Goal: Task Accomplishment & Management: Complete application form

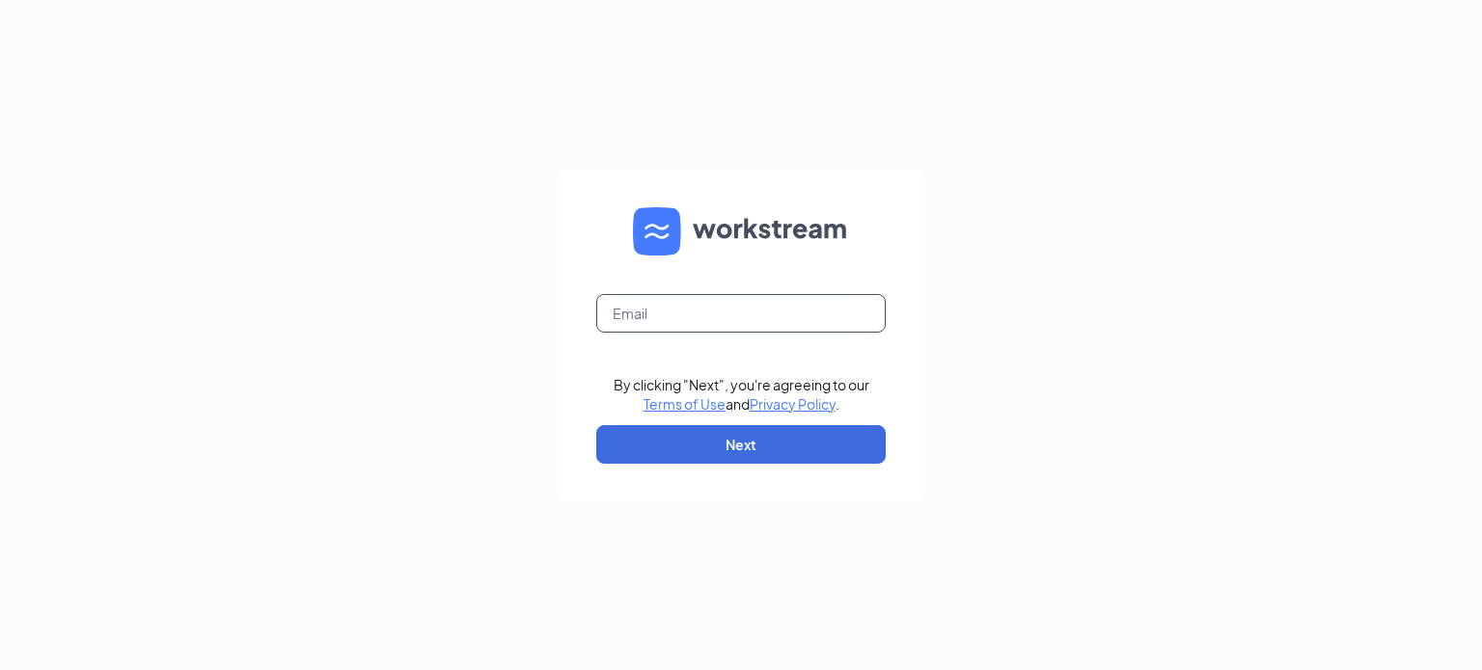
drag, startPoint x: 743, startPoint y: 216, endPoint x: 701, endPoint y: 312, distance: 104.1
click at [701, 312] on input "text" at bounding box center [740, 313] width 289 height 39
type input "[EMAIL_ADDRESS][DOMAIN_NAME]"
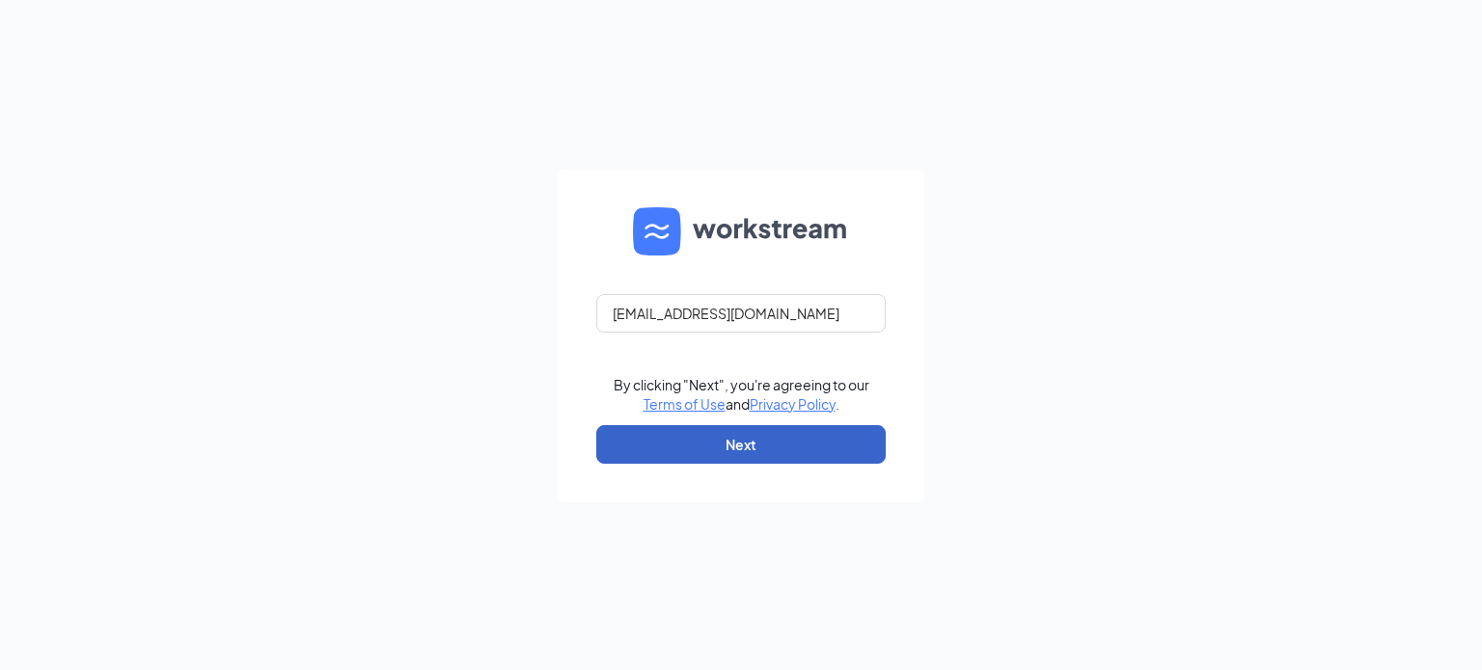
click at [725, 451] on button "Next" at bounding box center [740, 444] width 289 height 39
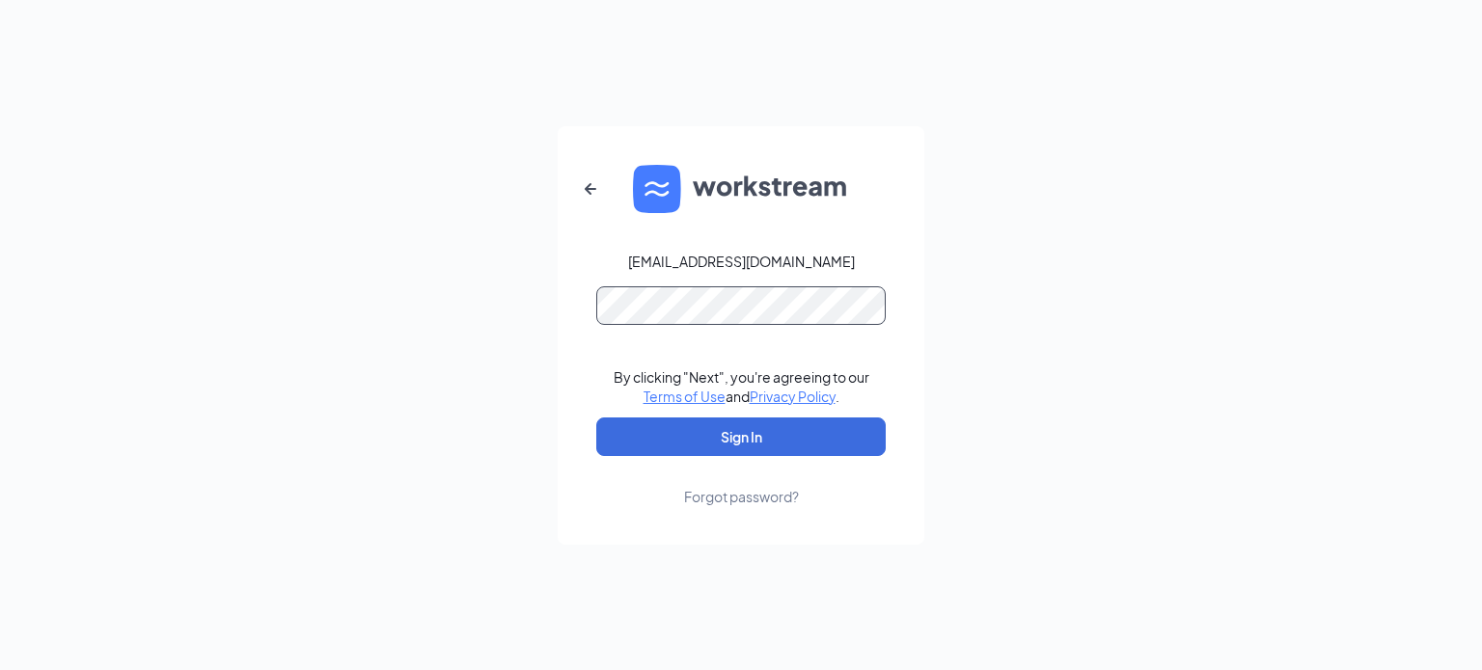
click at [596, 418] on button "Sign In" at bounding box center [740, 437] width 289 height 39
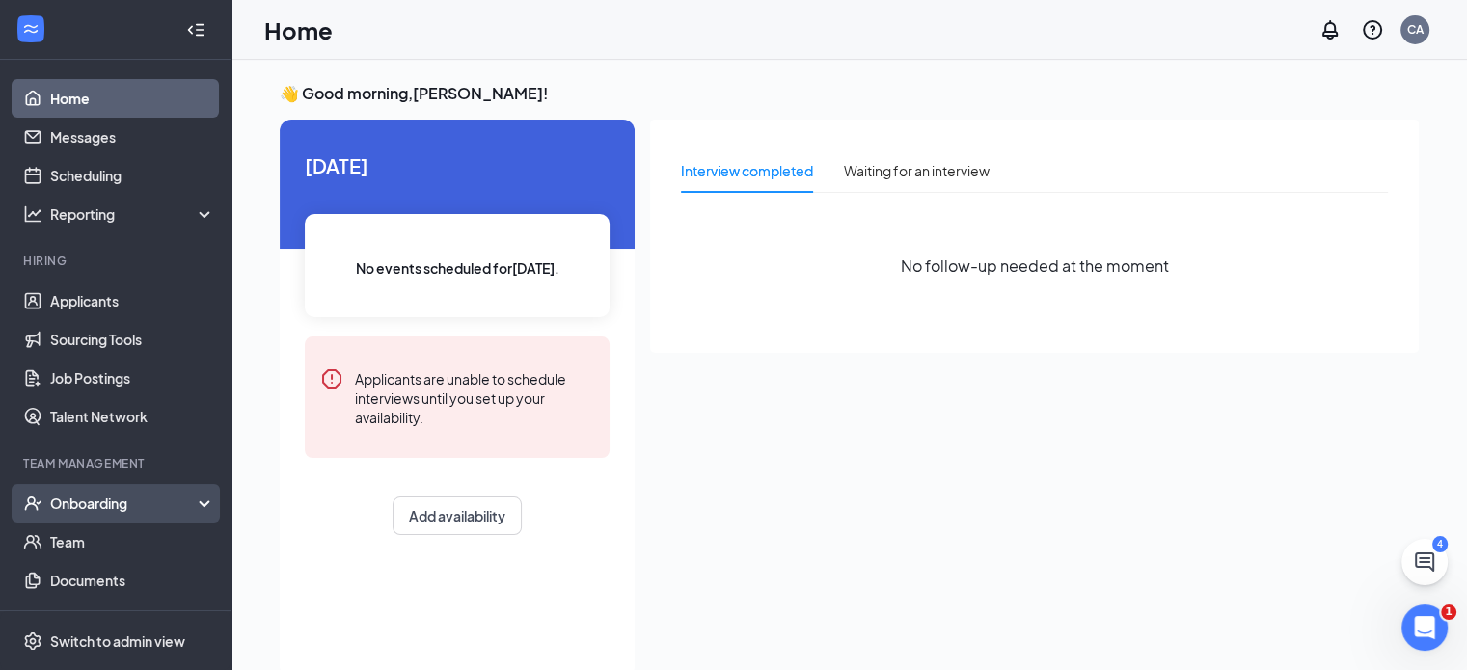
click at [120, 508] on div "Onboarding" at bounding box center [124, 503] width 149 height 19
click at [112, 546] on link "Overview" at bounding box center [132, 542] width 165 height 39
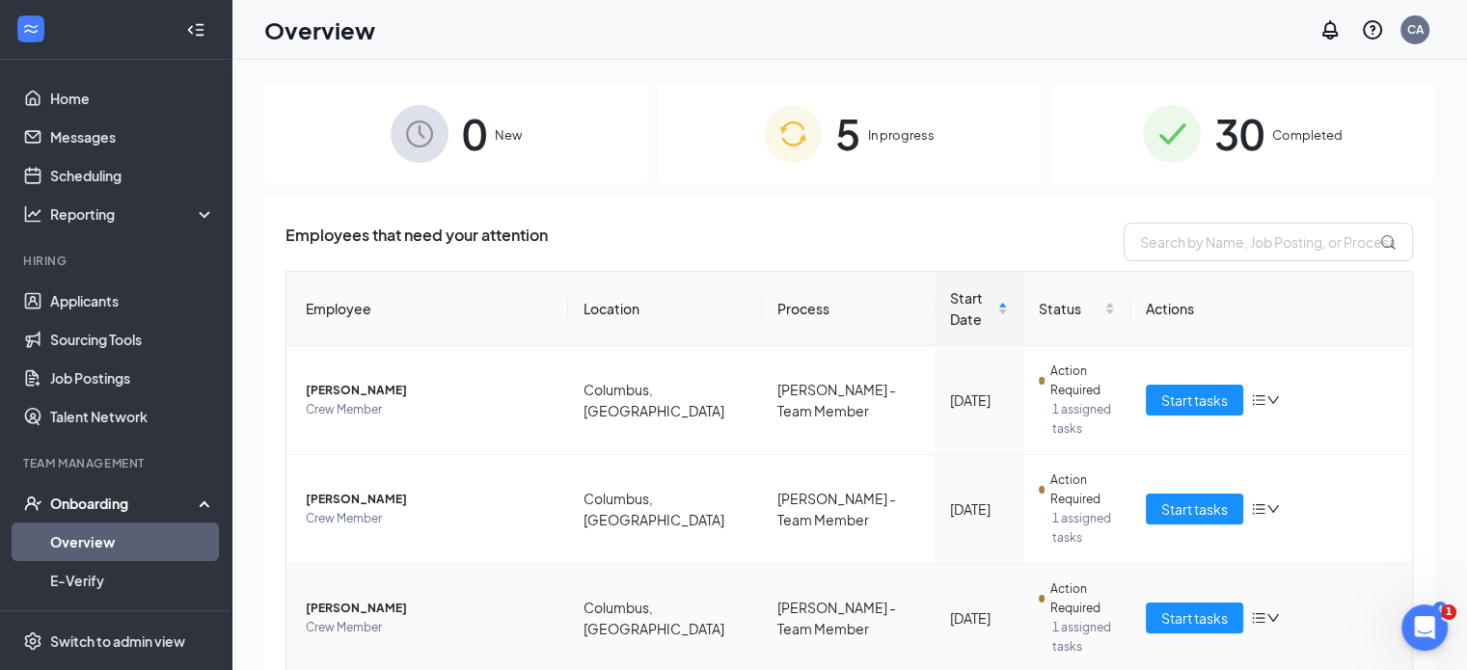
scroll to position [71, 0]
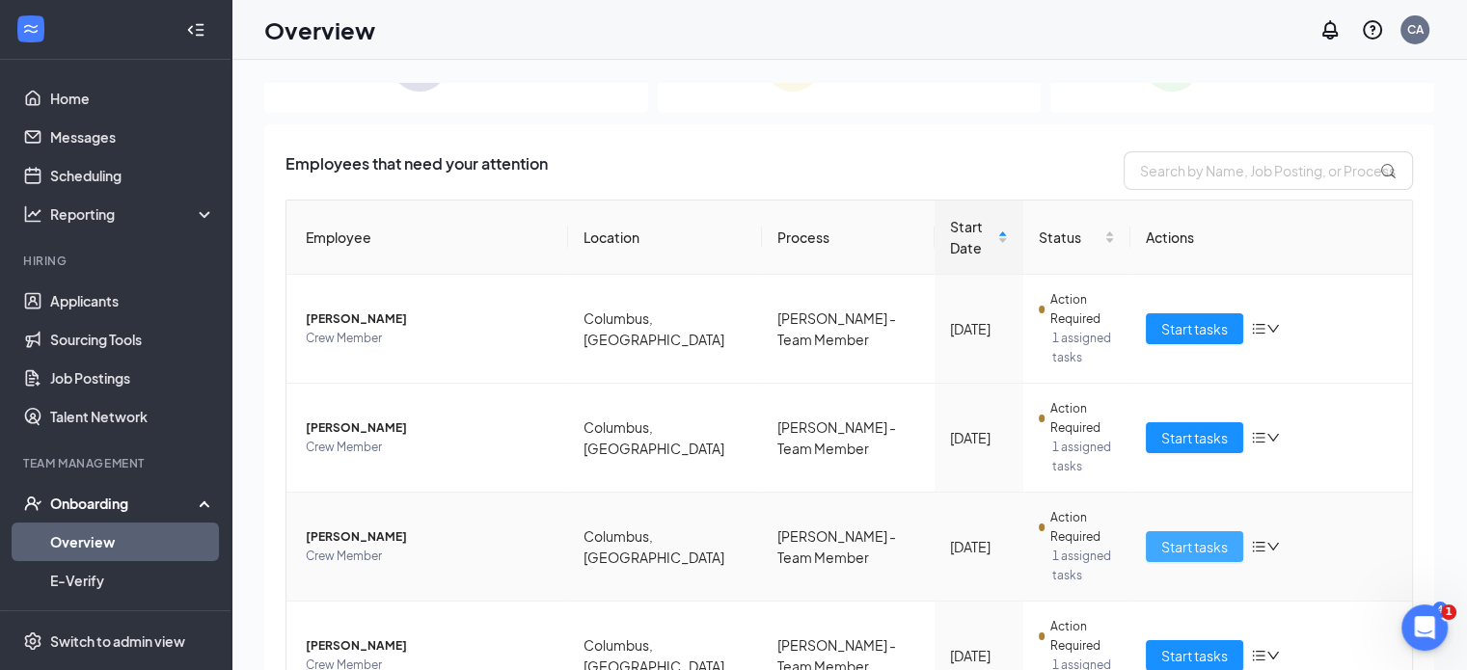
click at [1163, 536] on span "Start tasks" at bounding box center [1195, 546] width 67 height 21
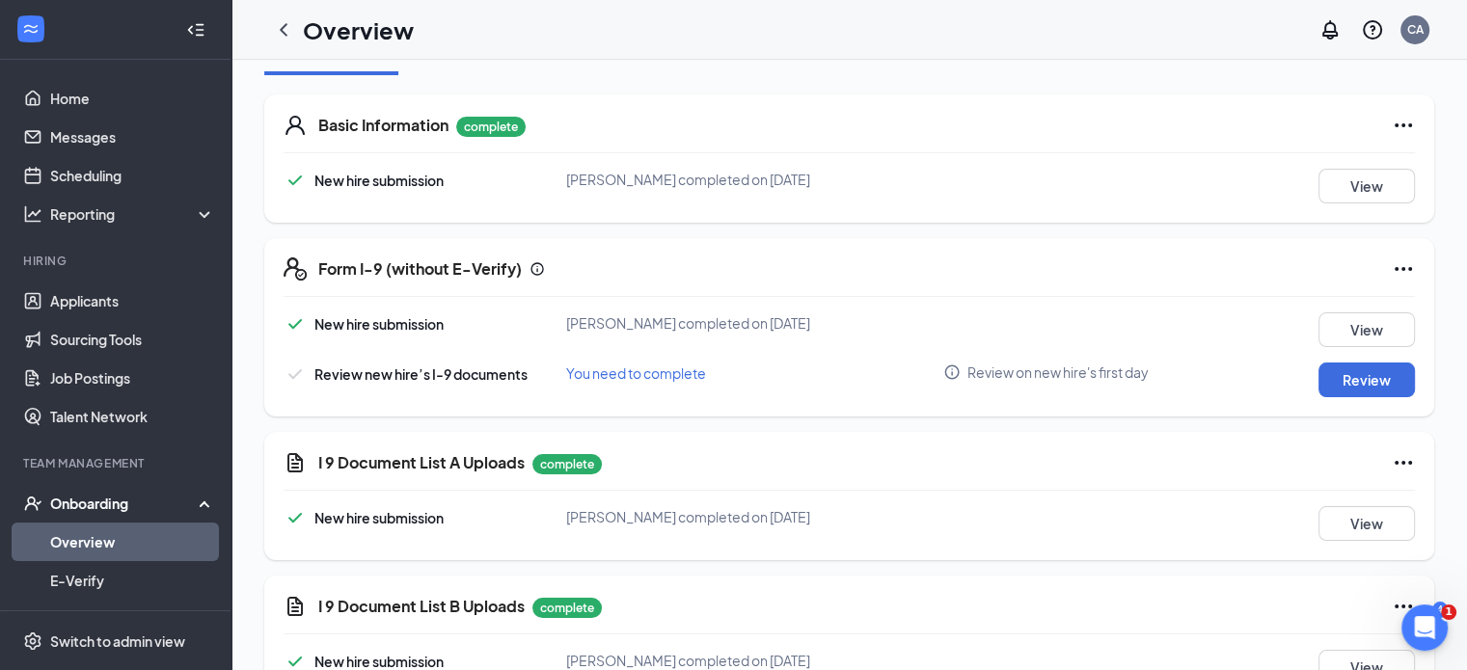
scroll to position [467, 0]
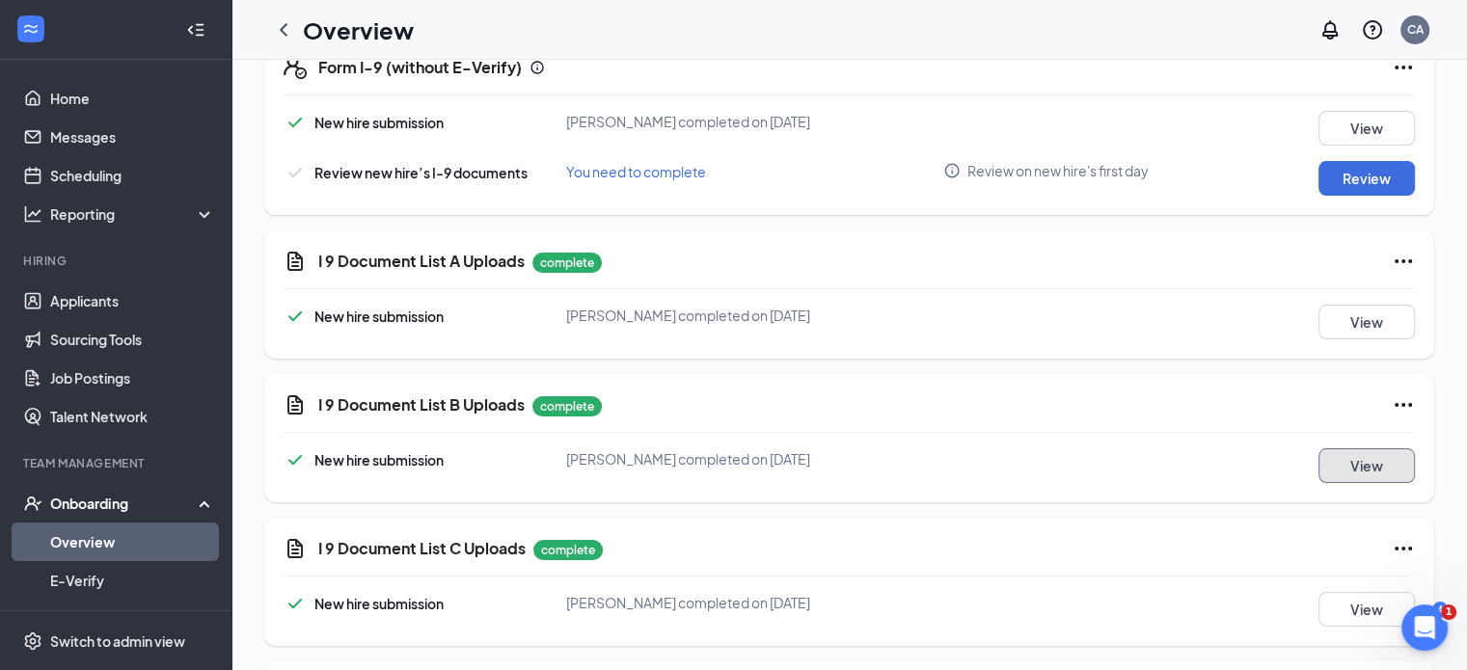
click at [1333, 460] on button "View" at bounding box center [1367, 466] width 96 height 35
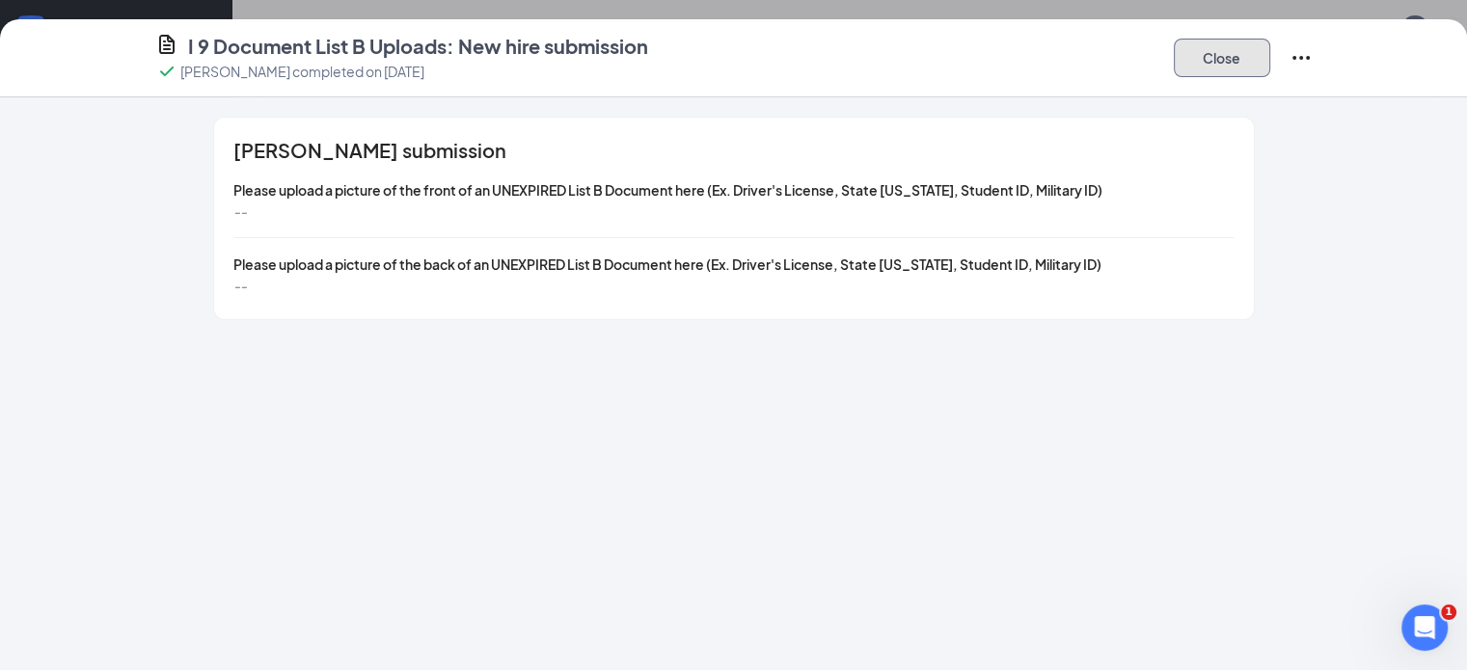
click at [1271, 64] on button "Close" at bounding box center [1222, 58] width 96 height 39
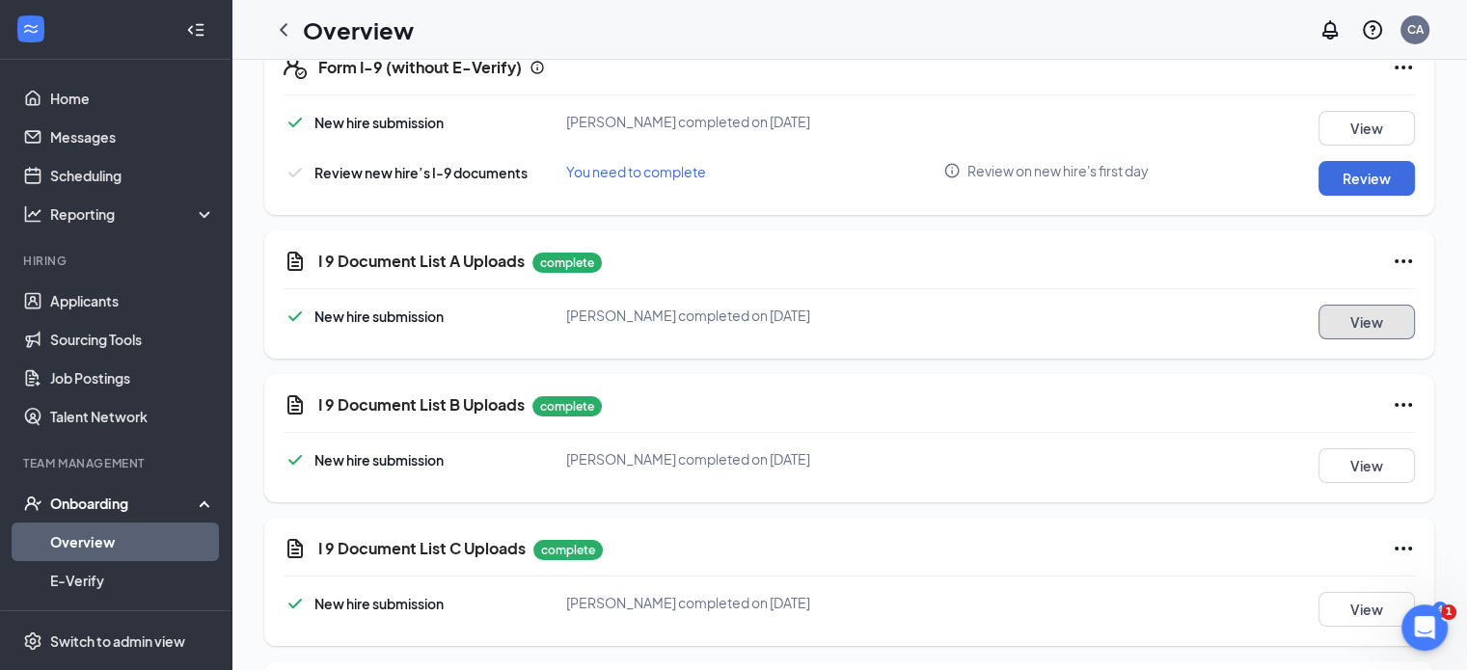
click at [1335, 315] on button "View" at bounding box center [1367, 322] width 96 height 35
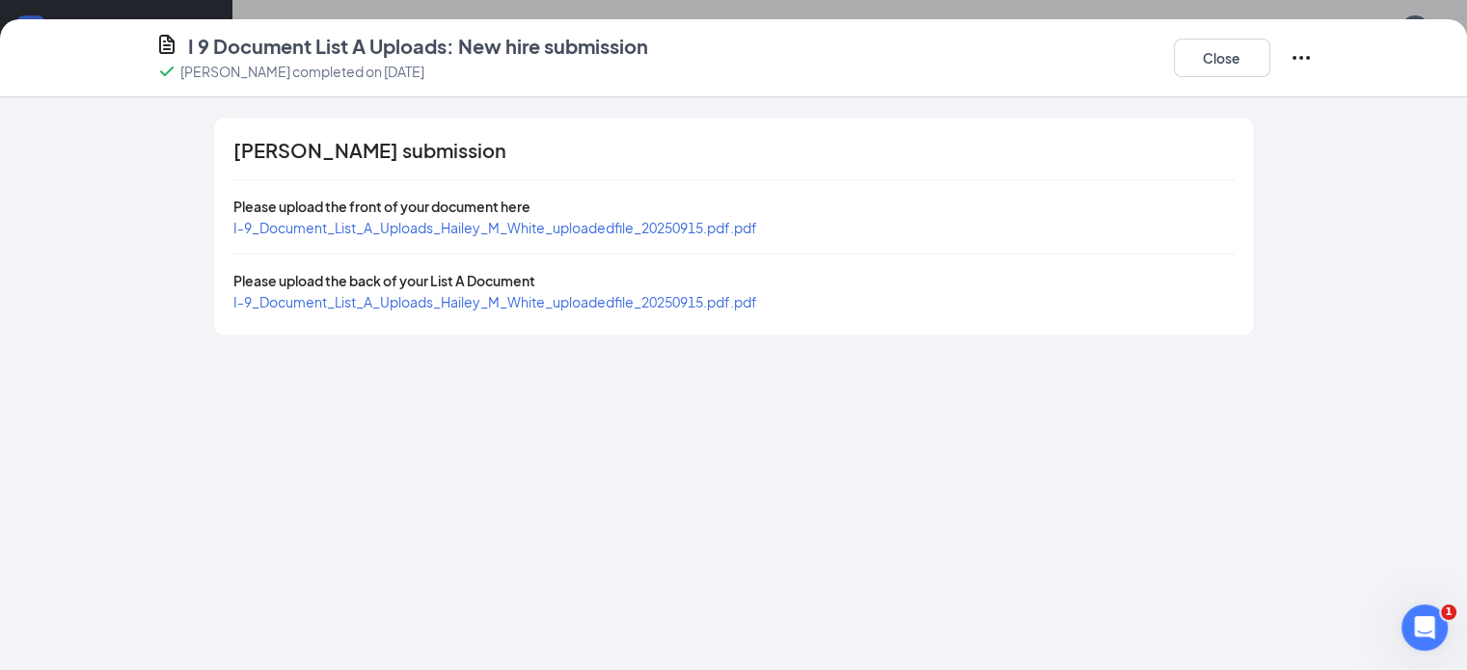
click at [469, 227] on span "I-9_Document_List_A_Uploads_Hailey_M_White_uploadedfile_20250915.pdf.pdf" at bounding box center [495, 227] width 524 height 17
click at [1313, 54] on icon "Ellipses" at bounding box center [1301, 57] width 23 height 23
click at [1381, 95] on span "Restart" at bounding box center [1378, 97] width 46 height 19
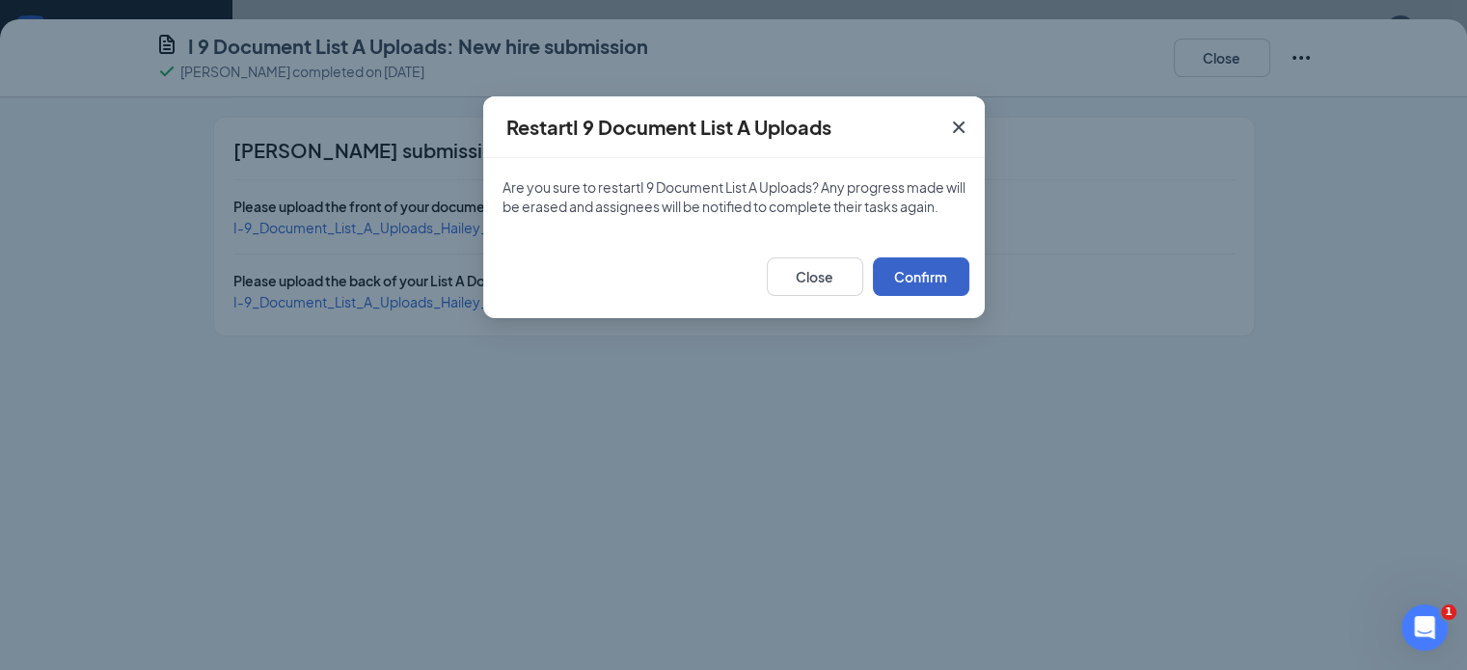
click at [931, 293] on button "Confirm" at bounding box center [921, 277] width 96 height 39
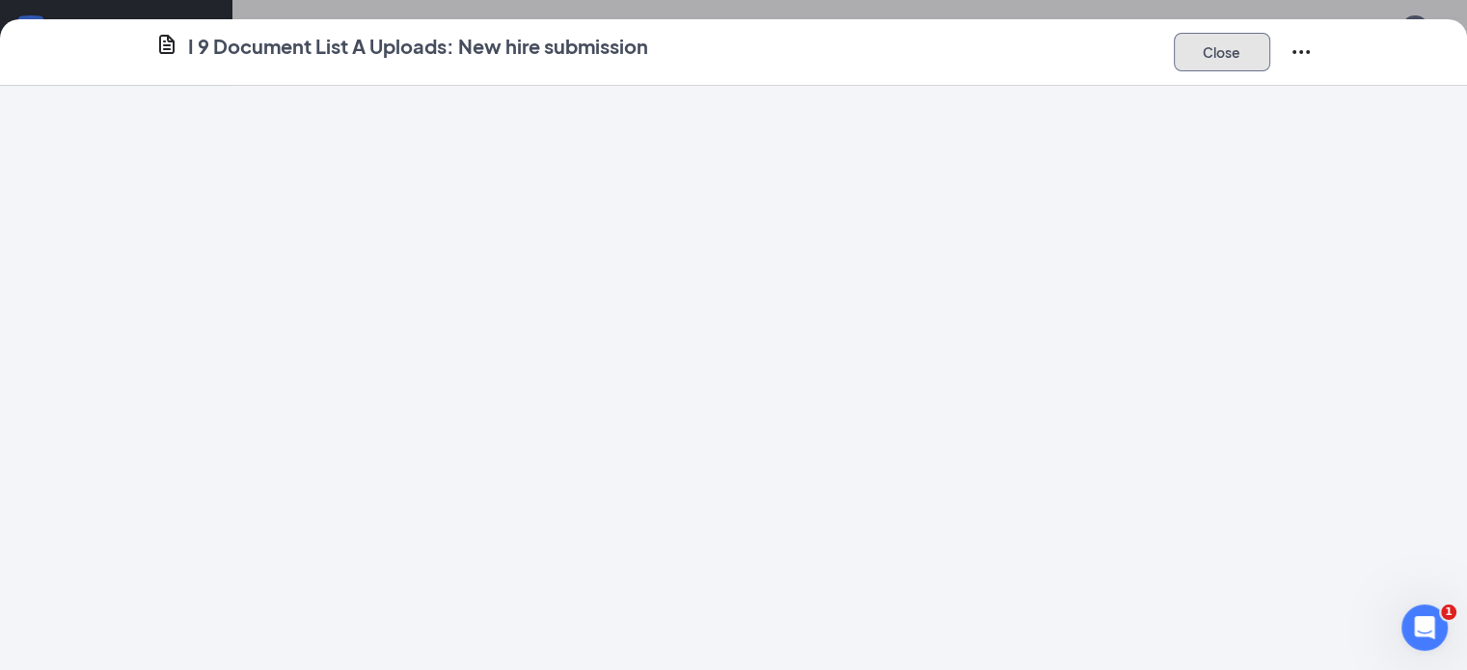
click at [1271, 57] on button "Close" at bounding box center [1222, 52] width 96 height 39
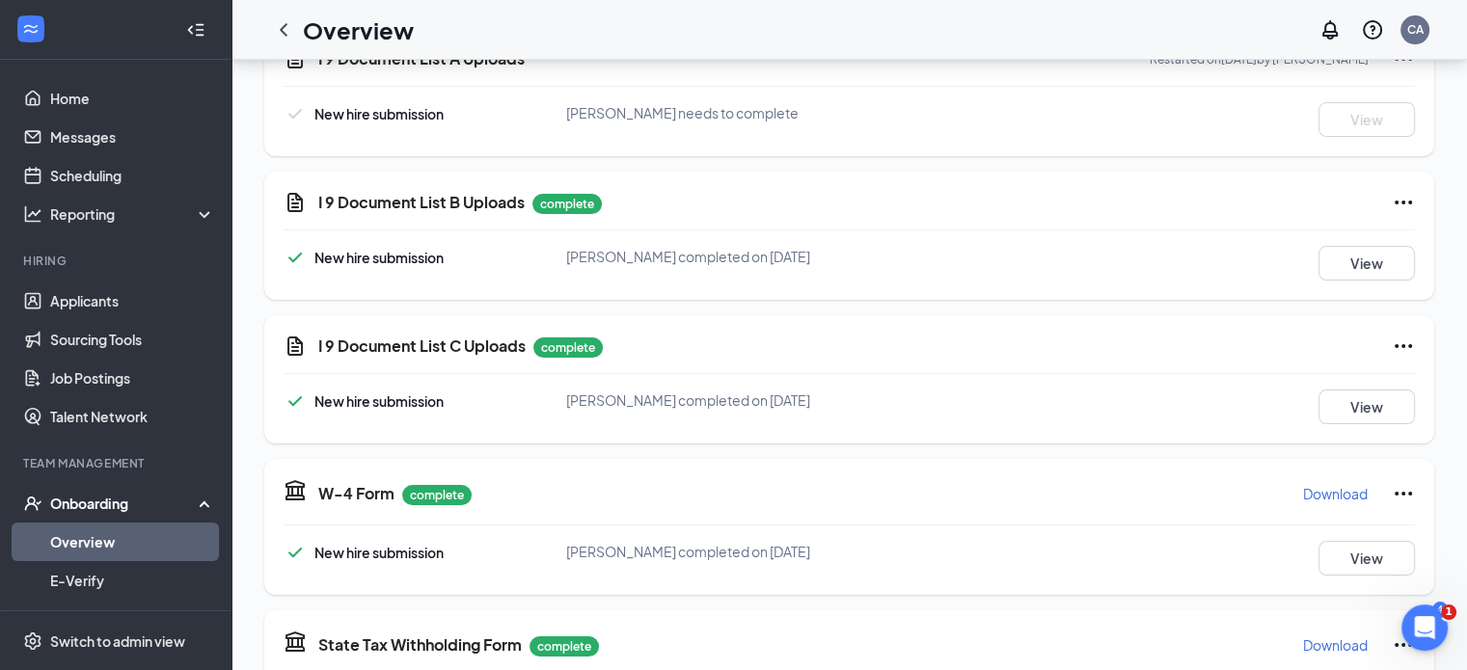
scroll to position [204, 0]
click at [1394, 193] on icon "Ellipses" at bounding box center [1403, 201] width 23 height 23
click at [1324, 237] on button "Restart" at bounding box center [1350, 240] width 77 height 31
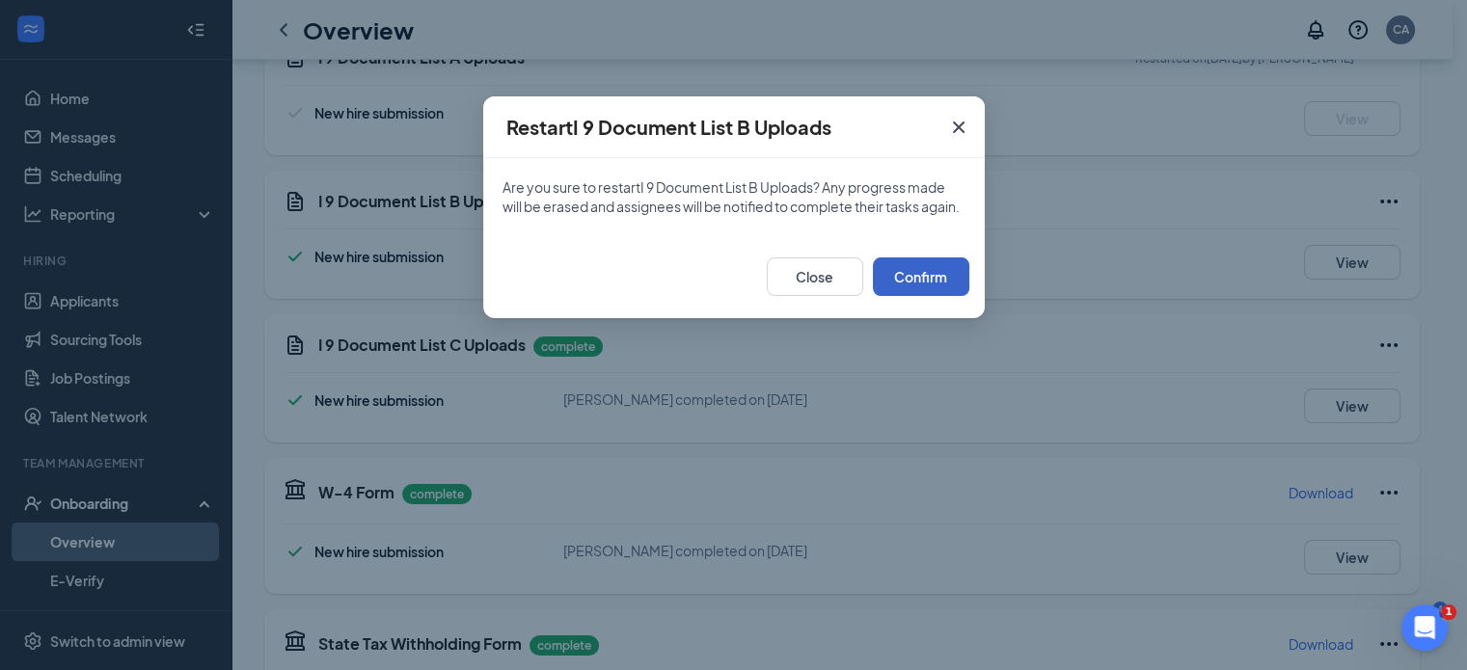
click at [922, 288] on button "Confirm" at bounding box center [921, 277] width 96 height 39
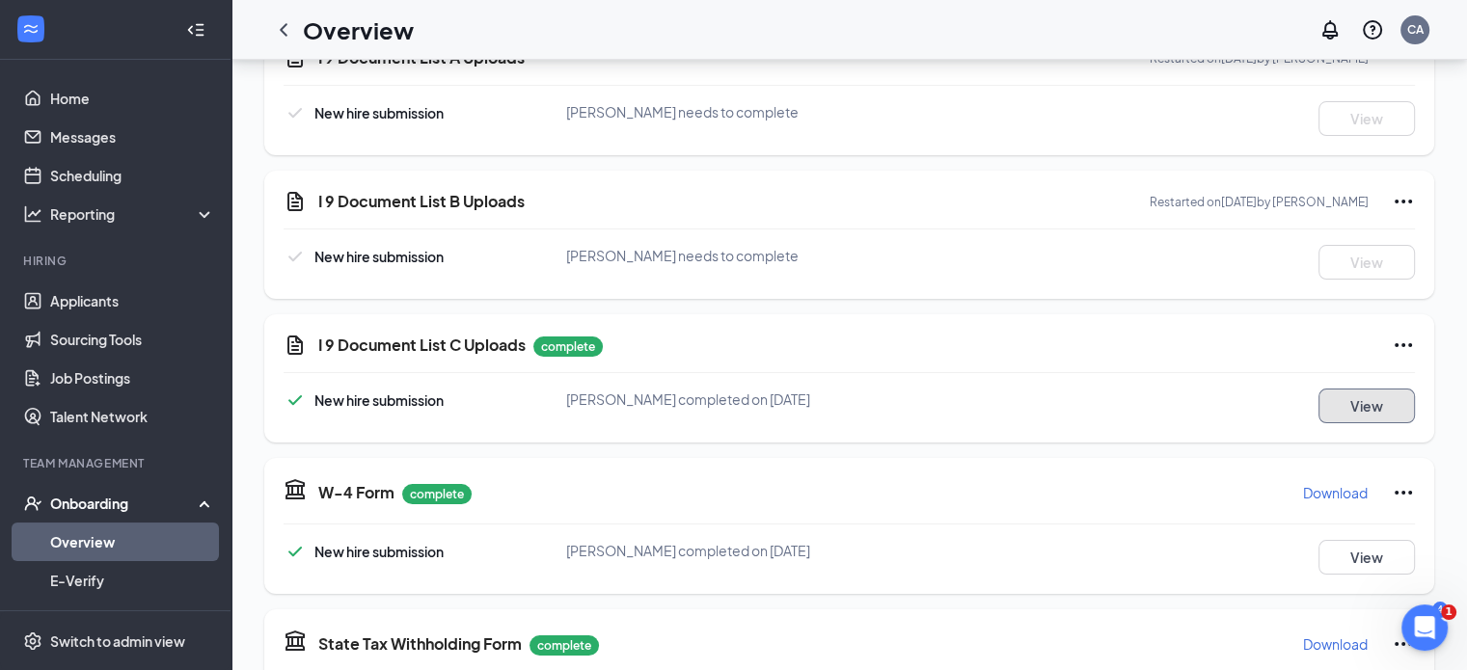
click at [1326, 412] on button "View" at bounding box center [1367, 406] width 96 height 35
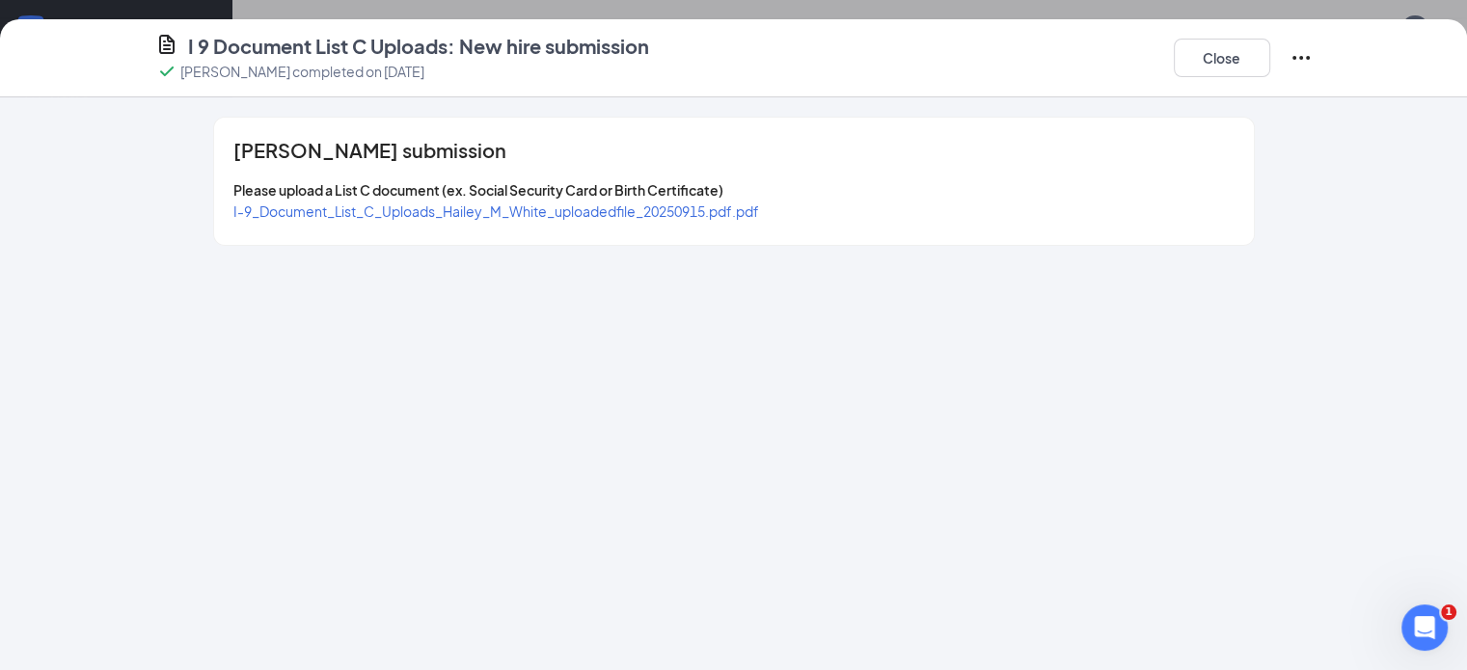
click at [552, 209] on span "I-9_Document_List_C_Uploads_Hailey_M_White_uploadedfile_20250915.pdf.pdf" at bounding box center [496, 211] width 526 height 17
click at [1271, 64] on button "Close" at bounding box center [1222, 58] width 96 height 39
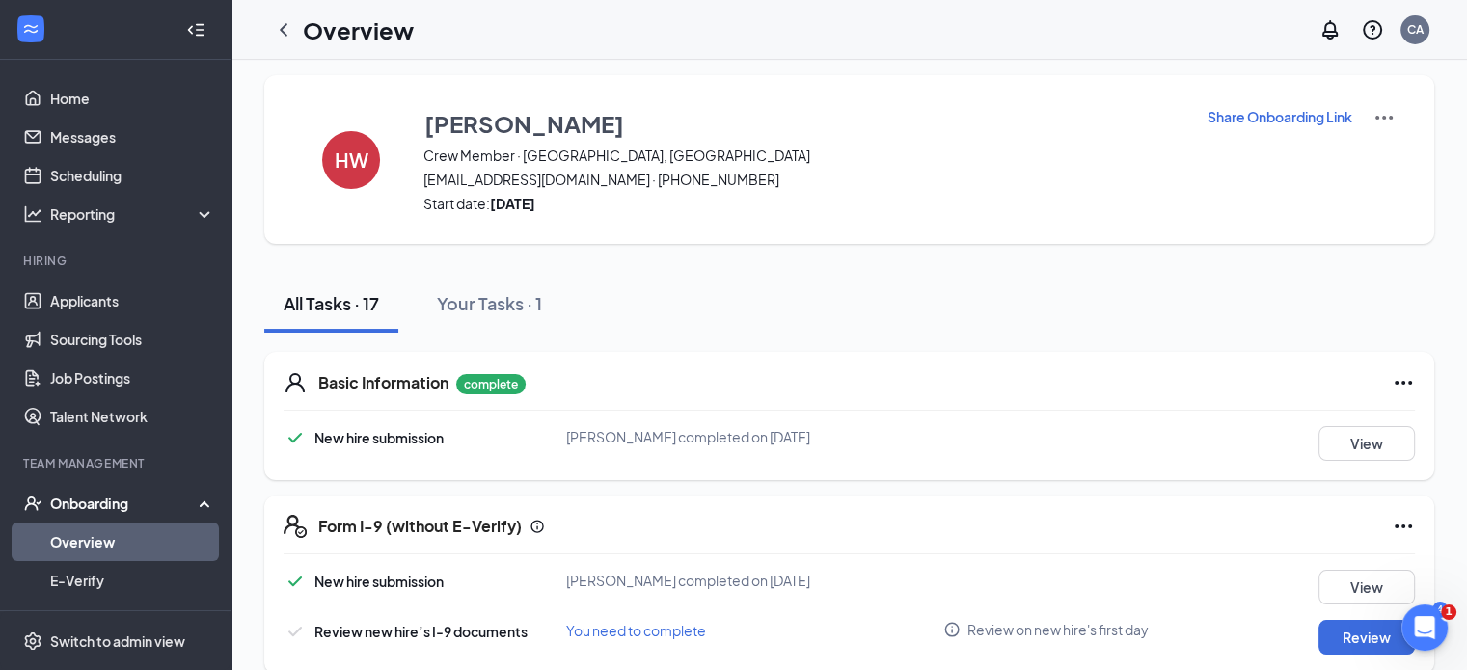
scroll to position [0, 0]
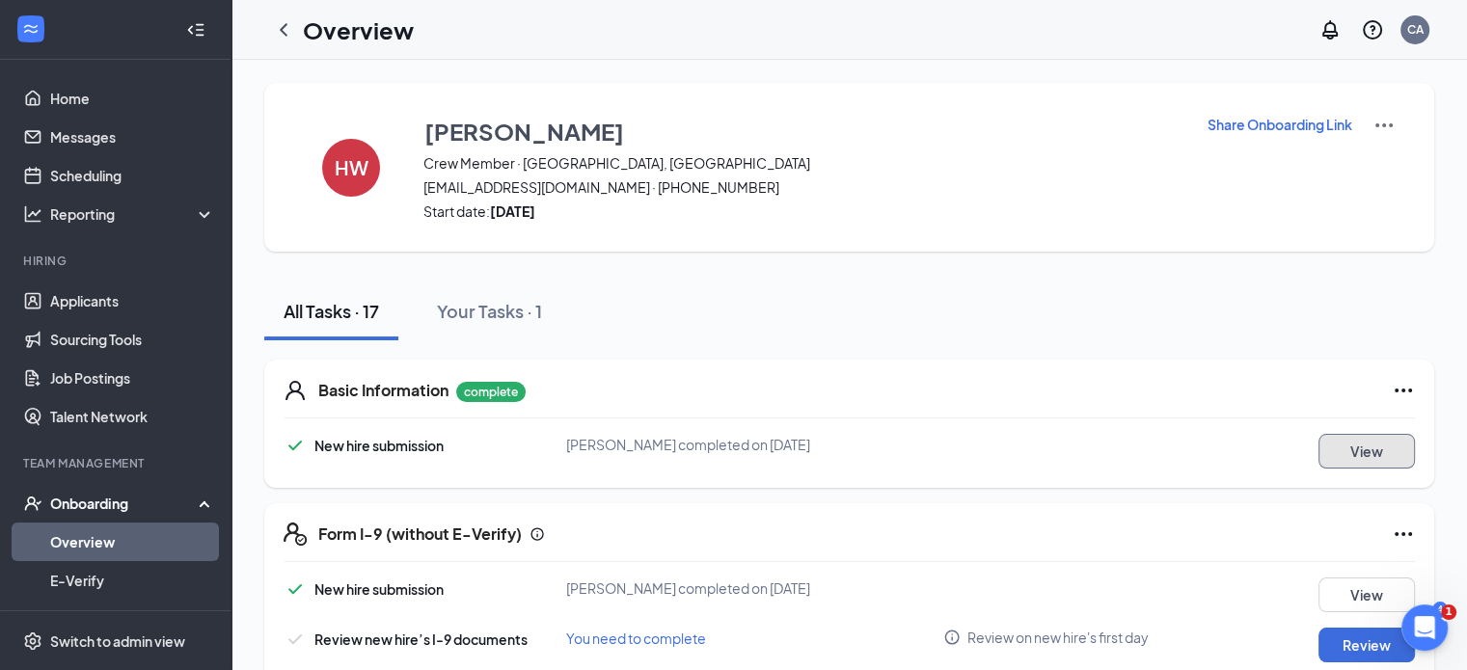
click at [1324, 446] on button "View" at bounding box center [1367, 451] width 96 height 35
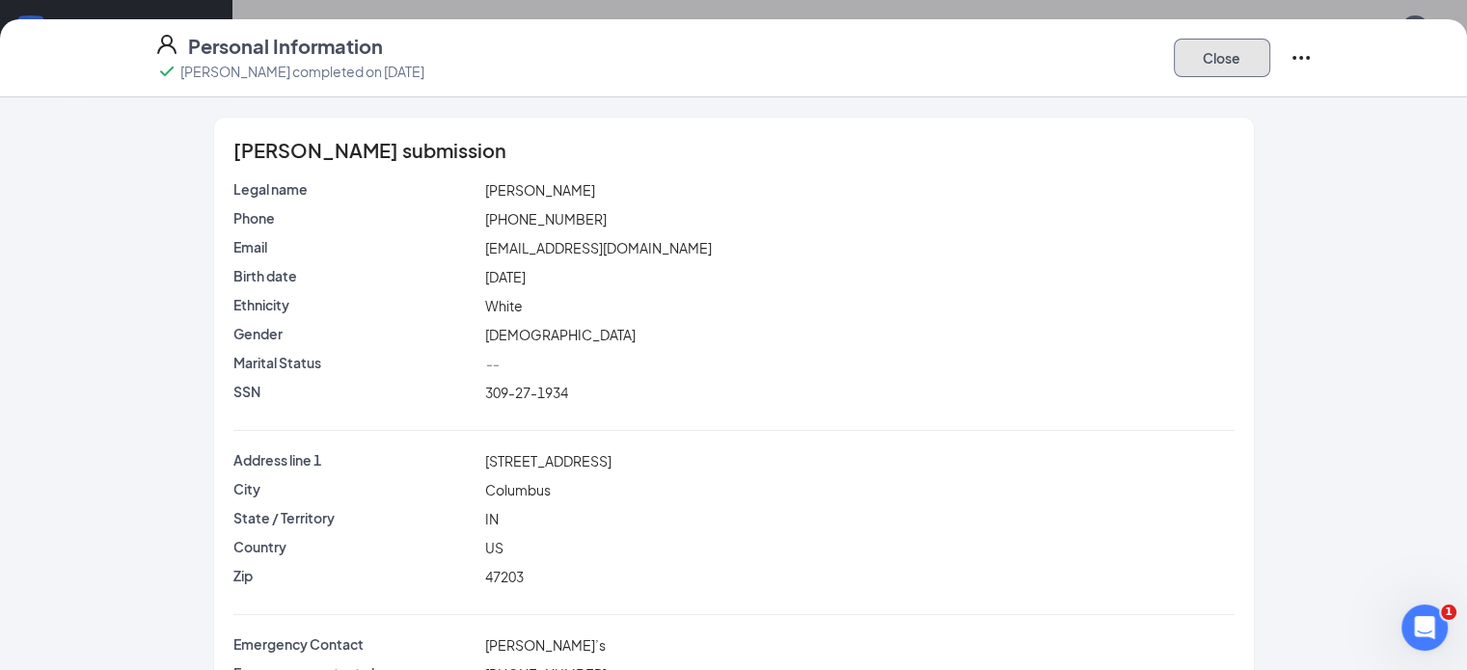
click at [1271, 44] on button "Close" at bounding box center [1222, 58] width 96 height 39
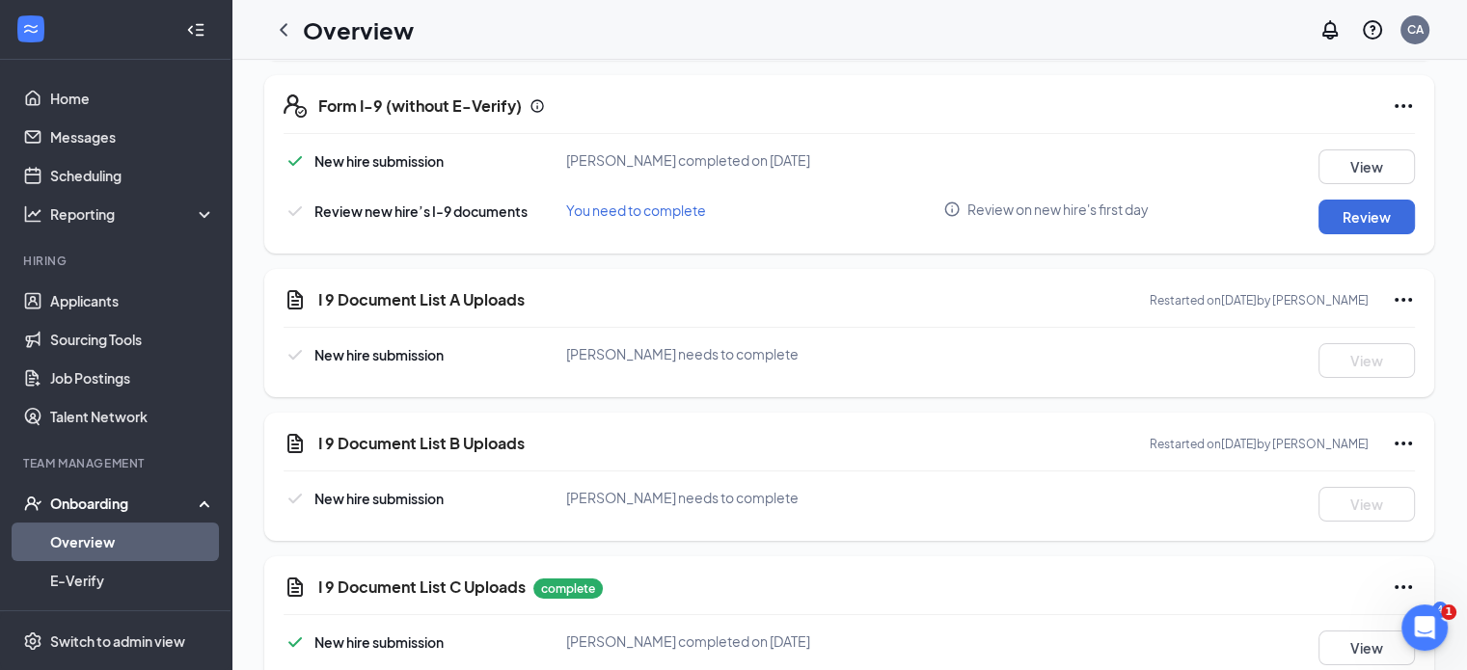
scroll to position [467, 0]
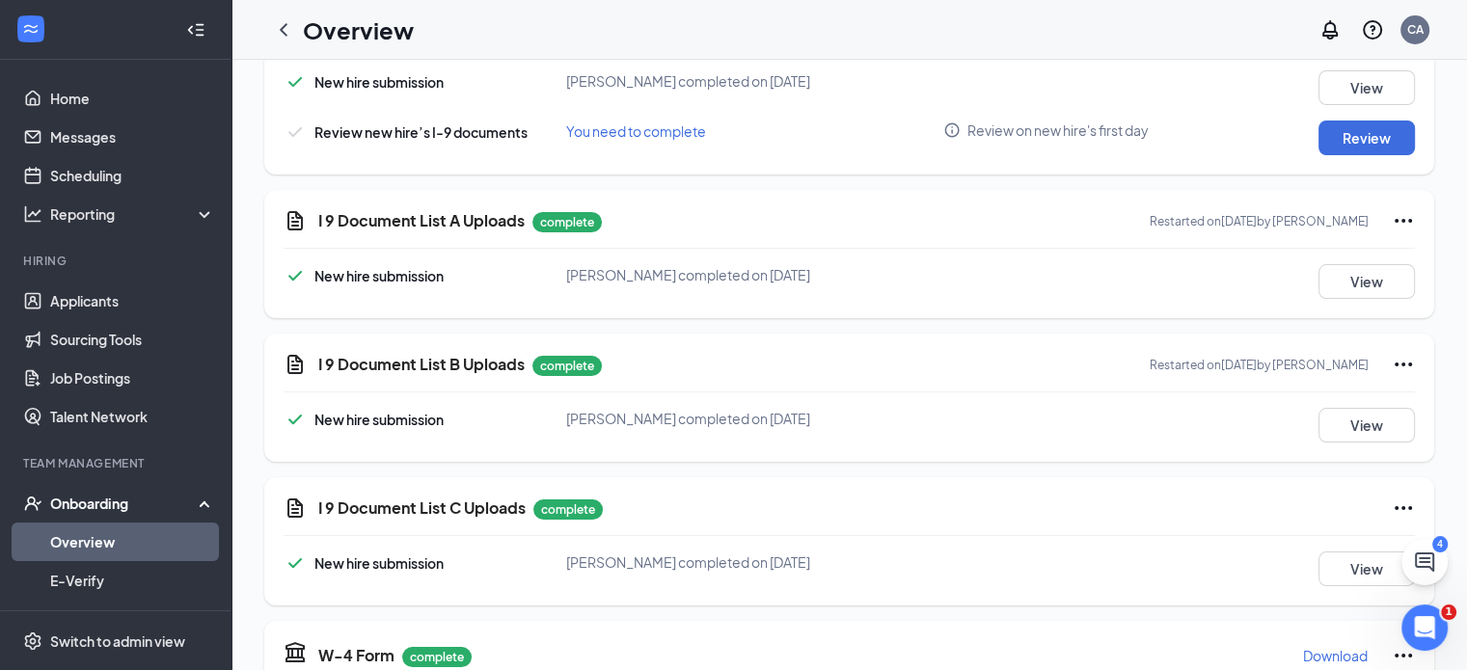
scroll to position [41, 0]
click at [1353, 281] on button "View" at bounding box center [1367, 280] width 96 height 35
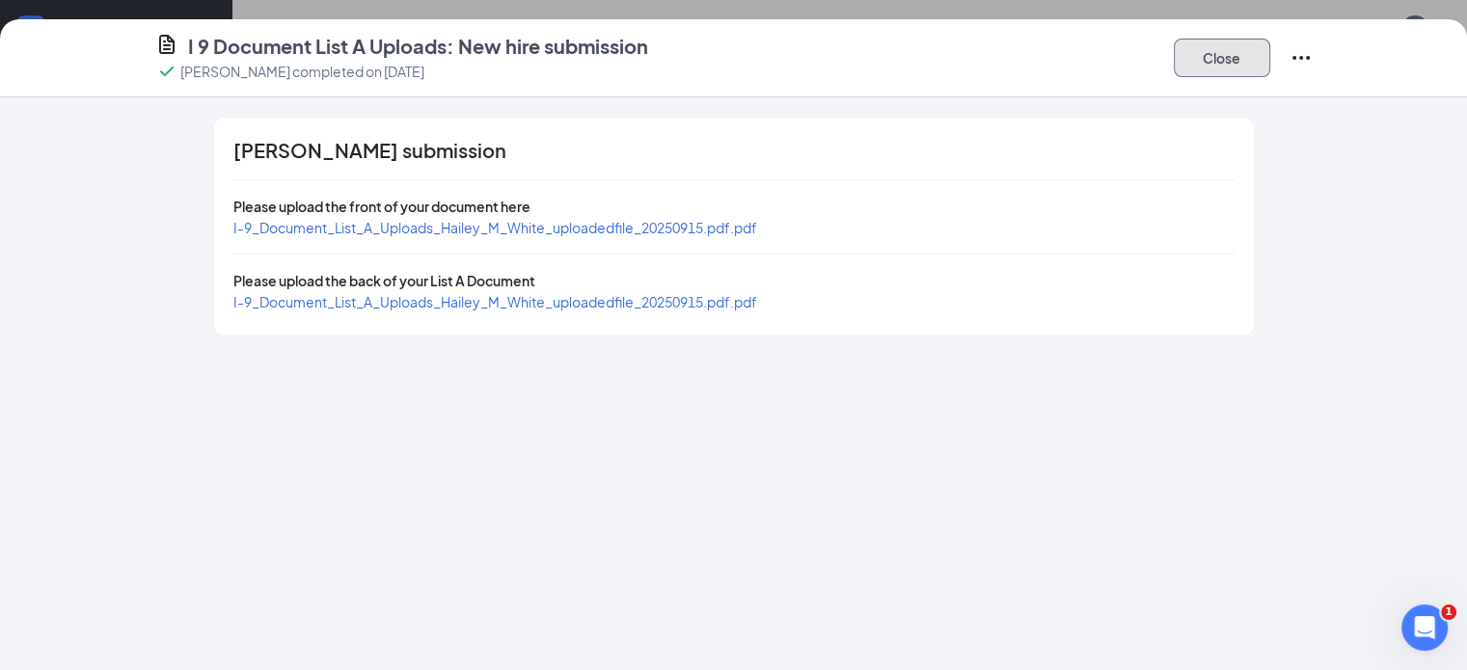
click at [1271, 66] on button "Close" at bounding box center [1222, 58] width 96 height 39
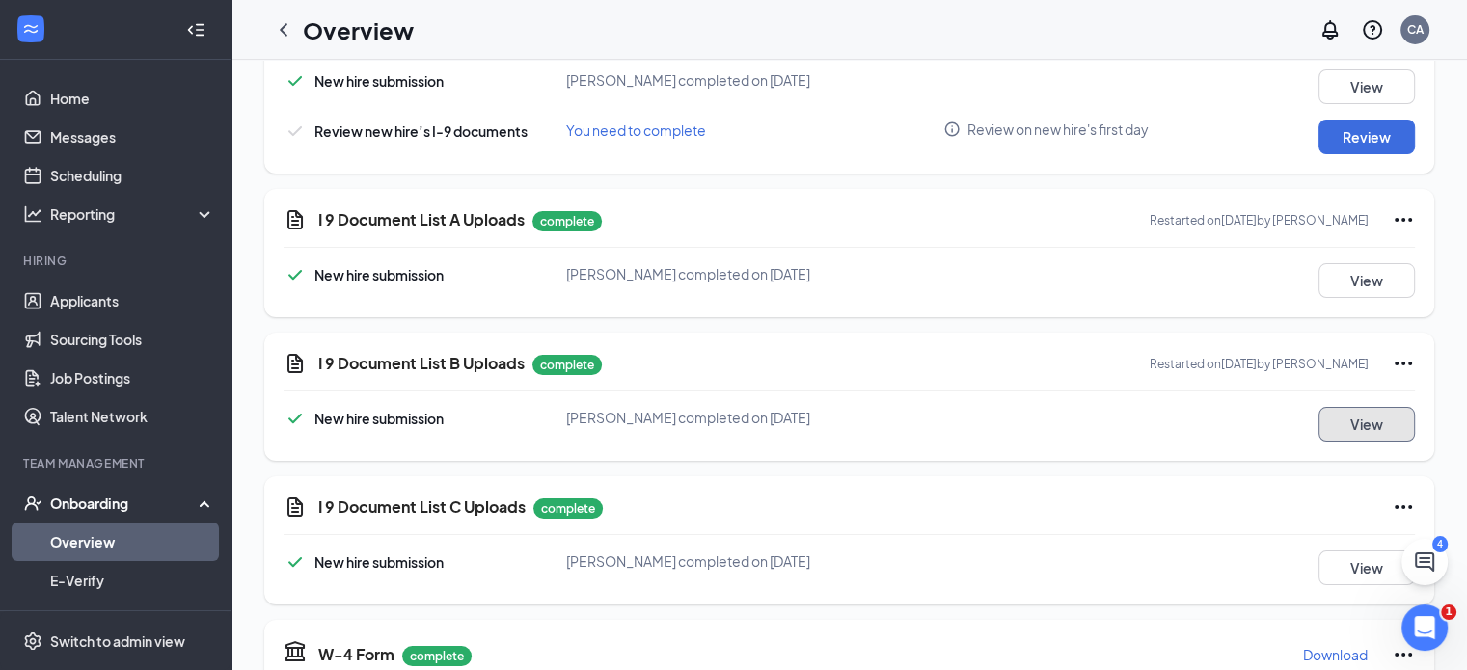
click at [1338, 426] on button "View" at bounding box center [1367, 424] width 96 height 35
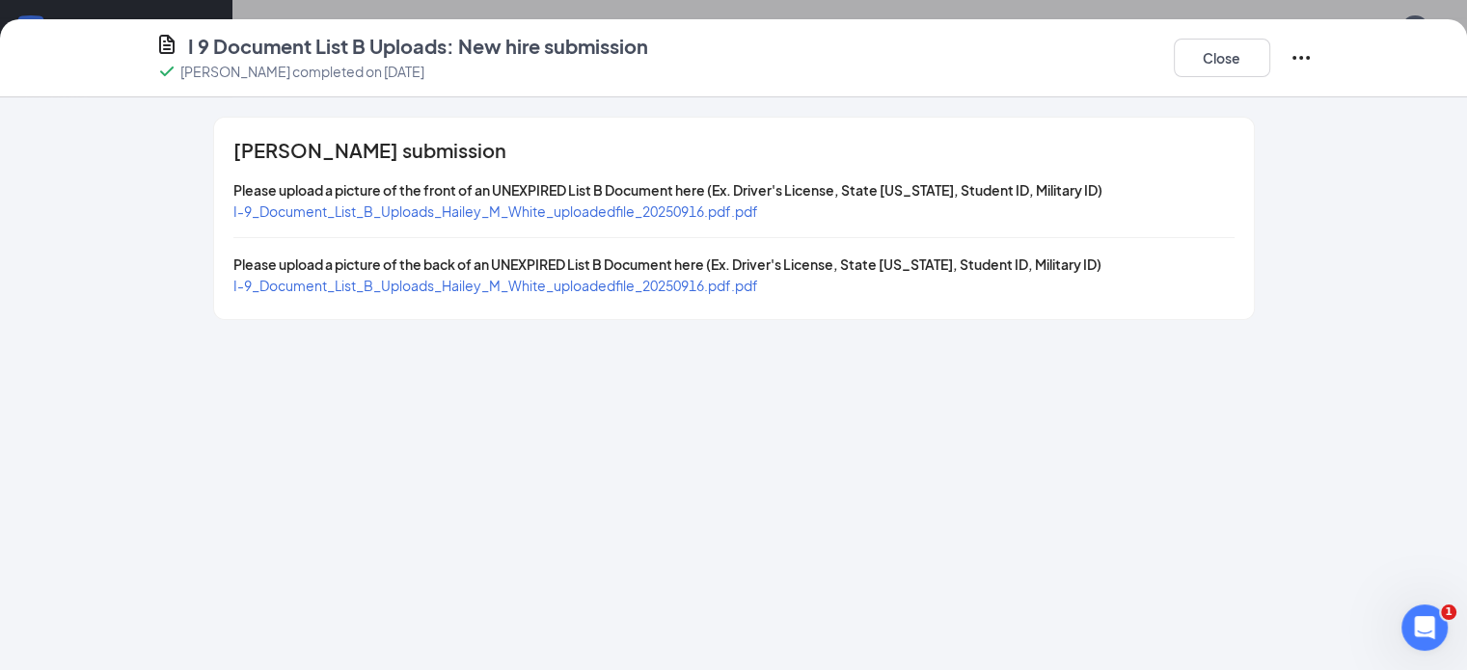
click at [515, 216] on span "I-9_Document_List_B_Uploads_Hailey_M_White_uploadedfile_20250916.pdf.pdf" at bounding box center [495, 211] width 525 height 17
click at [573, 280] on span "I-9_Document_List_B_Uploads_Hailey_M_White_uploadedfile_20250916.pdf.pdf" at bounding box center [495, 285] width 525 height 17
click at [1271, 57] on button "Close" at bounding box center [1222, 58] width 96 height 39
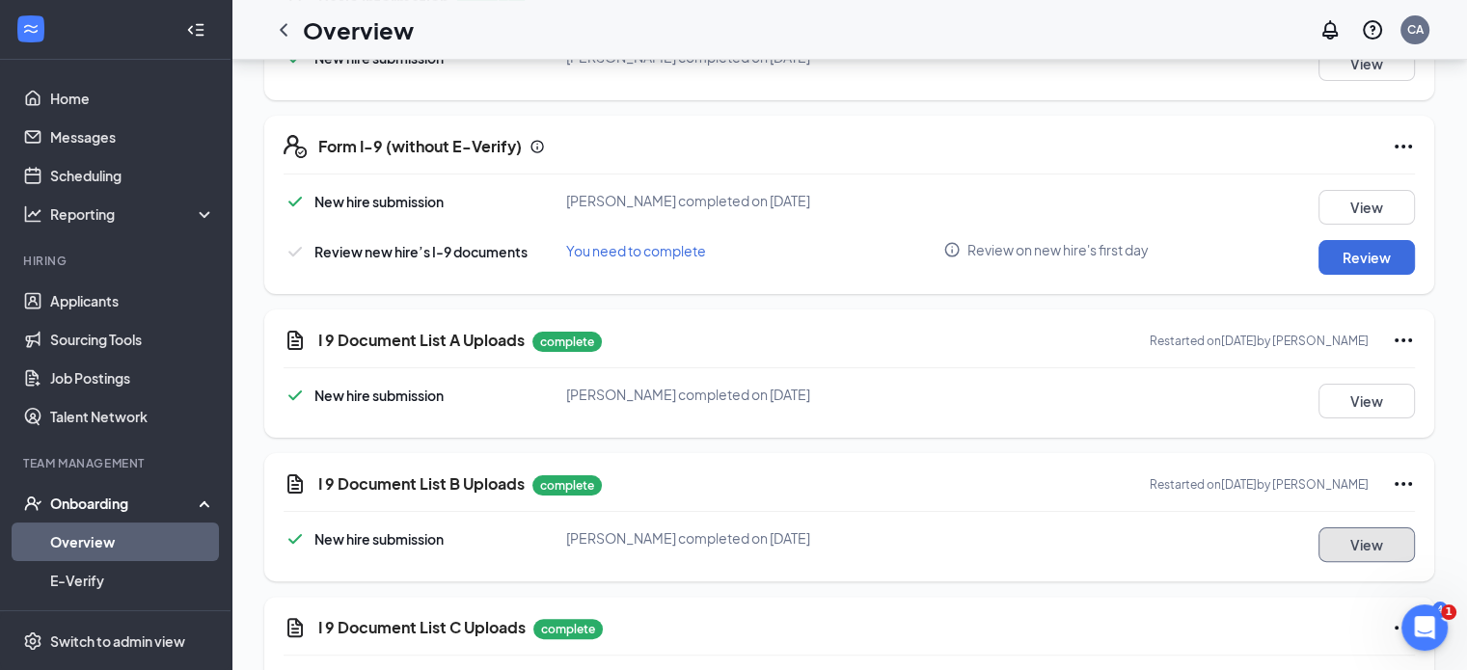
scroll to position [366, 0]
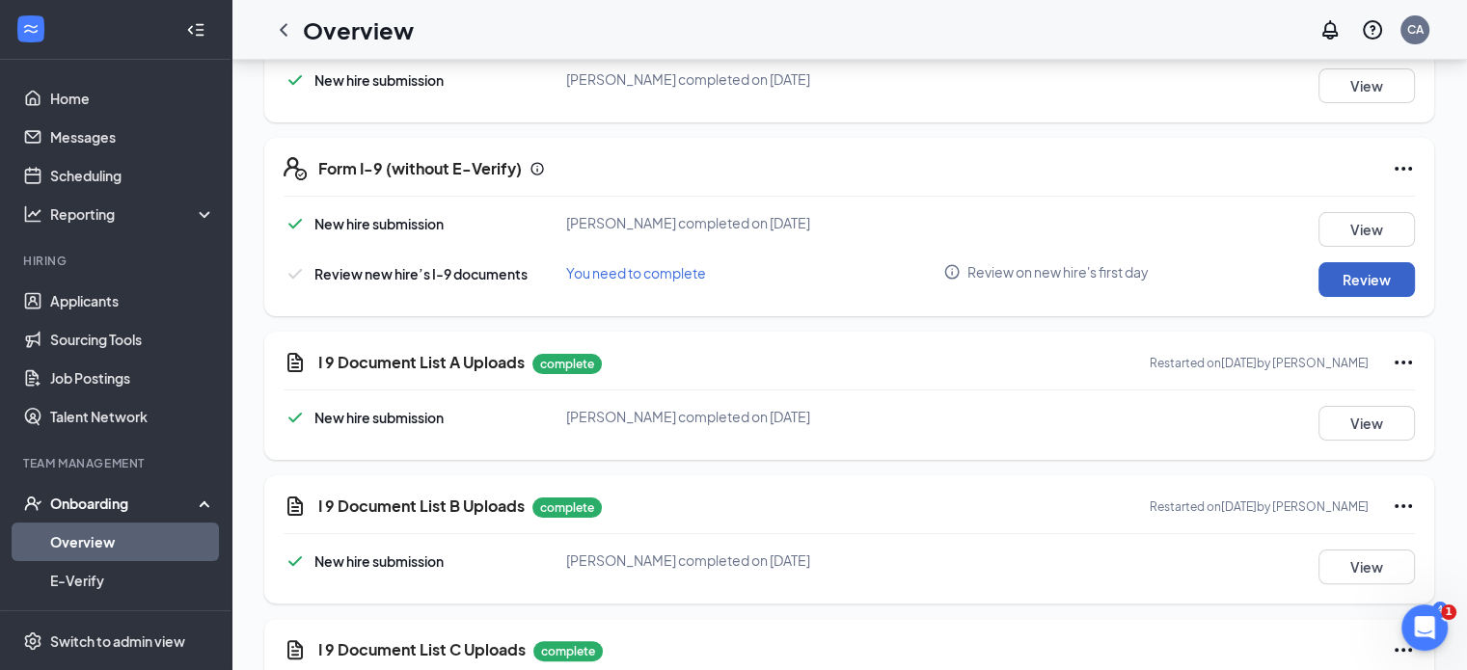
click at [1338, 280] on button "Review" at bounding box center [1367, 279] width 96 height 35
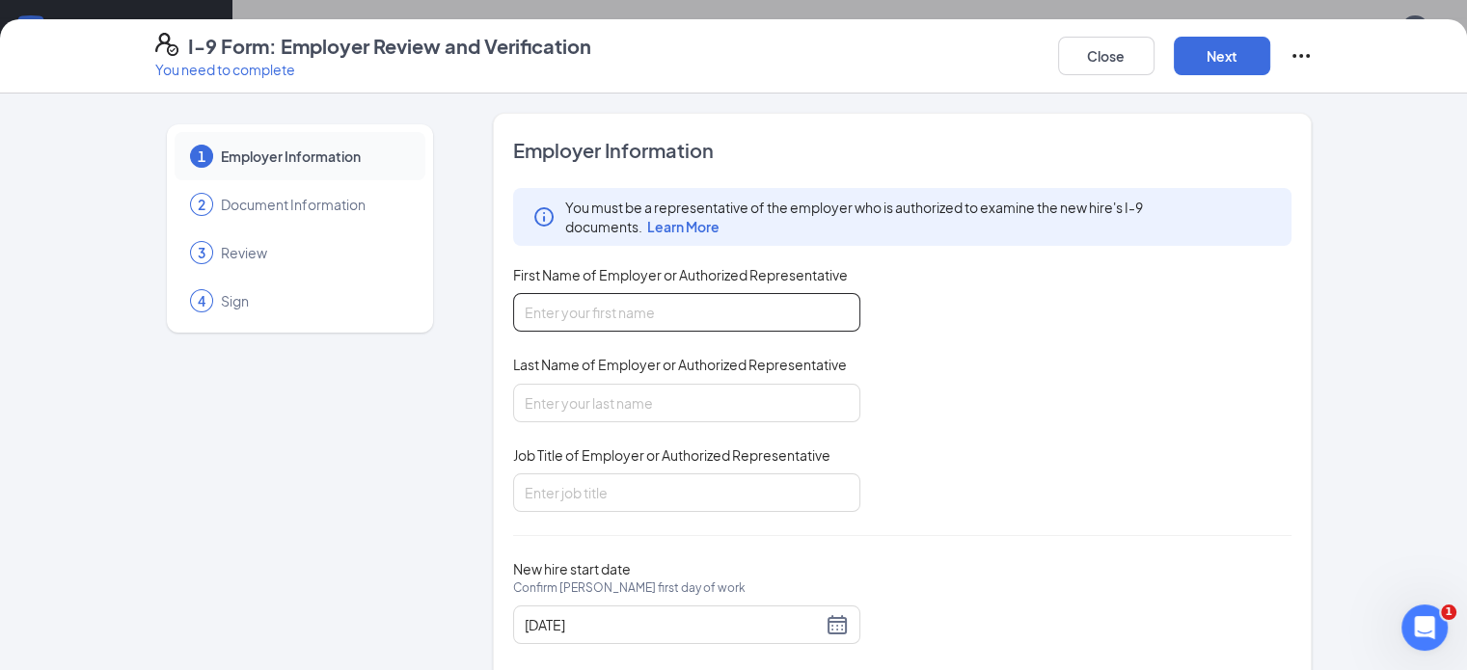
click at [722, 316] on input "First Name of Employer or Authorized Representative" at bounding box center [686, 312] width 347 height 39
type input "c"
type input "[PERSON_NAME]"
click at [518, 404] on input "Last Name of Employer or Authorized Representative" at bounding box center [686, 403] width 347 height 39
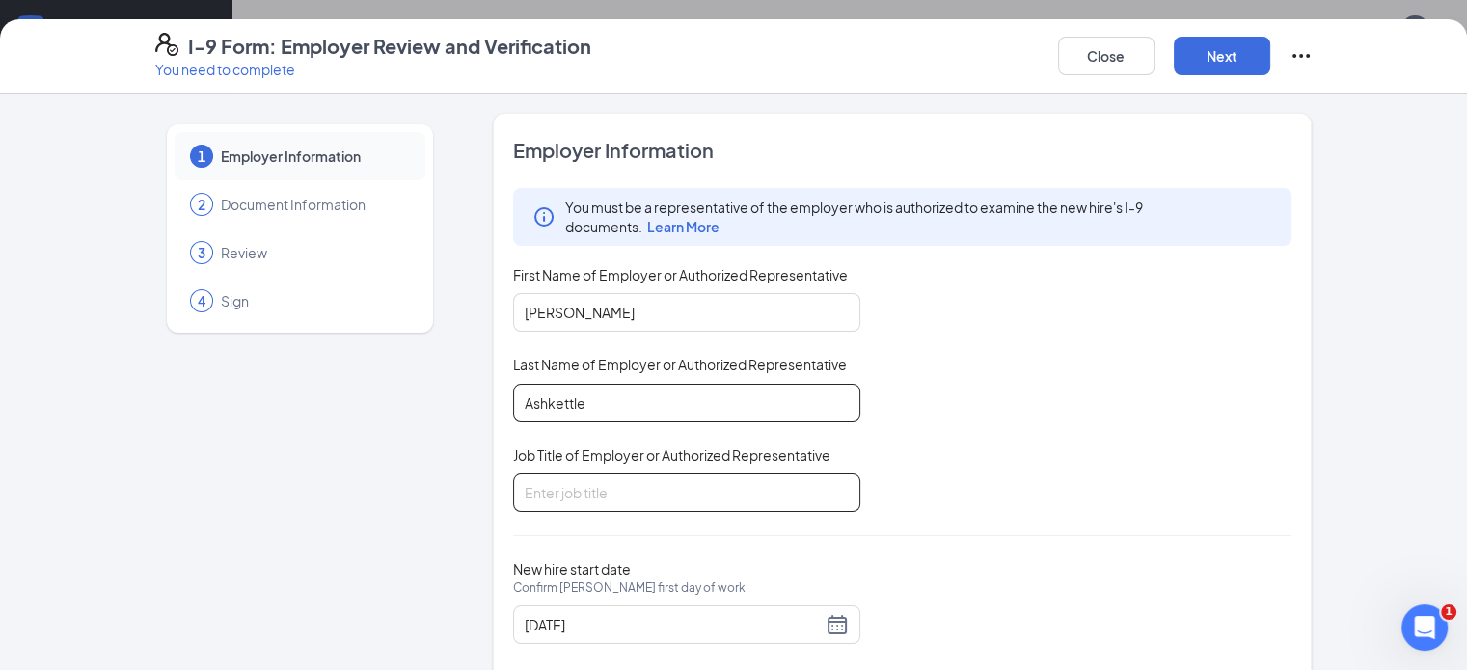
type input "Ashkettle"
click at [527, 495] on input "Job Title of Employer or Authorized Representative" at bounding box center [686, 493] width 347 height 39
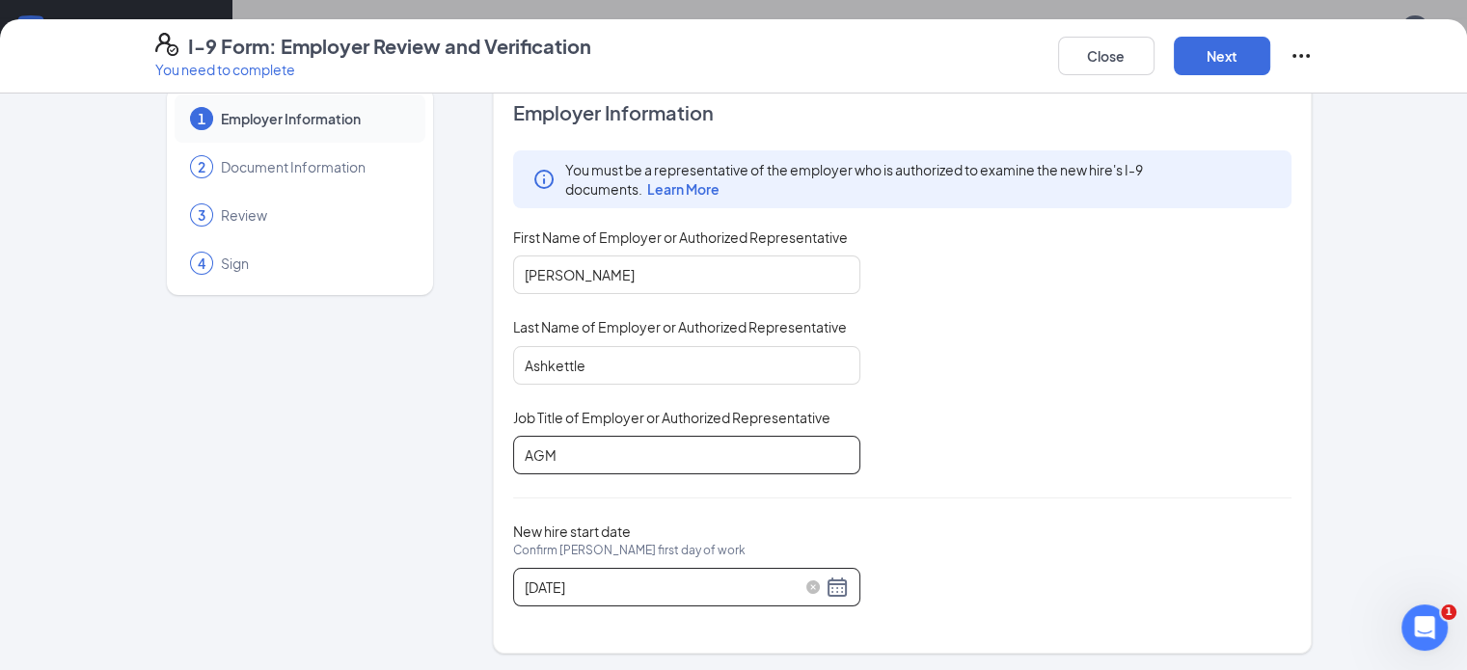
type input "AGM"
click at [786, 578] on div "[DATE]" at bounding box center [687, 587] width 324 height 23
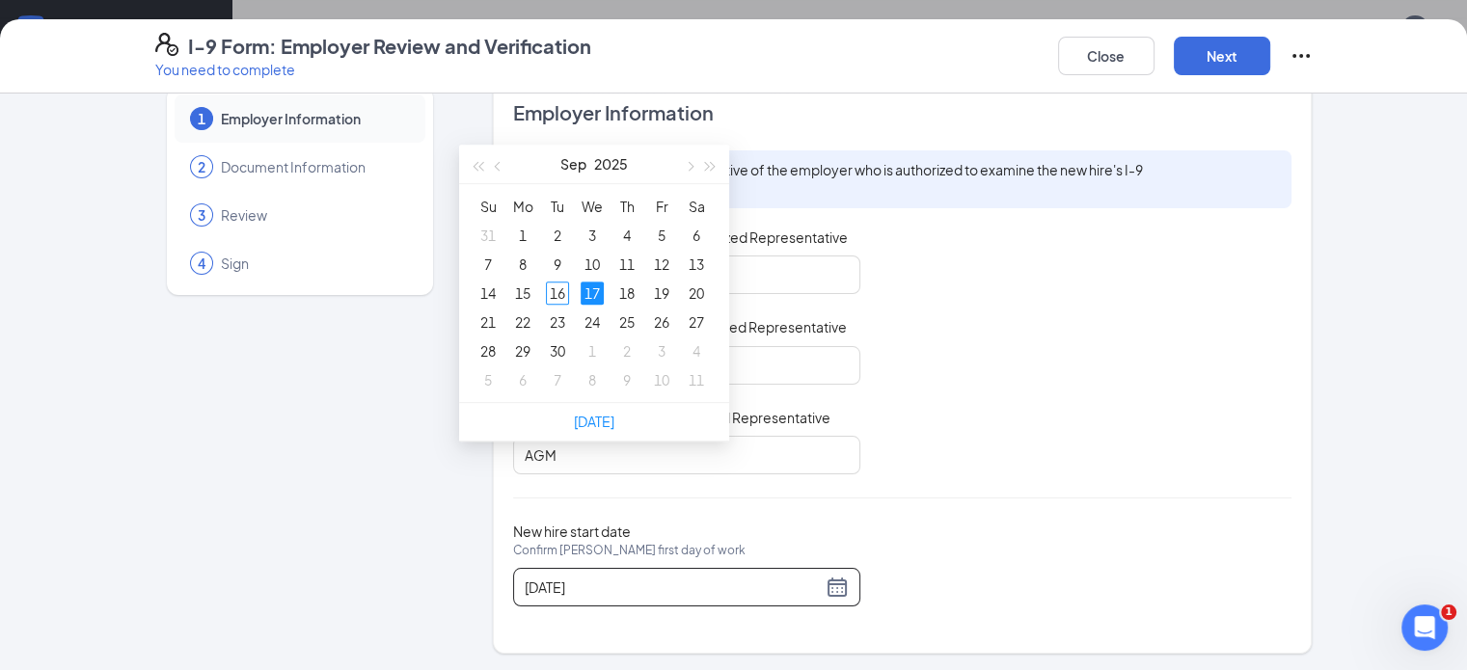
scroll to position [832, 0]
type input "[DATE]"
click at [558, 354] on div "30" at bounding box center [557, 349] width 23 height 23
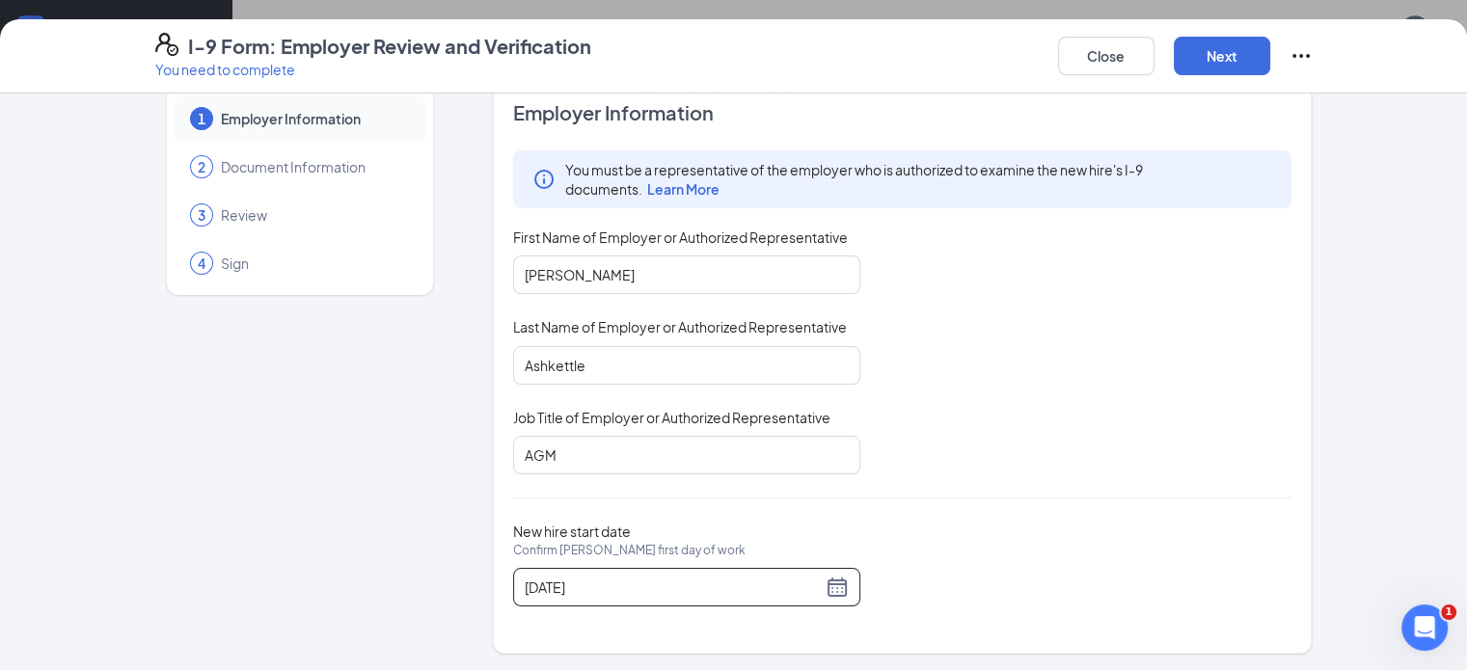
scroll to position [998, 0]
click at [1271, 61] on button "Next" at bounding box center [1222, 56] width 96 height 39
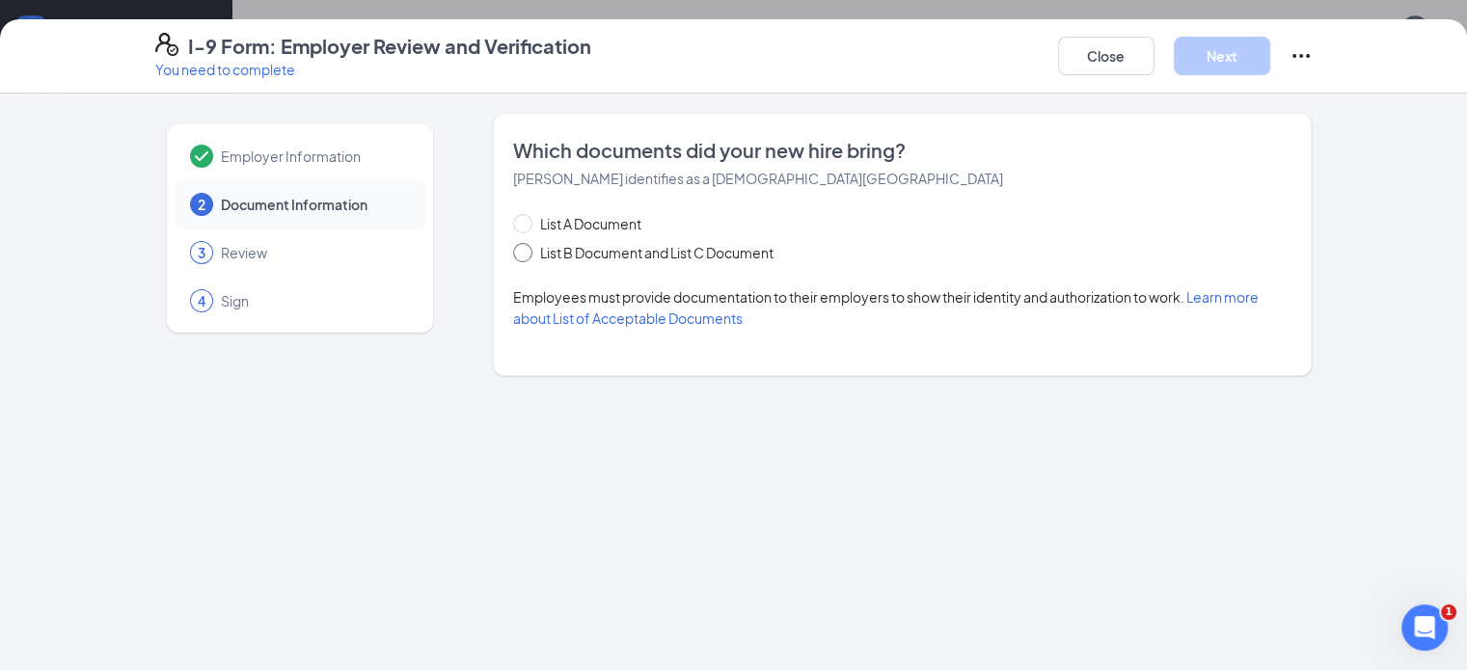
click at [513, 253] on input "List B Document and List C Document" at bounding box center [520, 250] width 14 height 14
radio input "true"
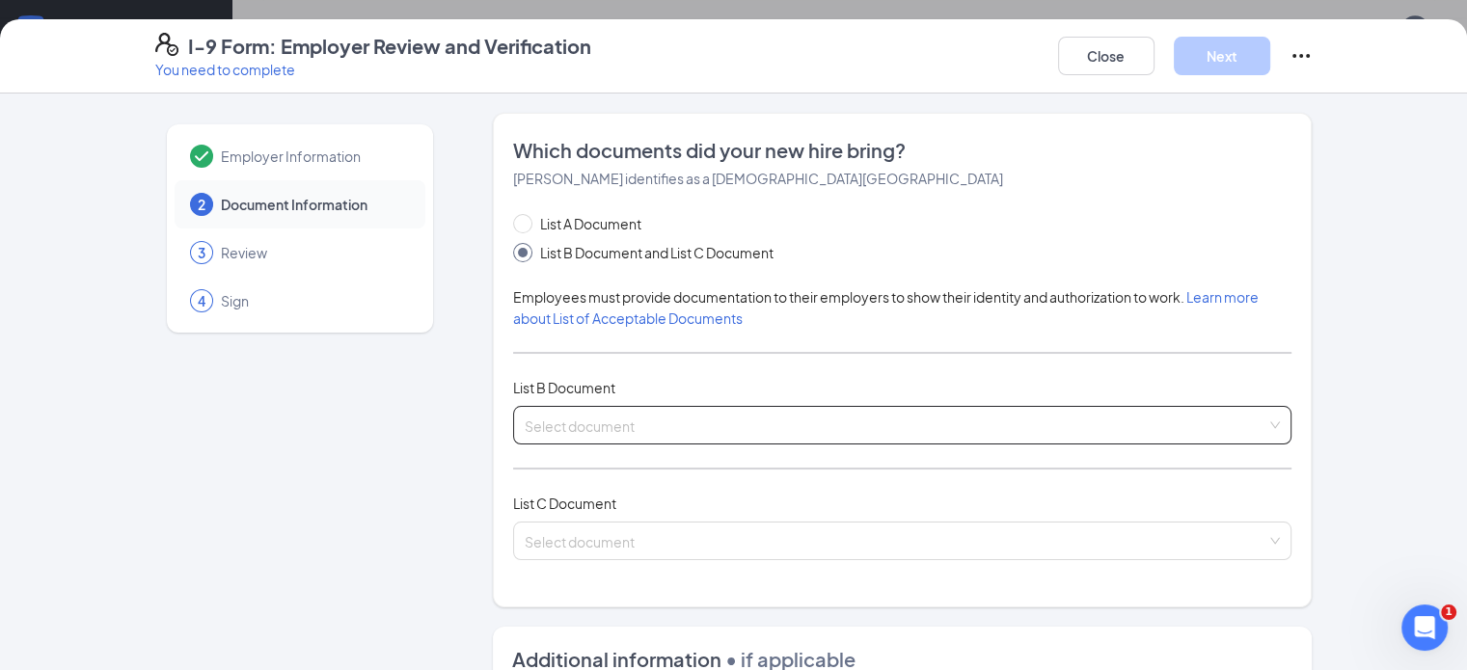
click at [784, 416] on input "search" at bounding box center [896, 421] width 743 height 29
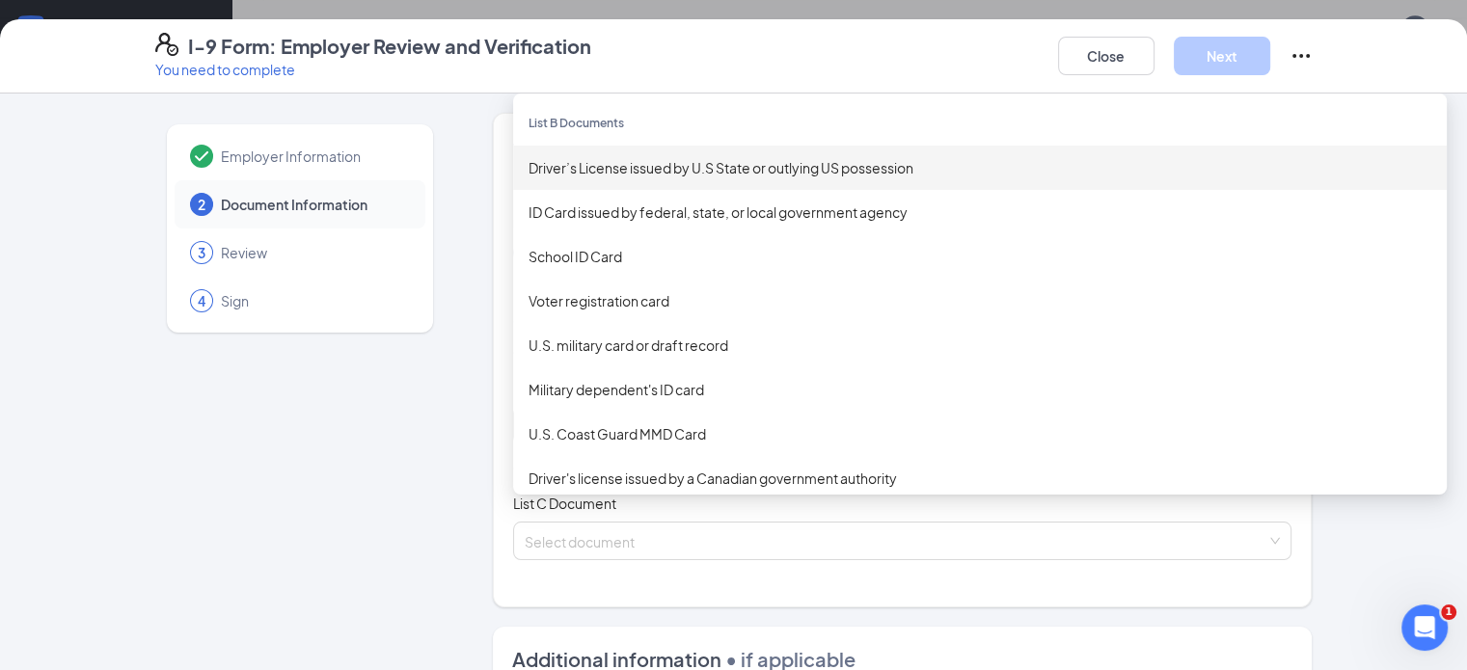
click at [598, 171] on div "Driver’s License issued by U.S State or outlying US possession" at bounding box center [980, 167] width 903 height 21
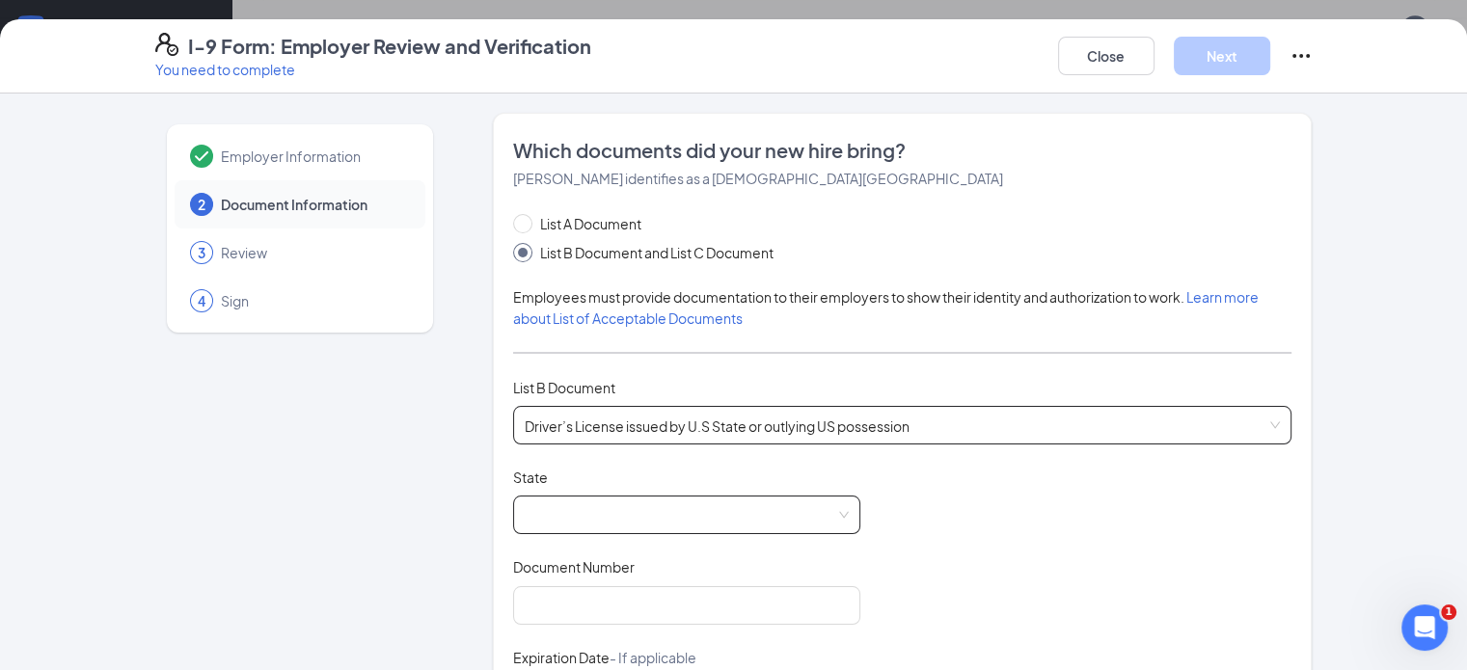
click at [575, 508] on span at bounding box center [687, 515] width 324 height 37
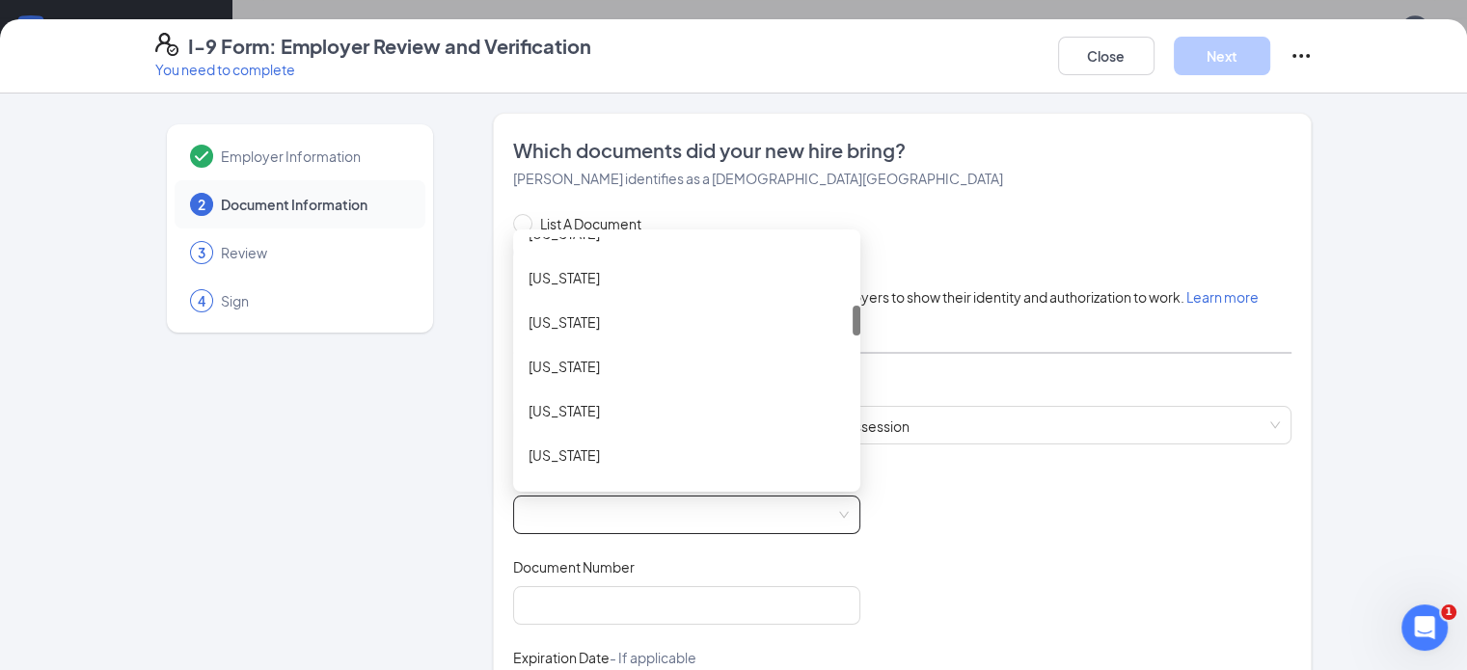
scroll to position [567, 0]
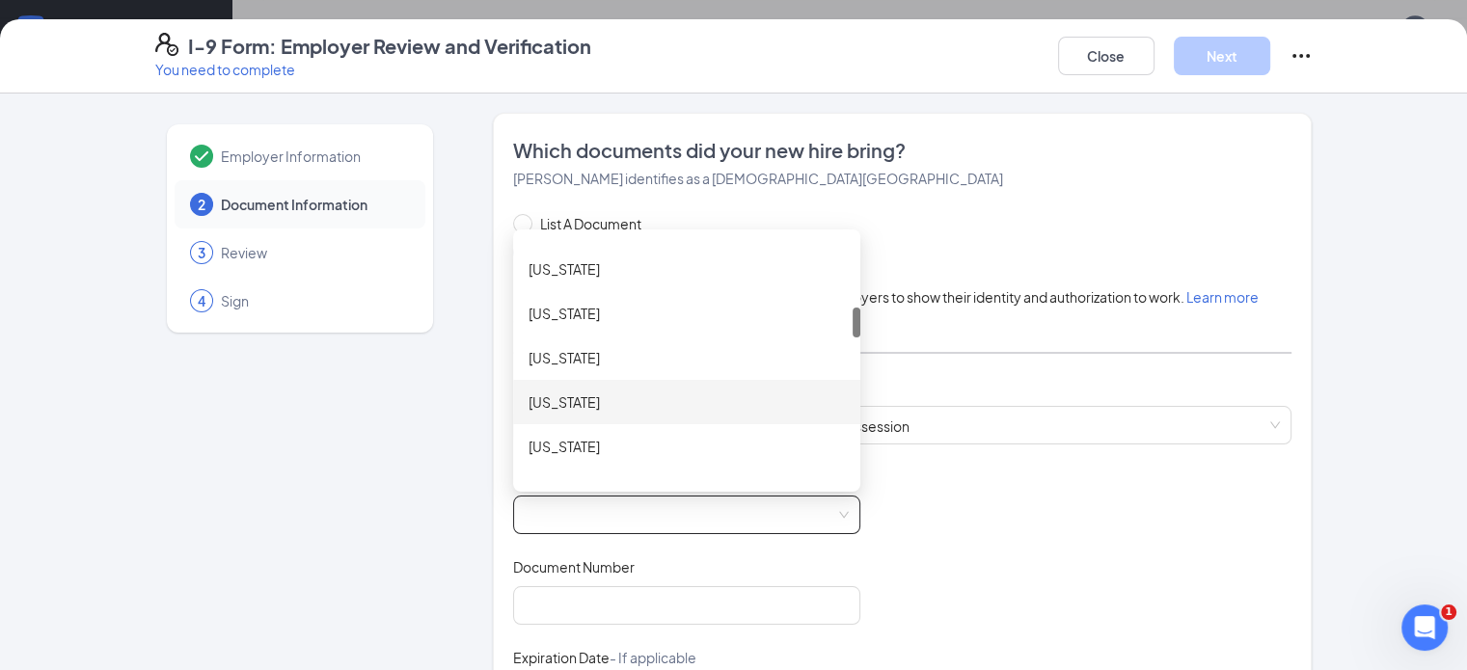
click at [529, 400] on div "[US_STATE]" at bounding box center [687, 402] width 316 height 21
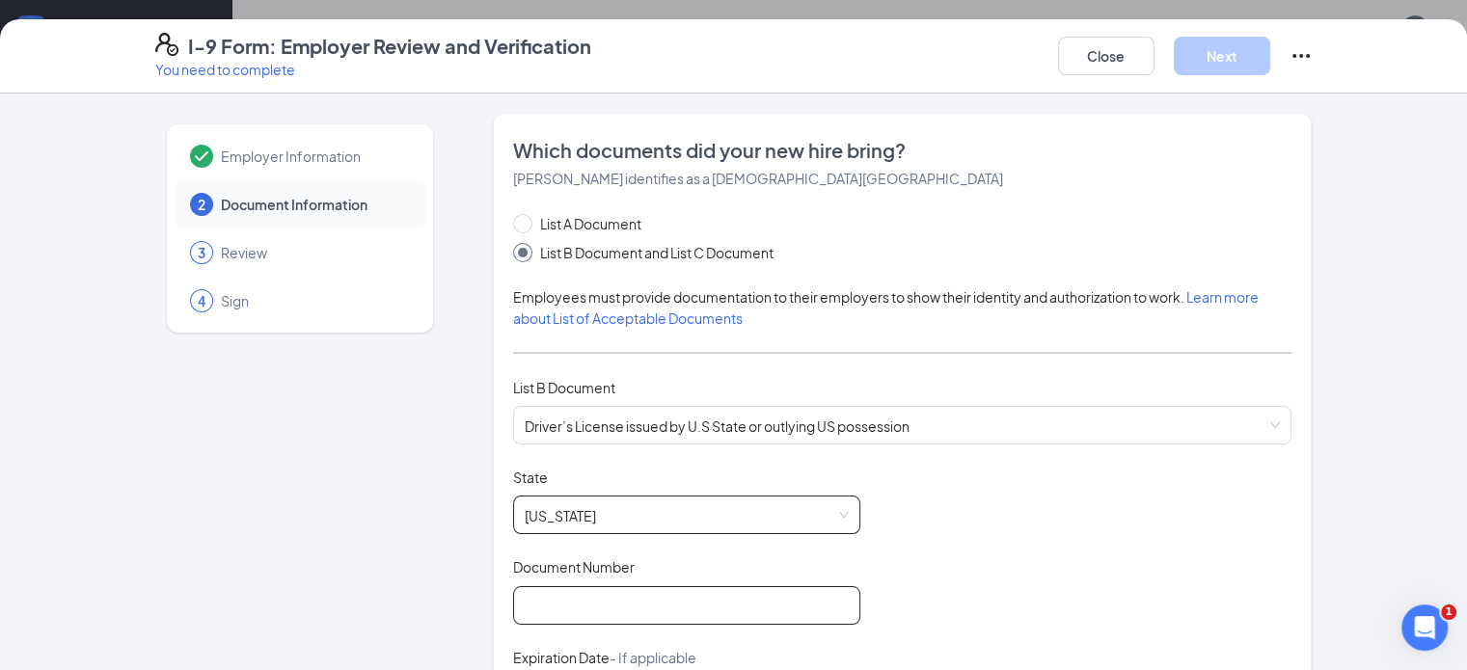
click at [518, 607] on input "Document Number" at bounding box center [686, 606] width 347 height 39
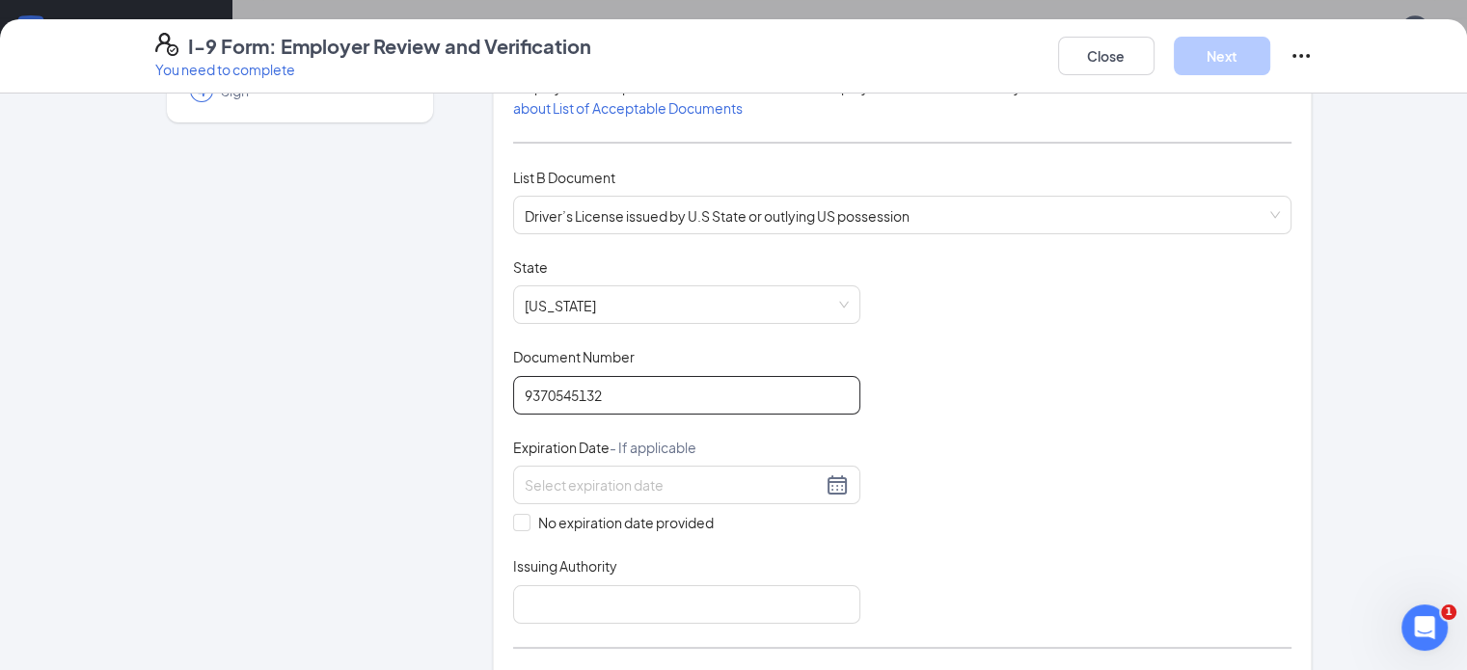
scroll to position [224, 0]
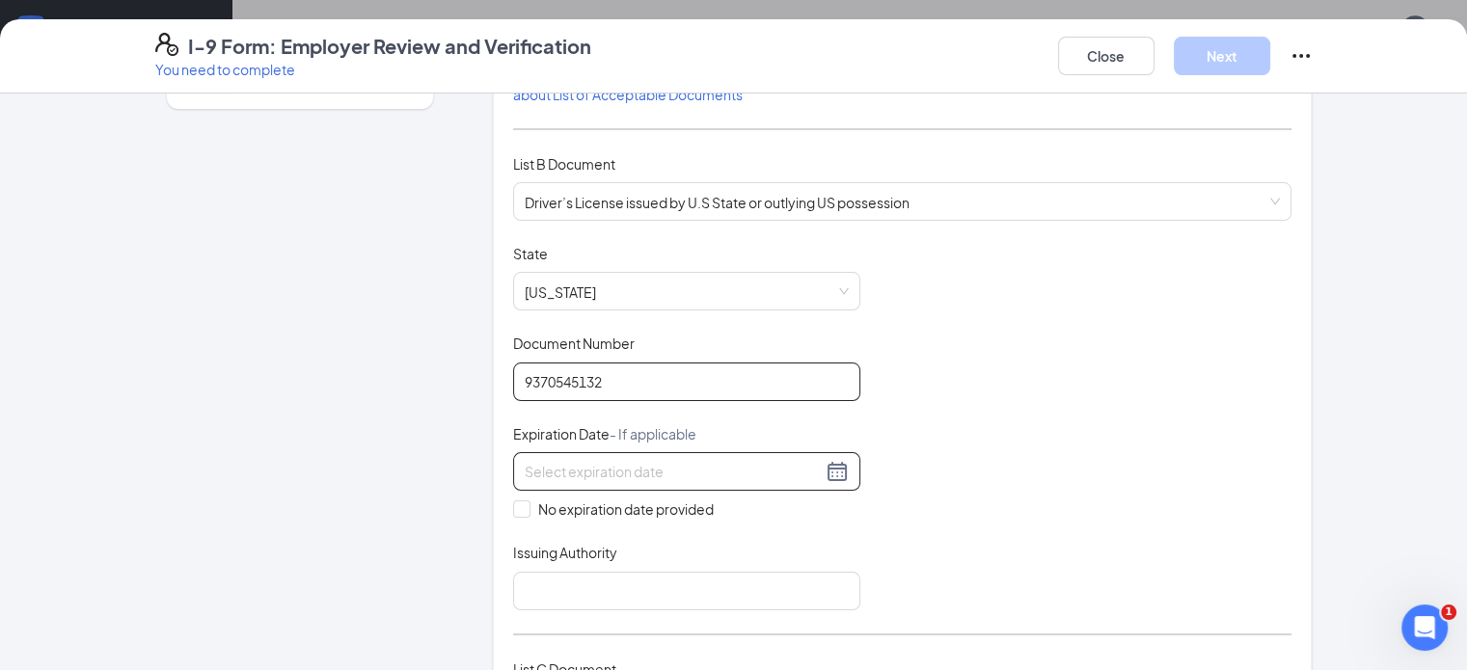
type input "9370545132"
click at [749, 471] on input at bounding box center [673, 471] width 297 height 21
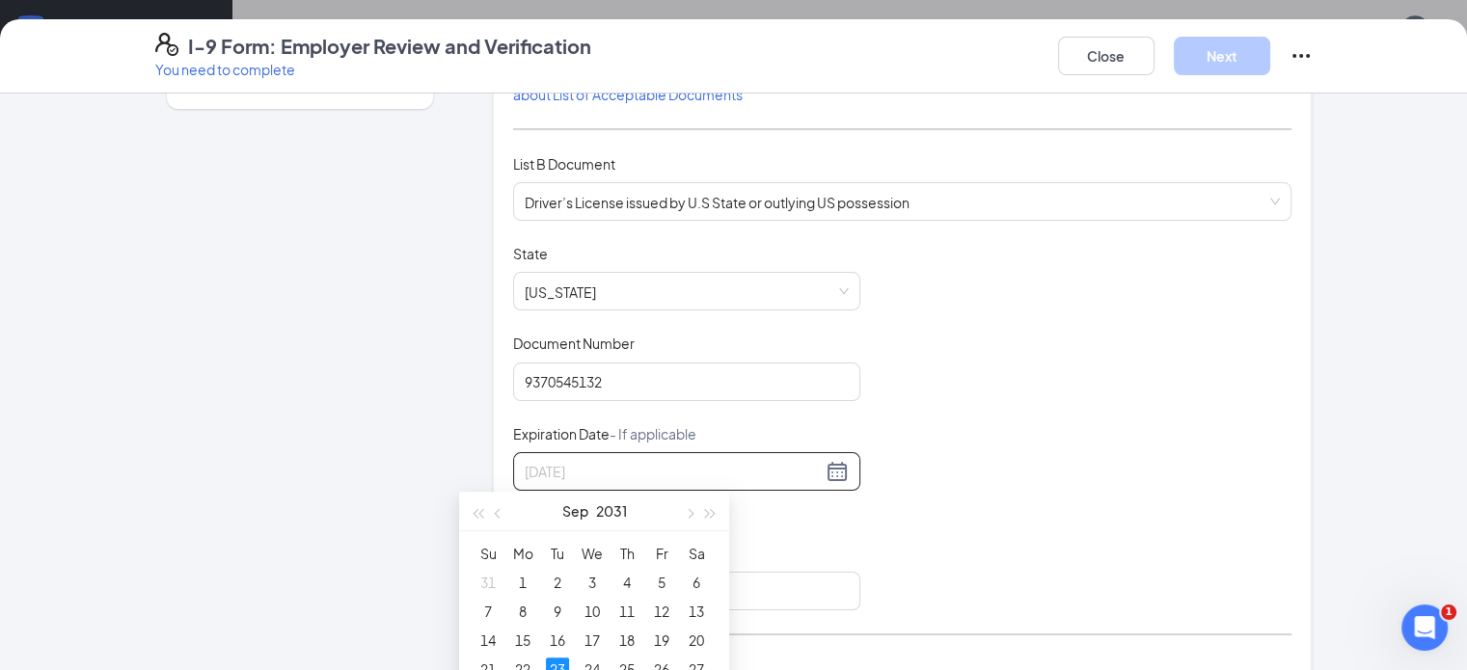
click at [555, 663] on div "23" at bounding box center [557, 669] width 23 height 23
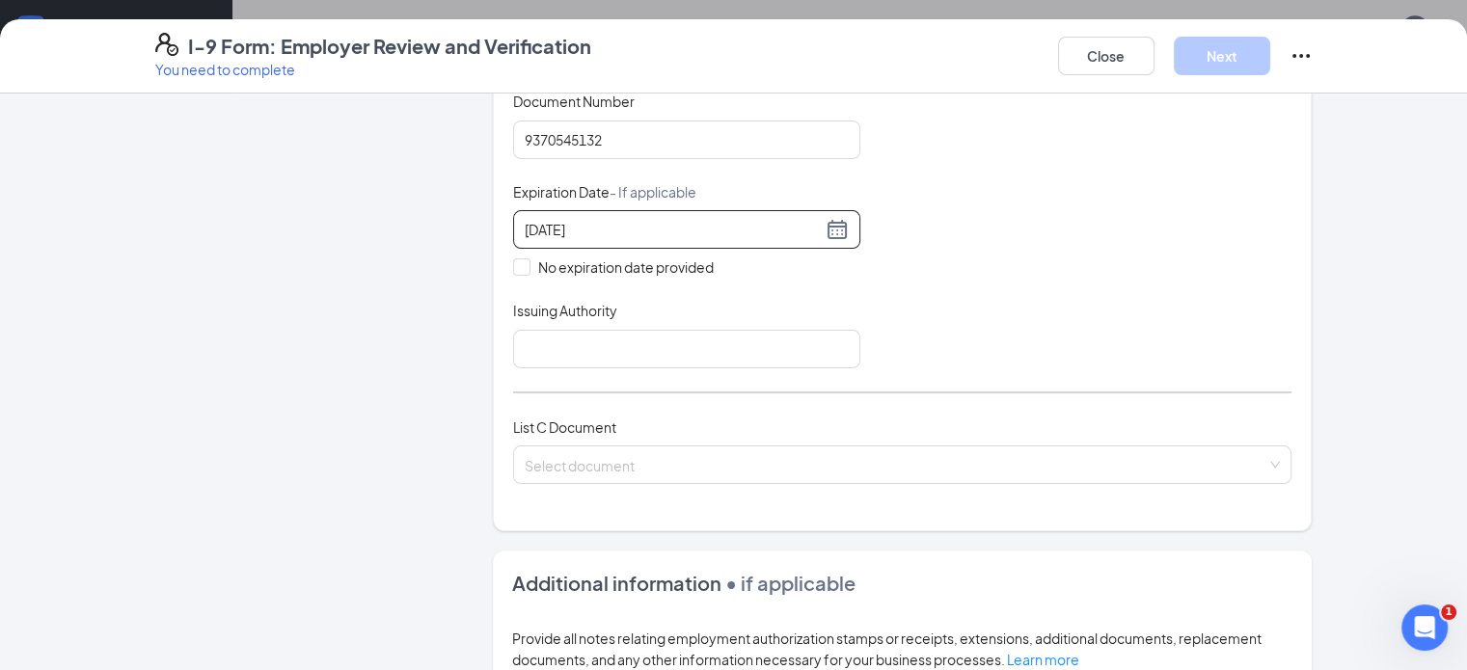
scroll to position [467, 0]
type input "[DATE]"
click at [663, 338] on input "Issuing Authority" at bounding box center [686, 348] width 347 height 39
type input "M"
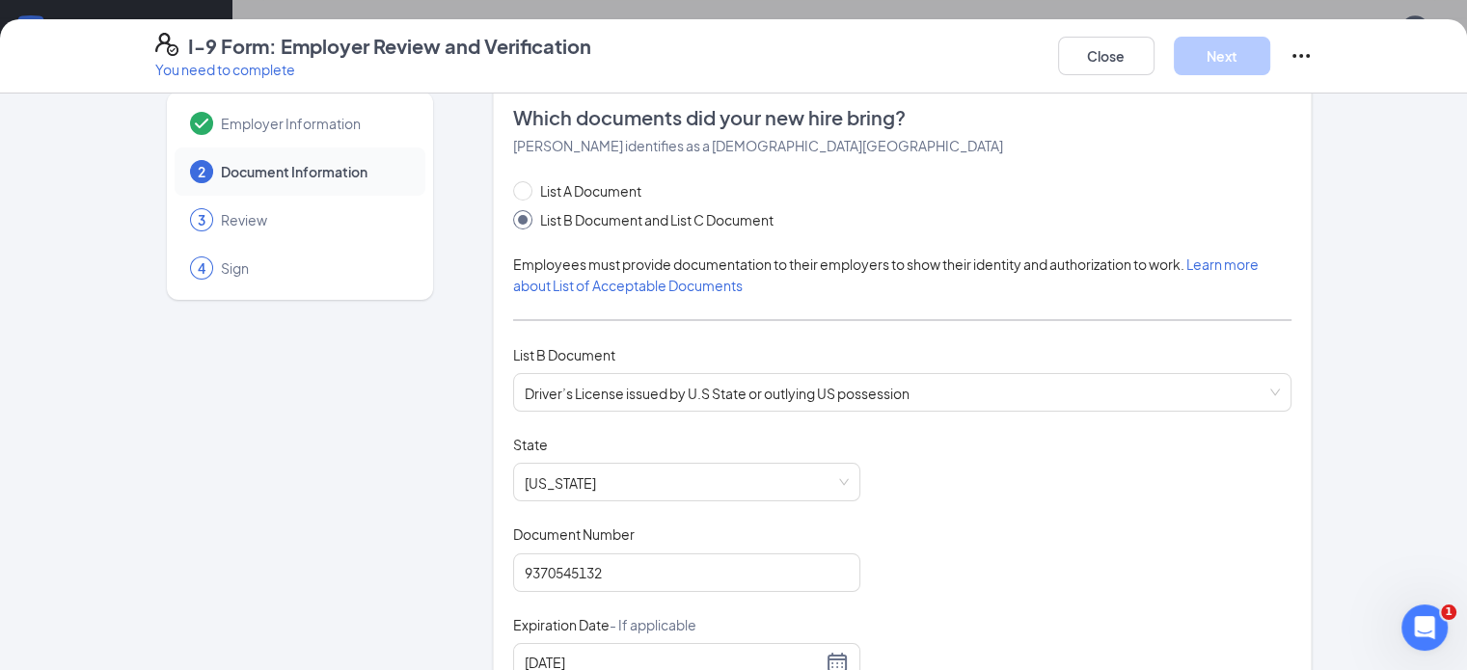
scroll to position [35, 0]
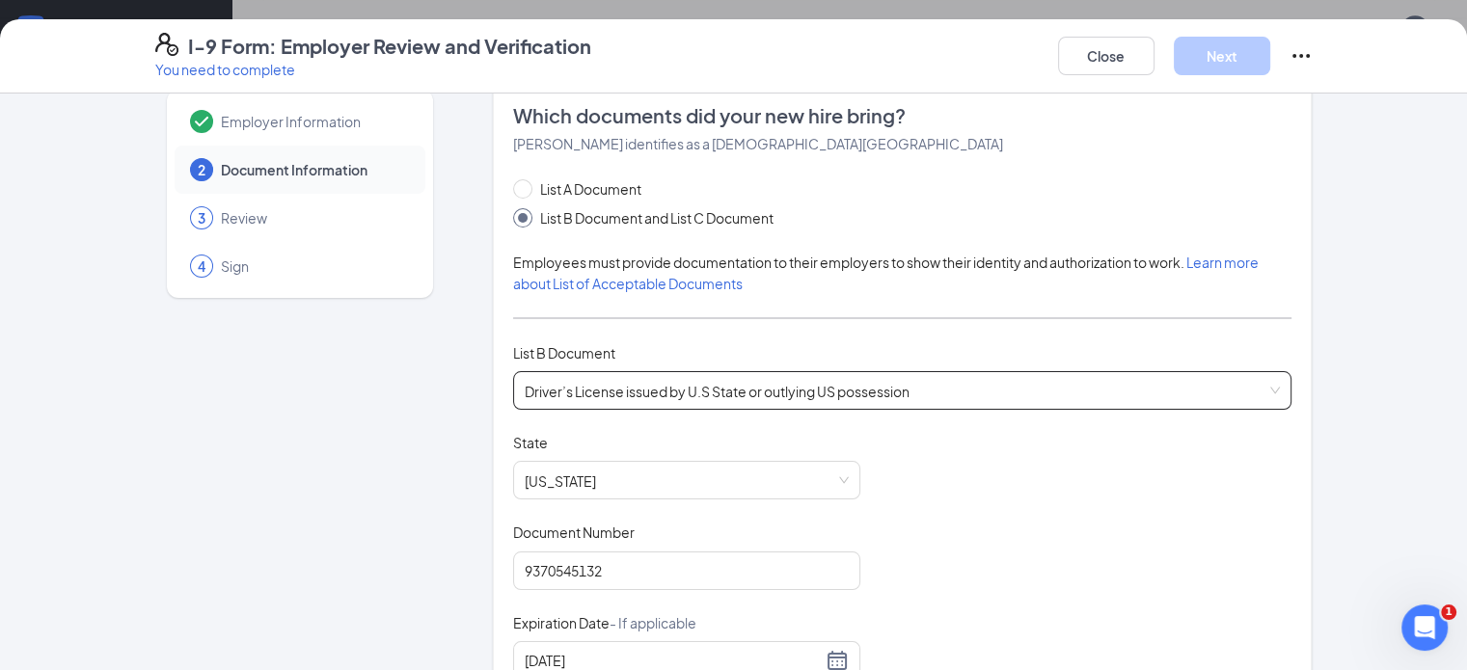
click at [978, 390] on div "Driver’s License issued by U.S State or outlying [DEMOGRAPHIC_DATA] possession …" at bounding box center [902, 390] width 779 height 39
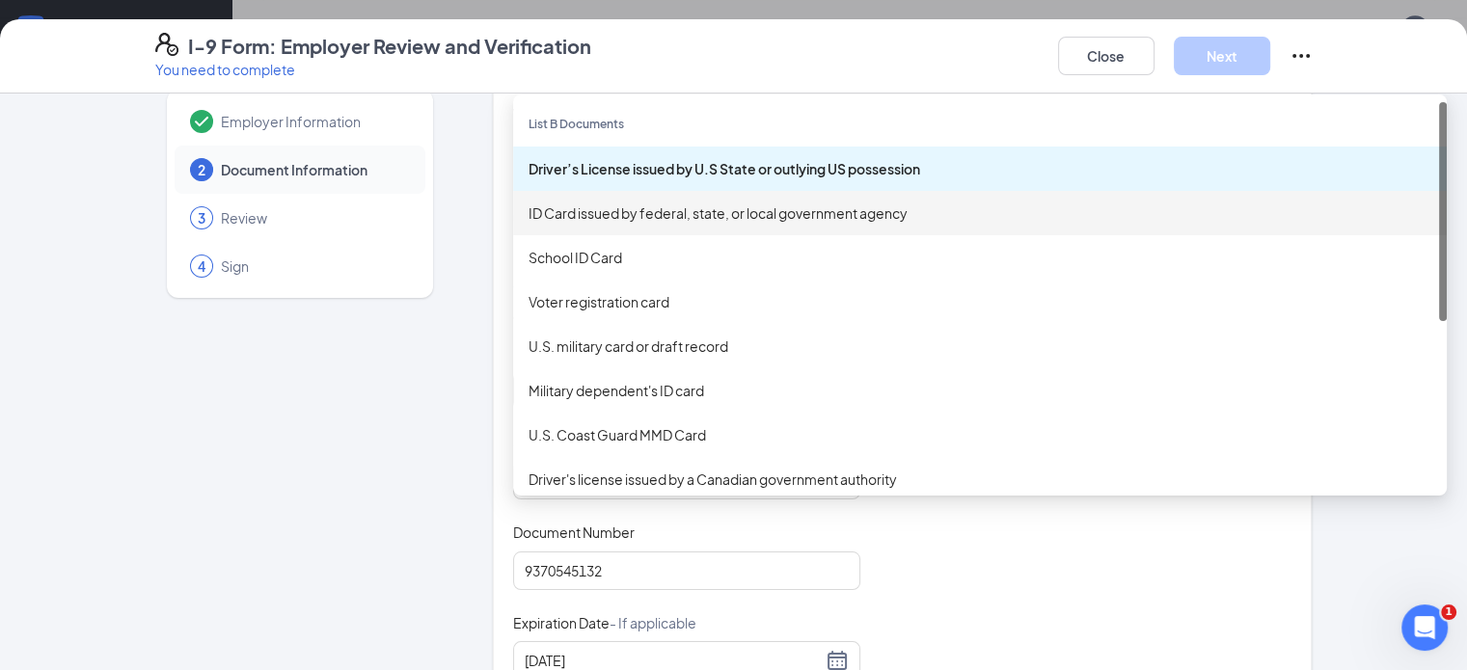
type input "BMV"
click at [820, 215] on div "ID Card issued by federal, state, or local government agency" at bounding box center [980, 213] width 903 height 21
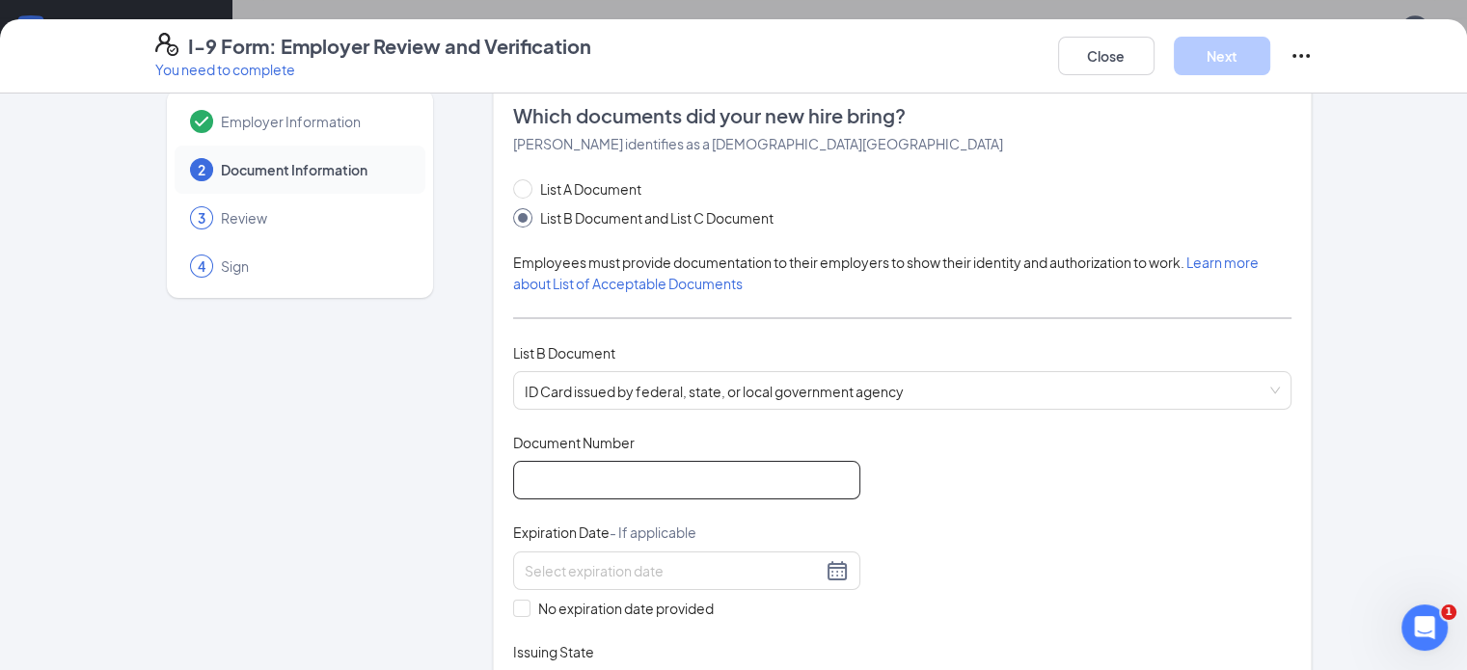
click at [670, 476] on input "Document Number" at bounding box center [686, 480] width 347 height 39
type input "9370545132"
click at [629, 575] on input at bounding box center [673, 571] width 297 height 21
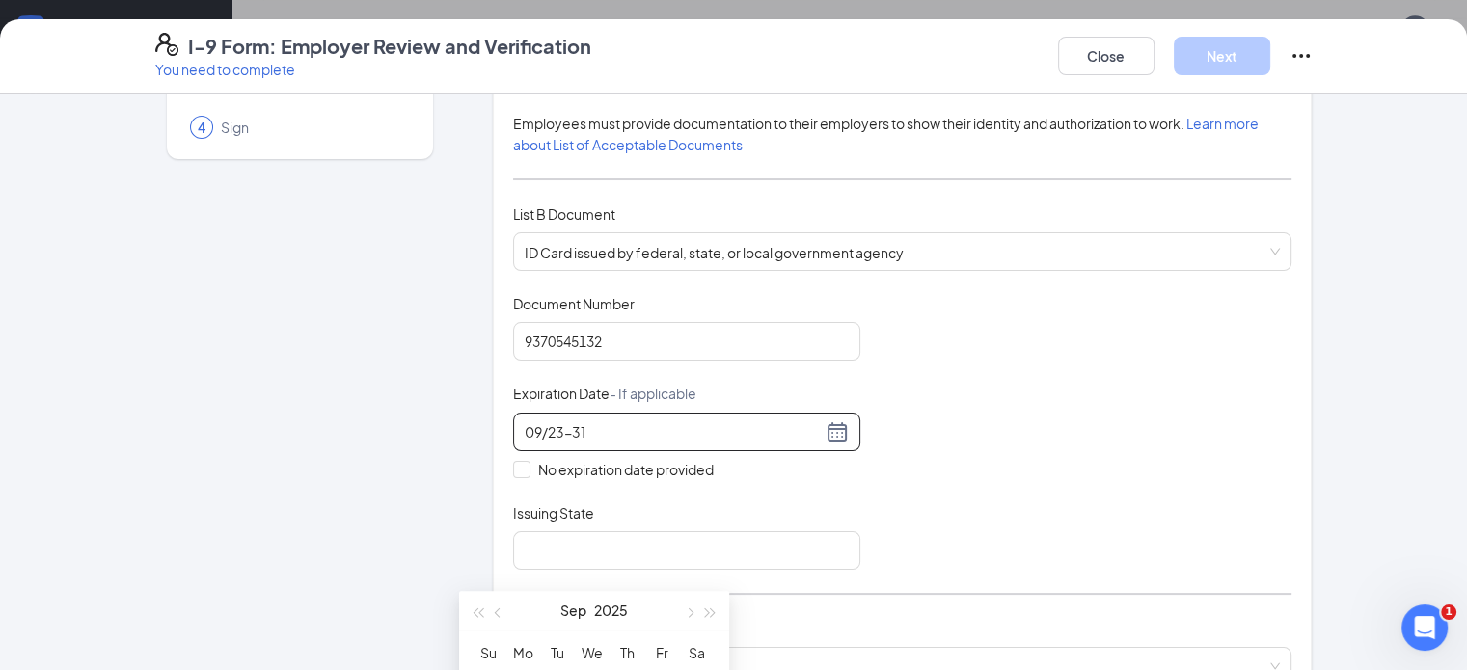
scroll to position [176, 0]
click at [525, 423] on input "09/23-31" at bounding box center [673, 430] width 297 height 21
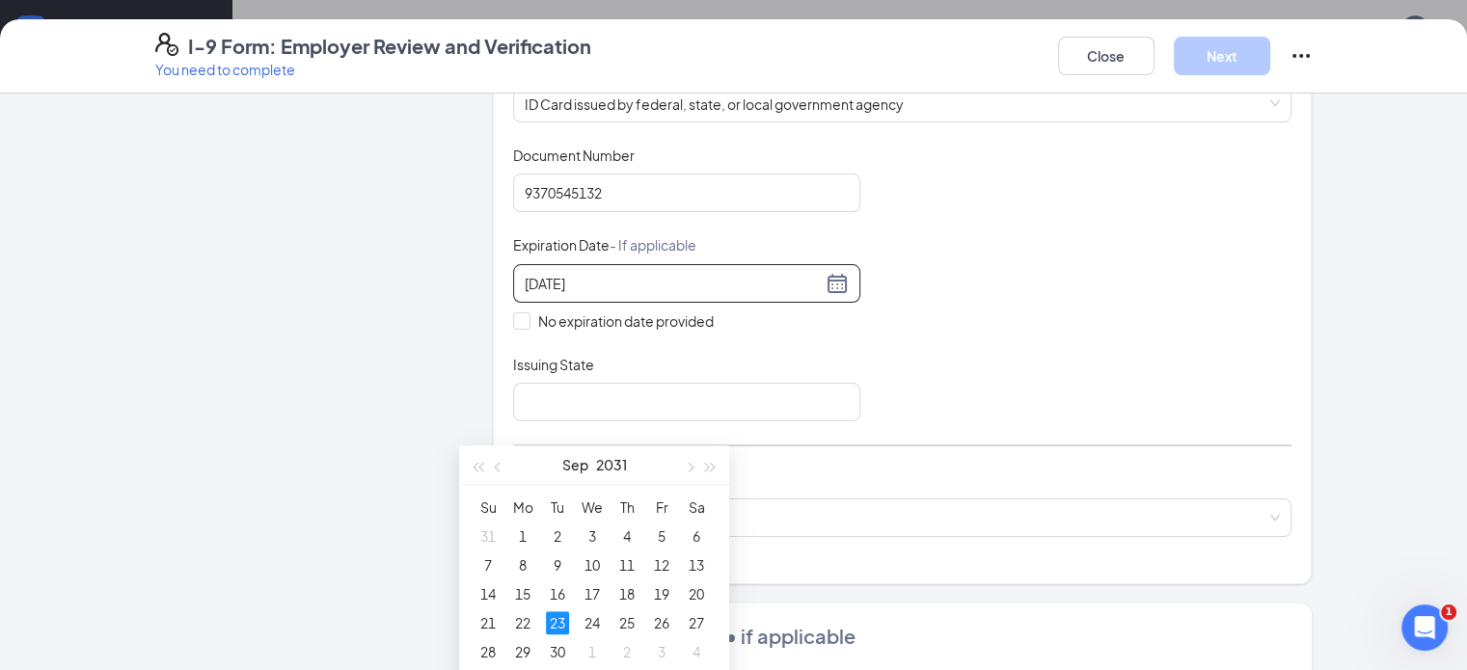
scroll to position [1149, 0]
click at [557, 618] on div "23" at bounding box center [557, 618] width 23 height 23
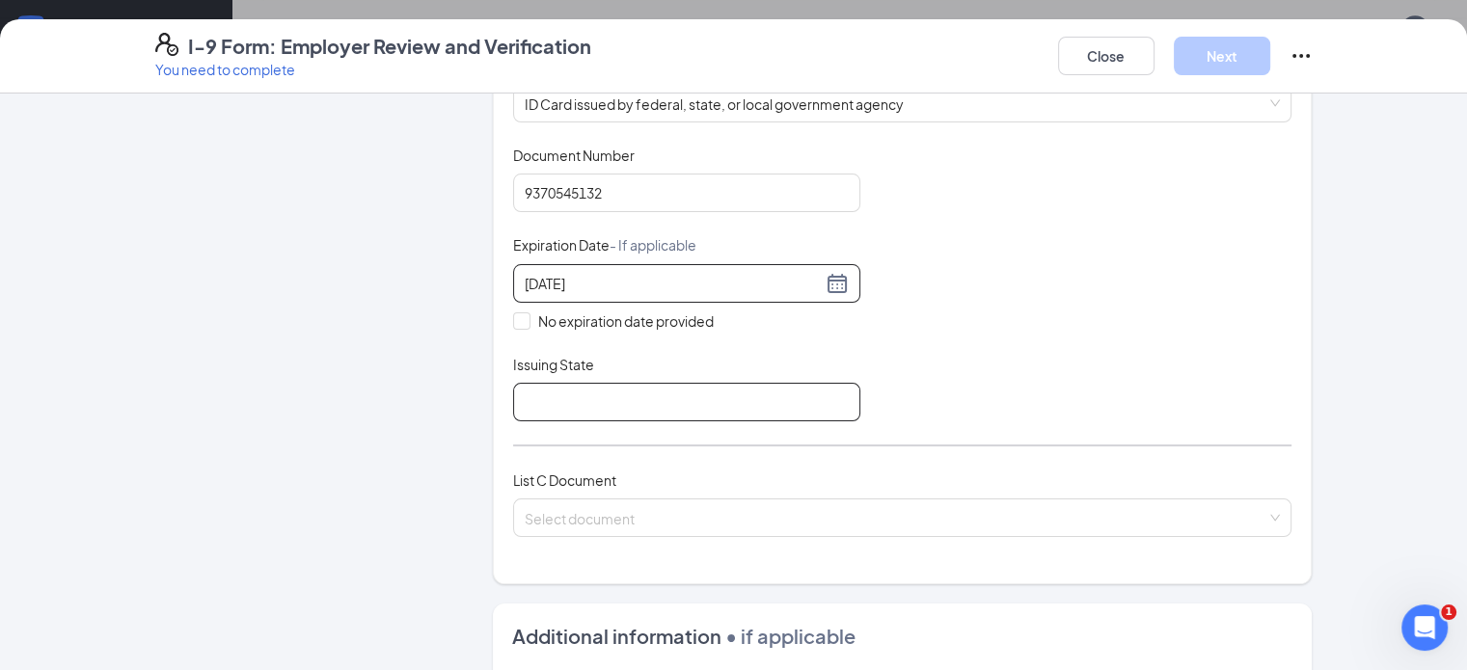
type input "[DATE]"
click at [533, 402] on input "Issuing State" at bounding box center [686, 402] width 347 height 39
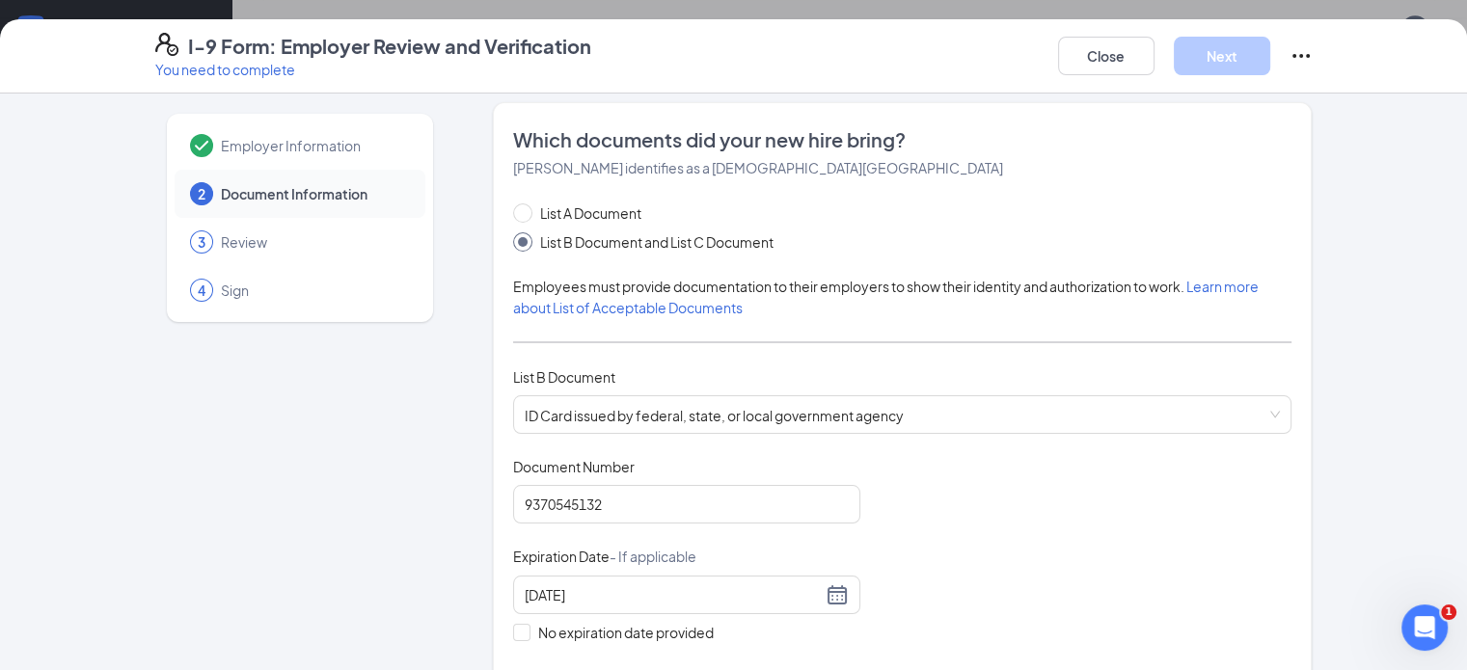
scroll to position [14, 0]
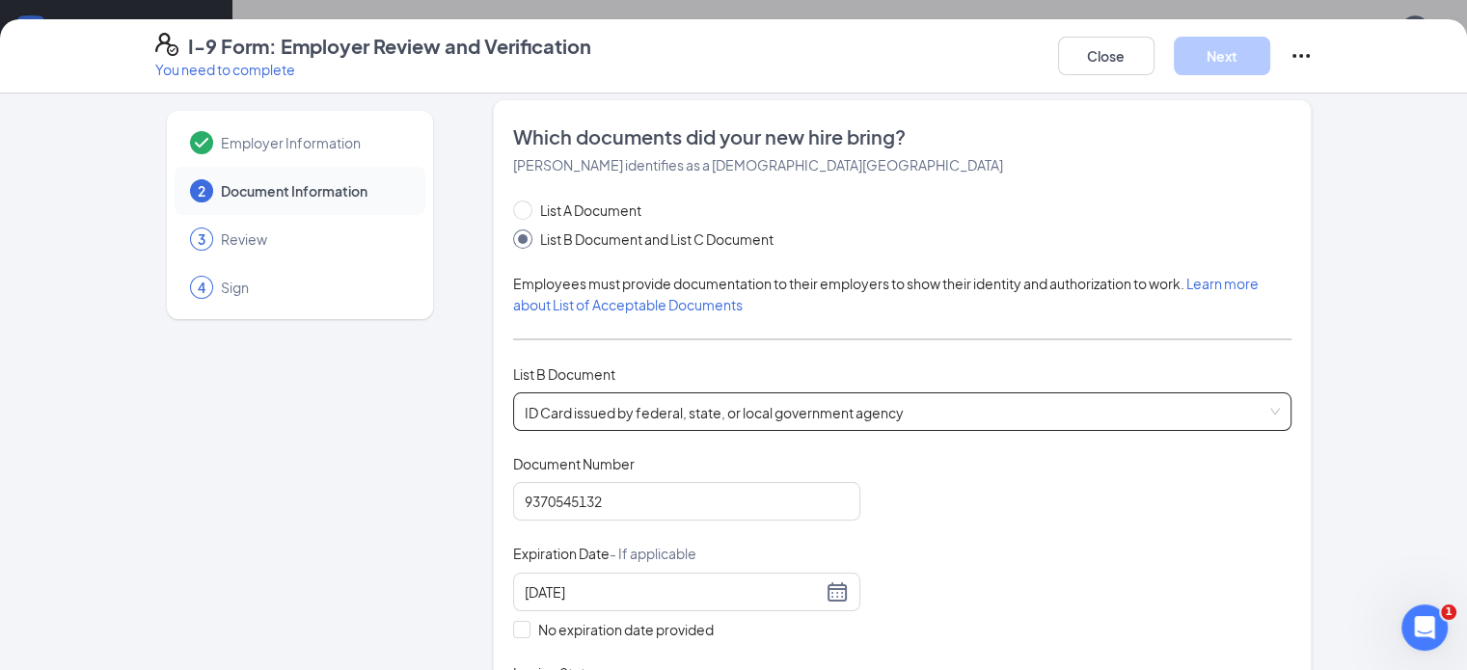
click at [1277, 412] on div "ID Card issued by federal, state, or local government agency Driver’s License i…" at bounding box center [902, 412] width 779 height 39
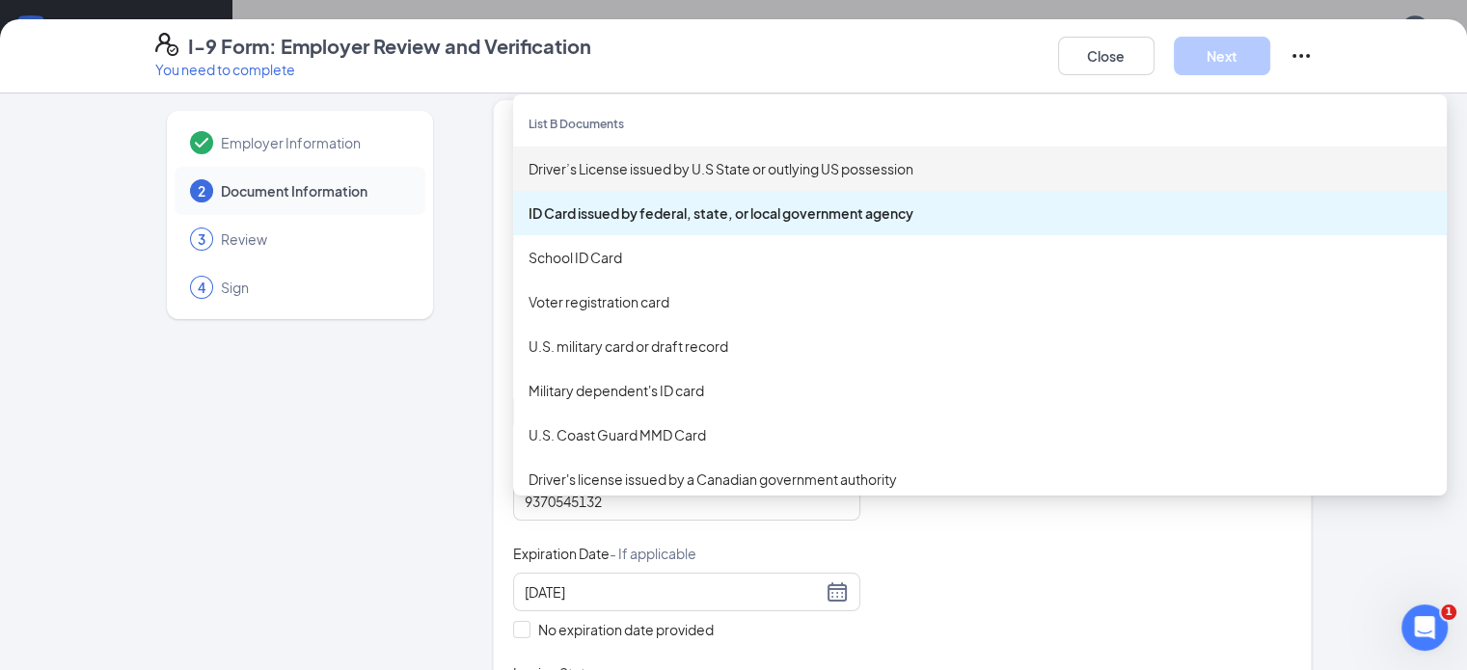
type input "BMV"
click at [909, 159] on div "Driver’s License issued by U.S State or outlying US possession" at bounding box center [980, 168] width 903 height 21
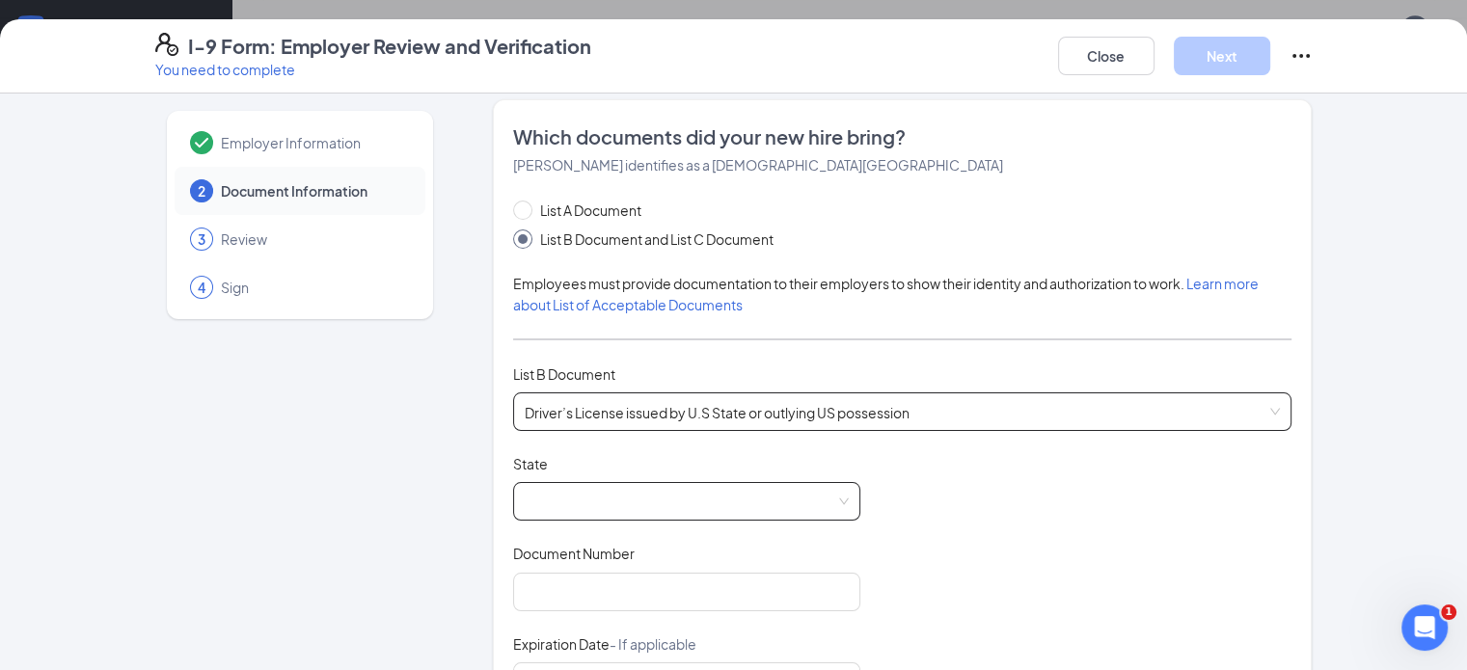
click at [559, 501] on span at bounding box center [687, 501] width 324 height 37
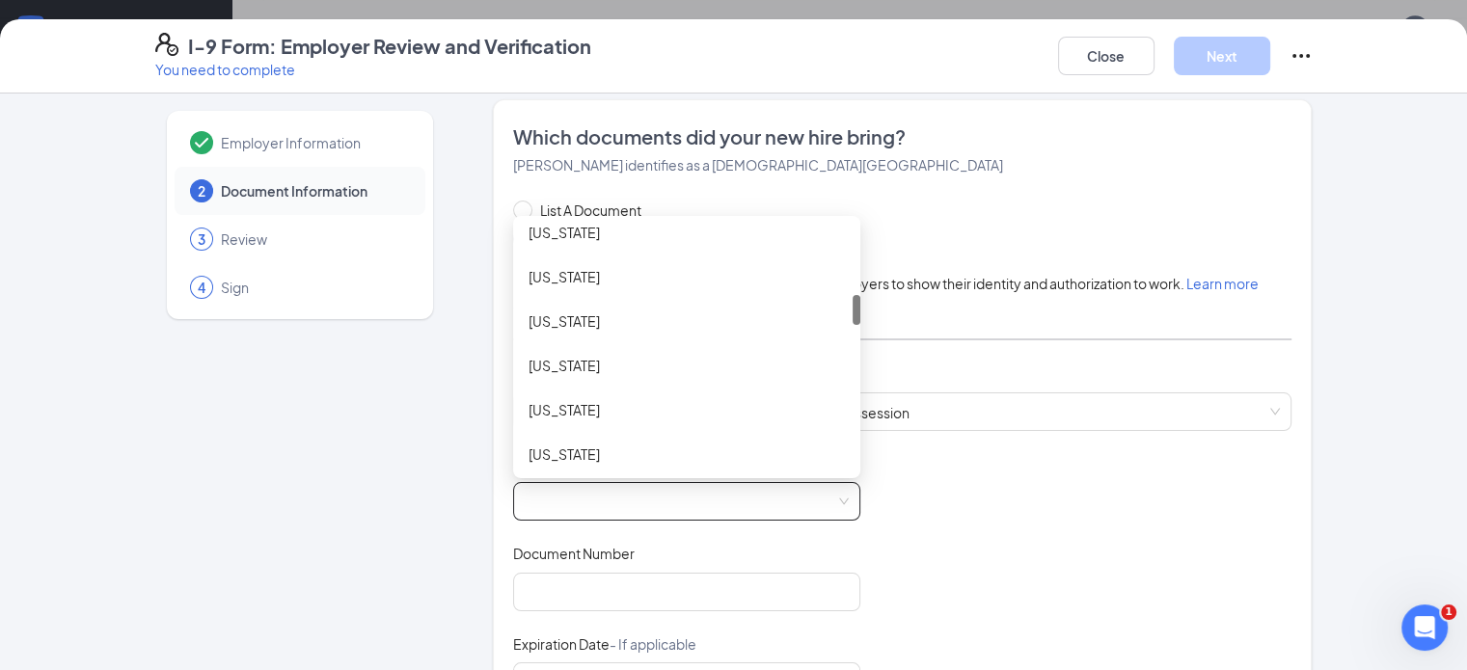
scroll to position [591, 0]
click at [570, 369] on div "[US_STATE]" at bounding box center [687, 364] width 316 height 21
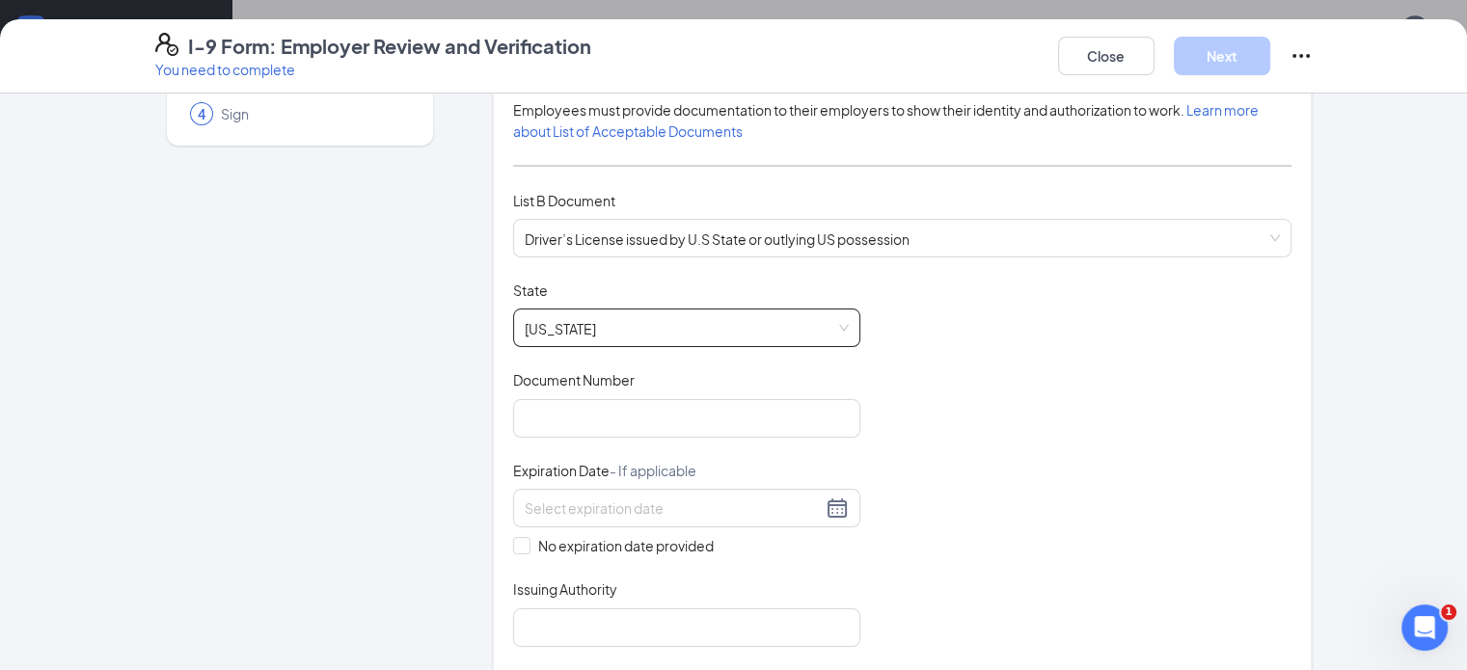
scroll to position [189, 0]
click at [638, 403] on input "Document Number" at bounding box center [686, 416] width 347 height 39
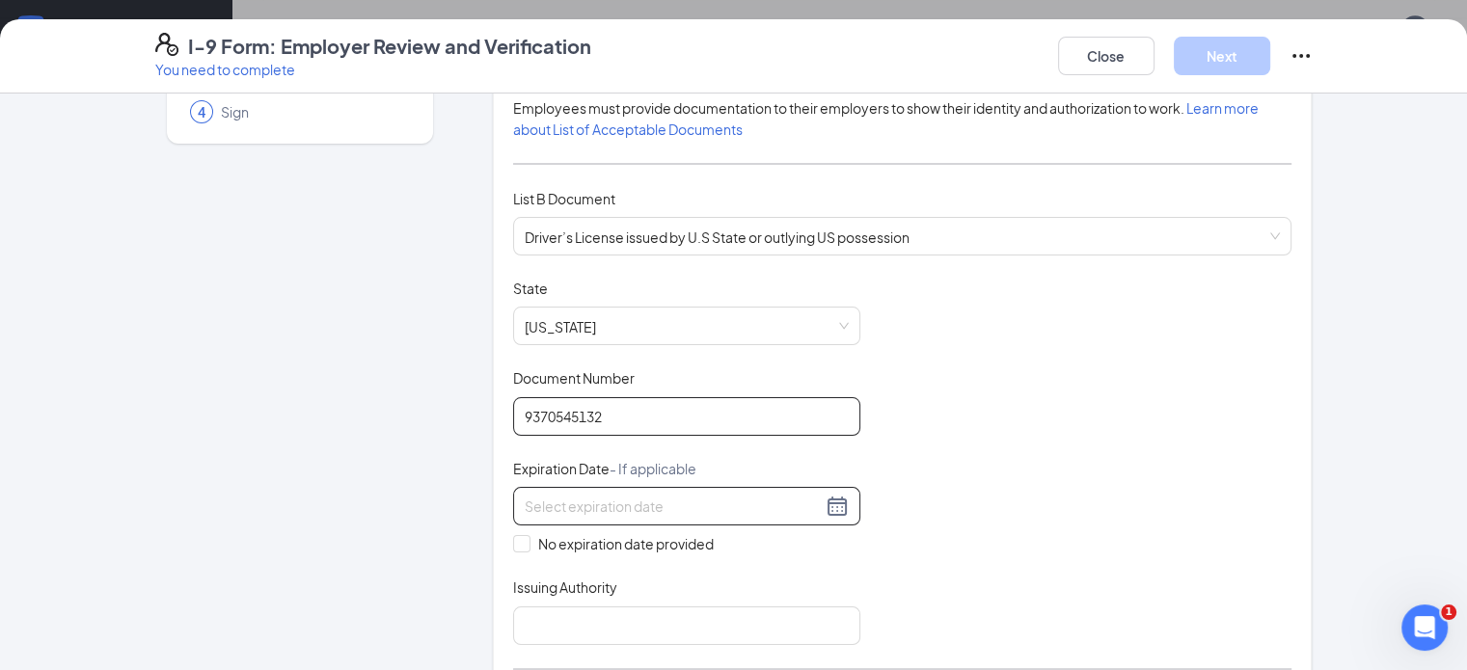
type input "9370545132"
click at [576, 500] on input at bounding box center [673, 506] width 297 height 21
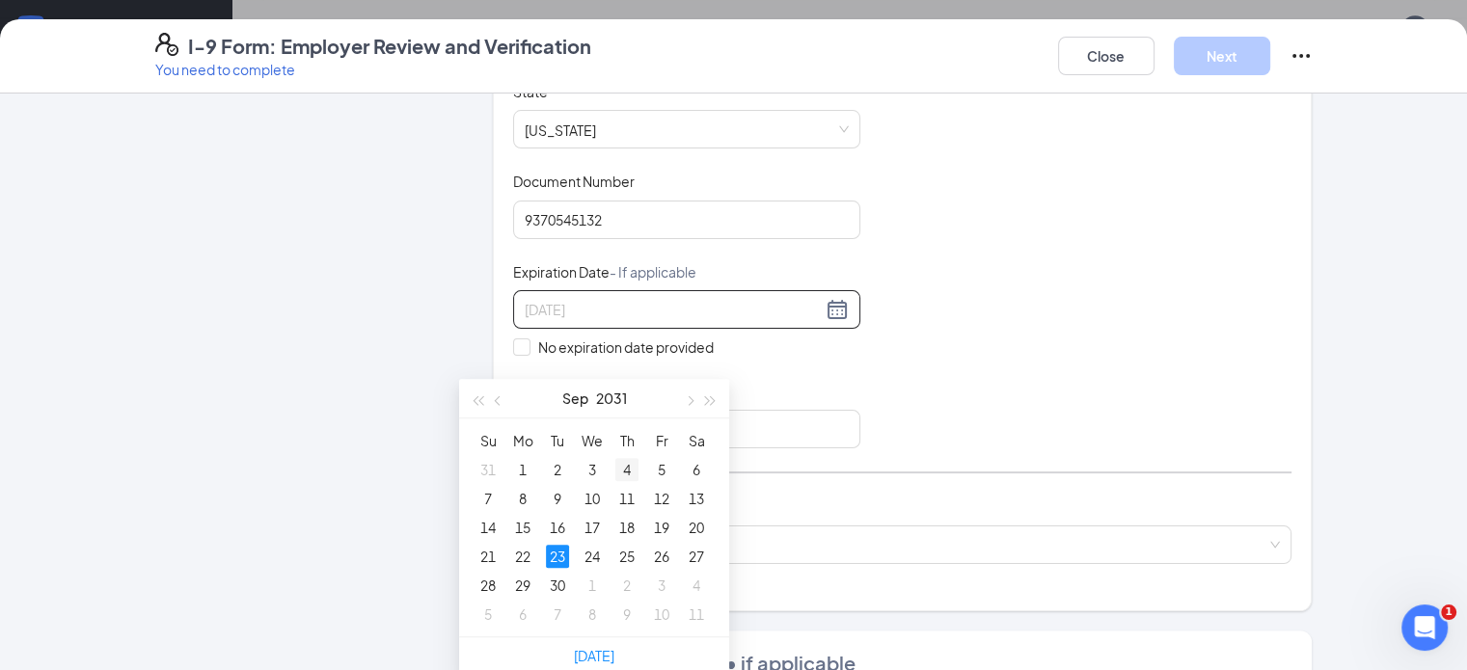
scroll to position [1189, 0]
click at [552, 555] on div "23" at bounding box center [557, 555] width 23 height 23
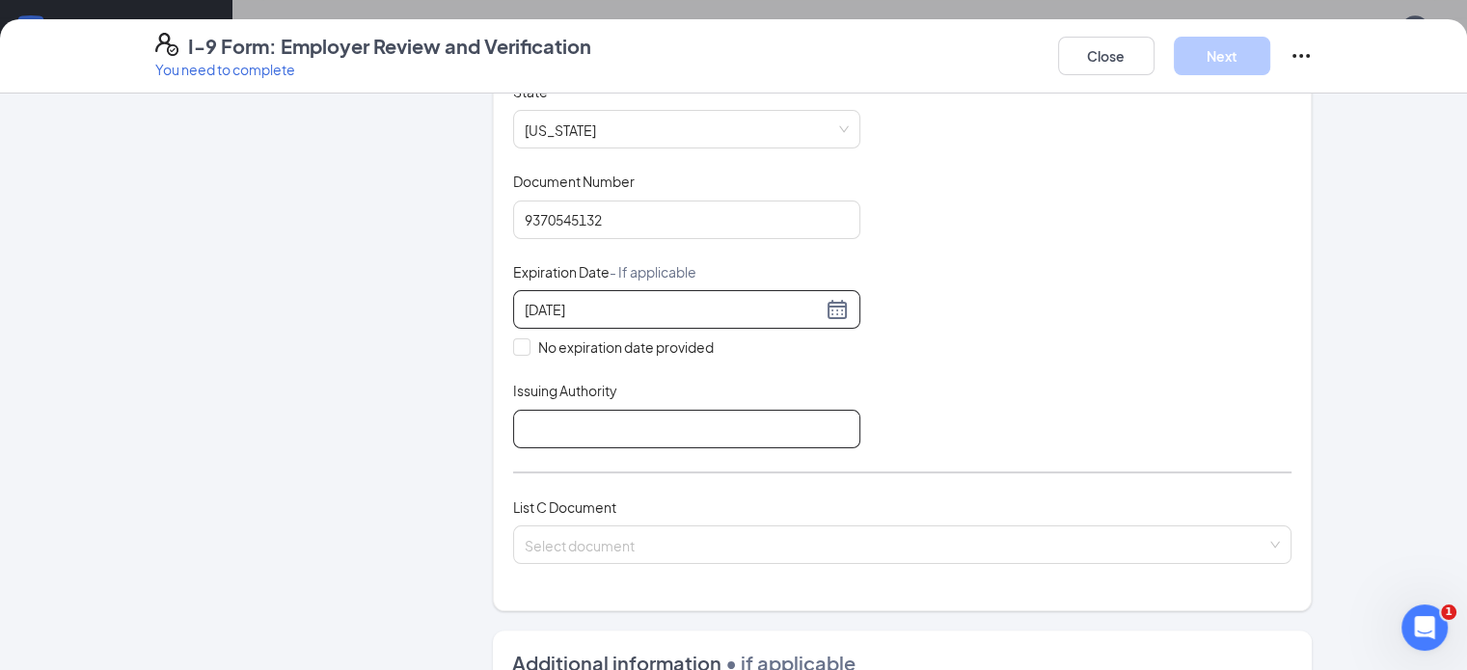
type input "[DATE]"
click at [528, 425] on input "Issuing Authority" at bounding box center [686, 429] width 347 height 39
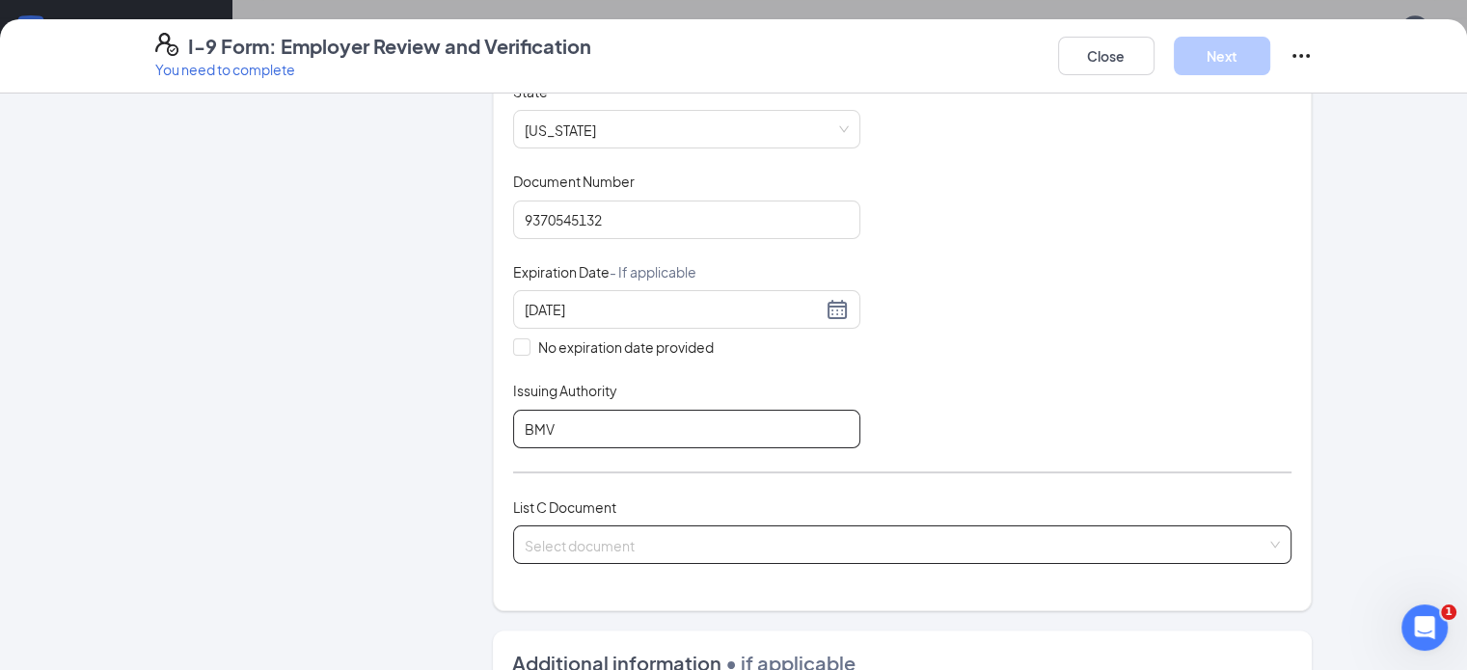
type input "BMV"
click at [653, 534] on input "search" at bounding box center [896, 541] width 743 height 29
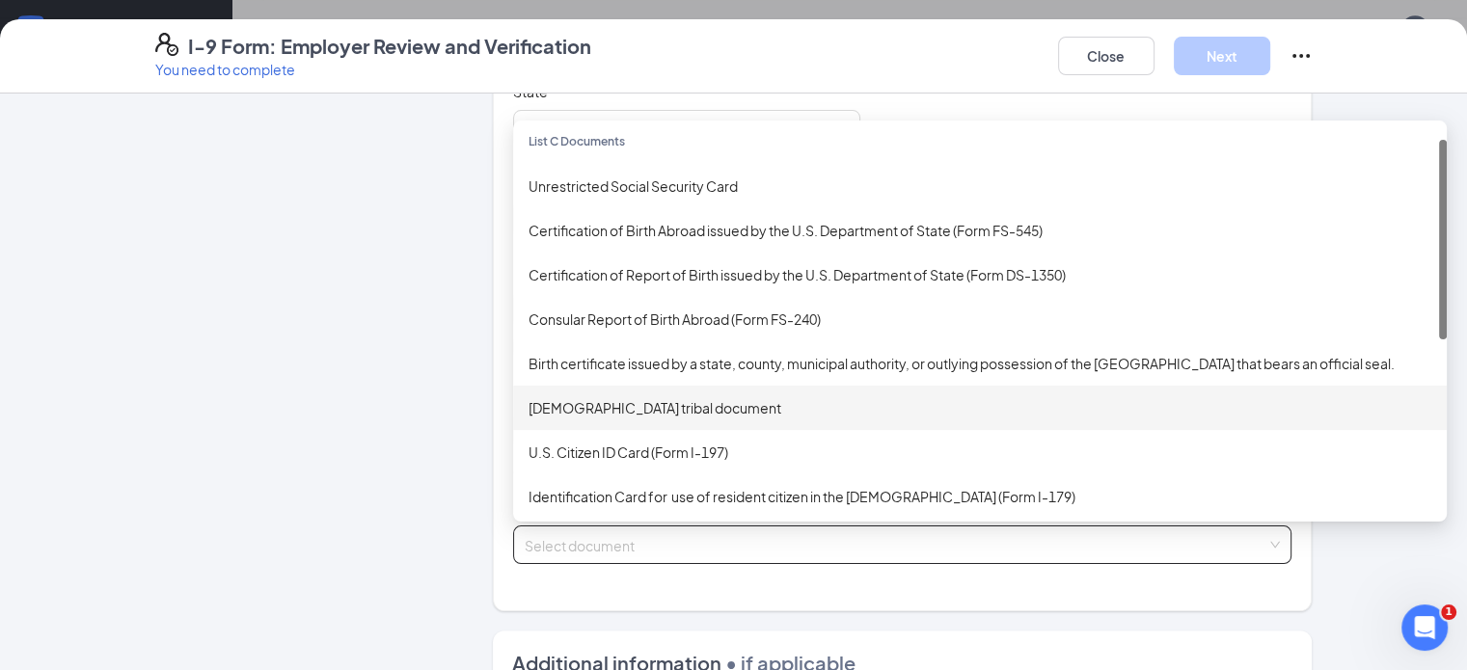
scroll to position [0, 0]
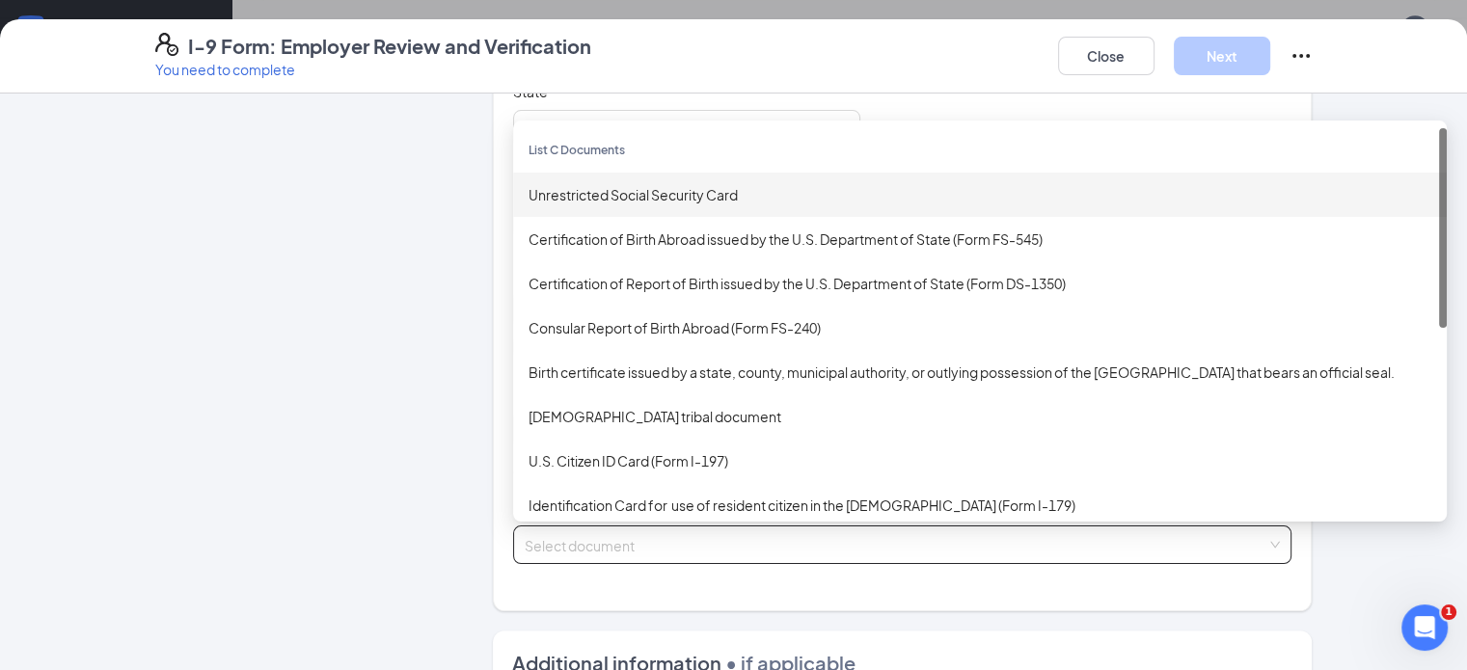
click at [614, 184] on div "Unrestricted Social Security Card" at bounding box center [980, 194] width 903 height 21
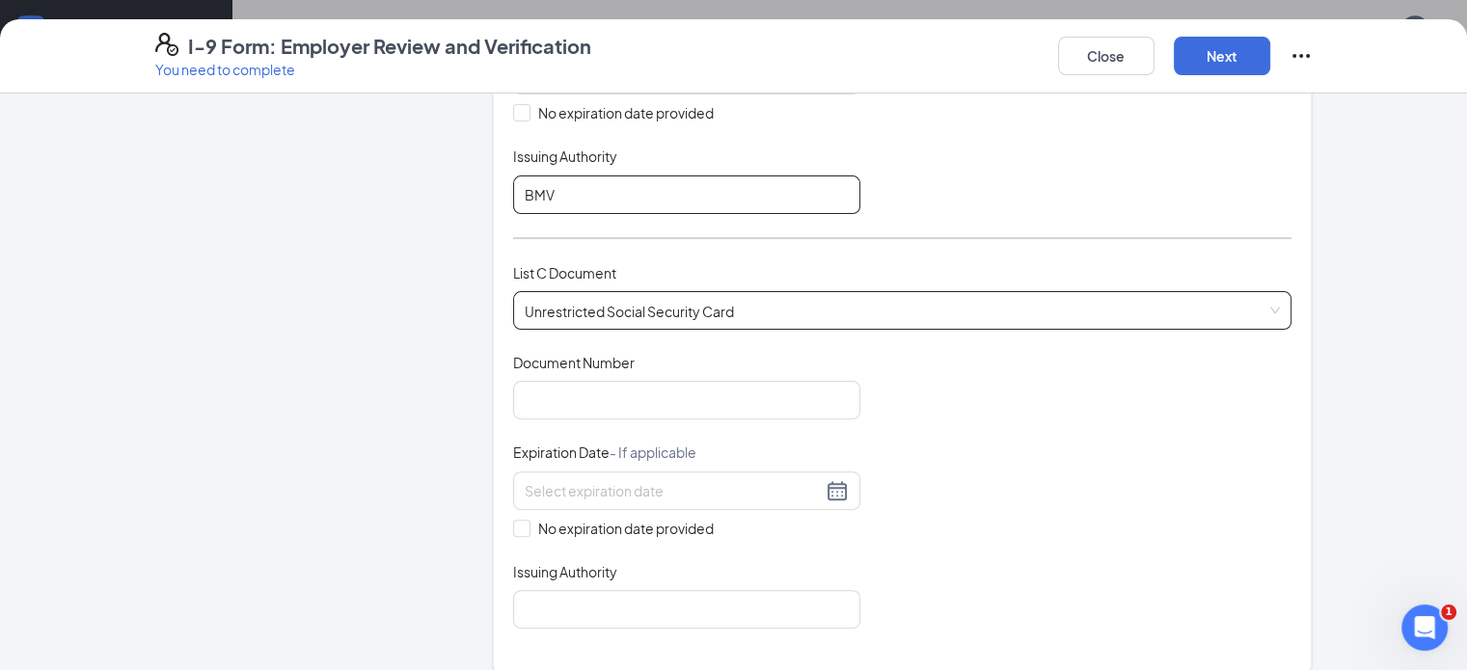
scroll to position [639, 0]
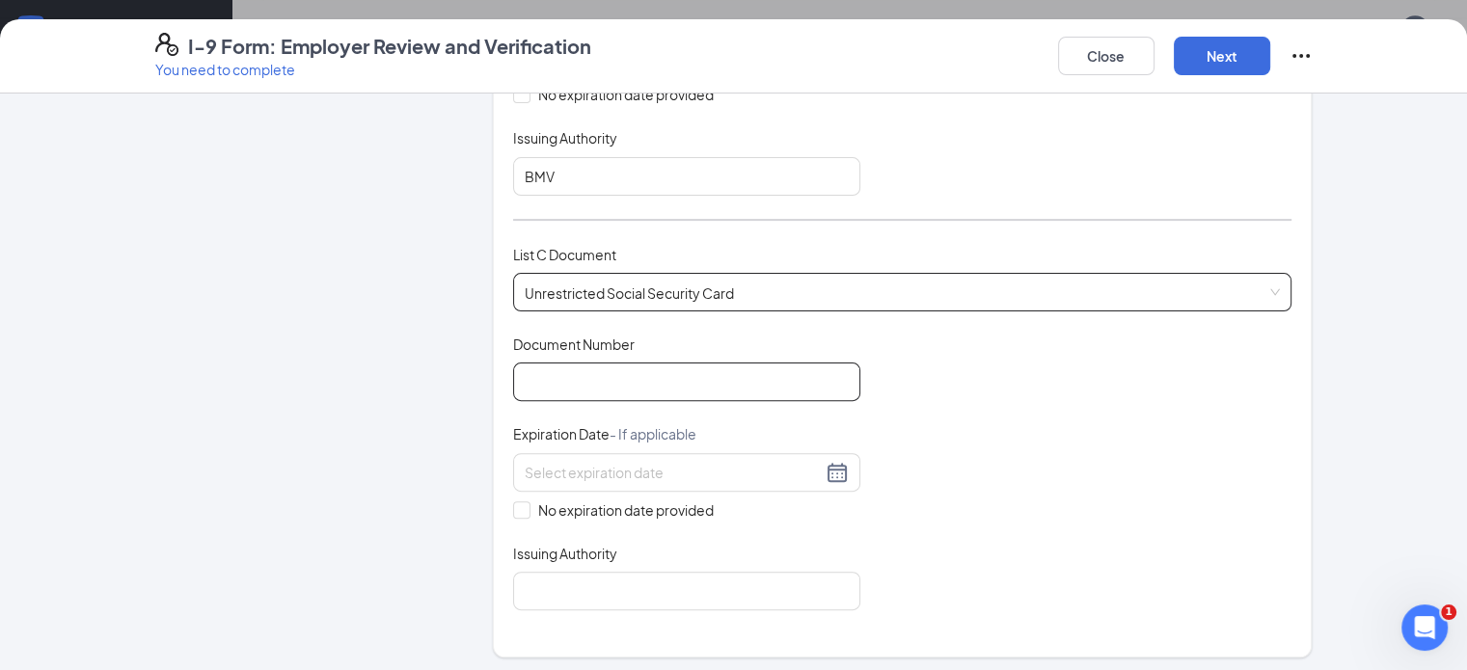
click at [617, 375] on input "Document Number" at bounding box center [686, 382] width 347 height 39
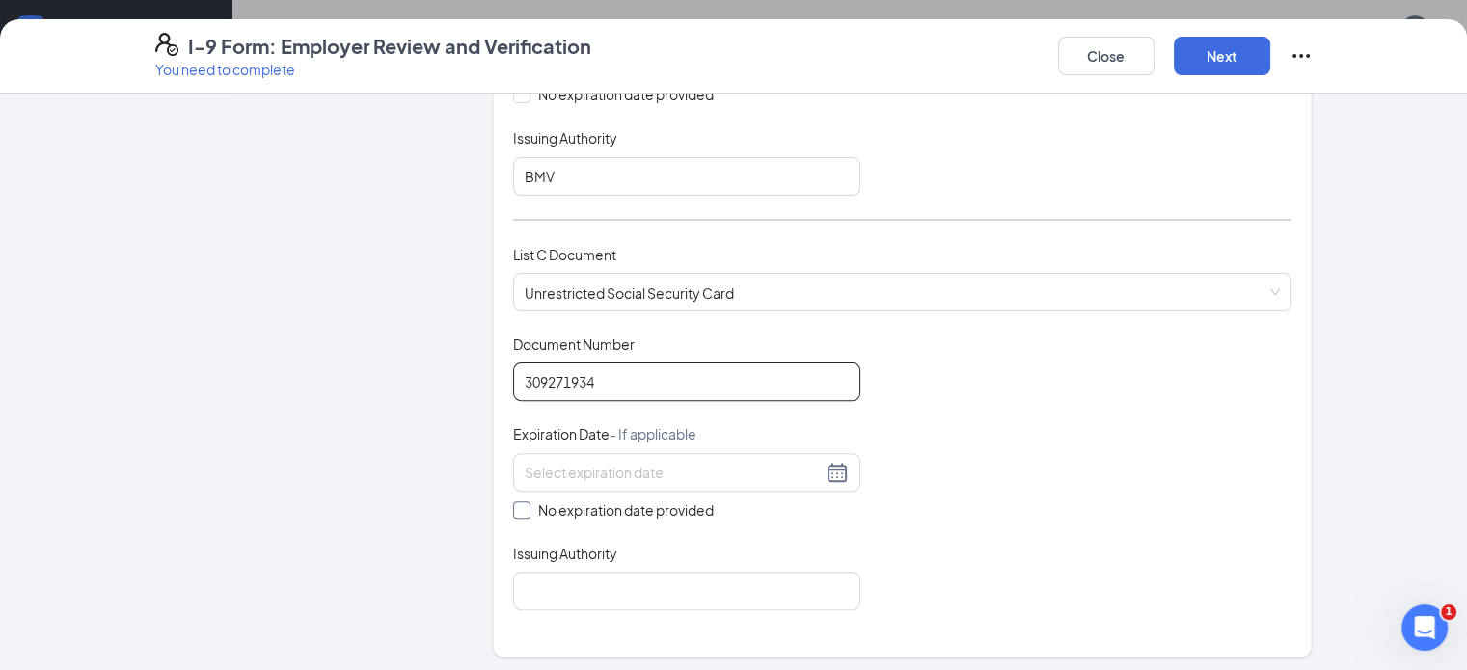
type input "309271934"
click at [513, 504] on input "No expiration date provided" at bounding box center [520, 509] width 14 height 14
checkbox input "true"
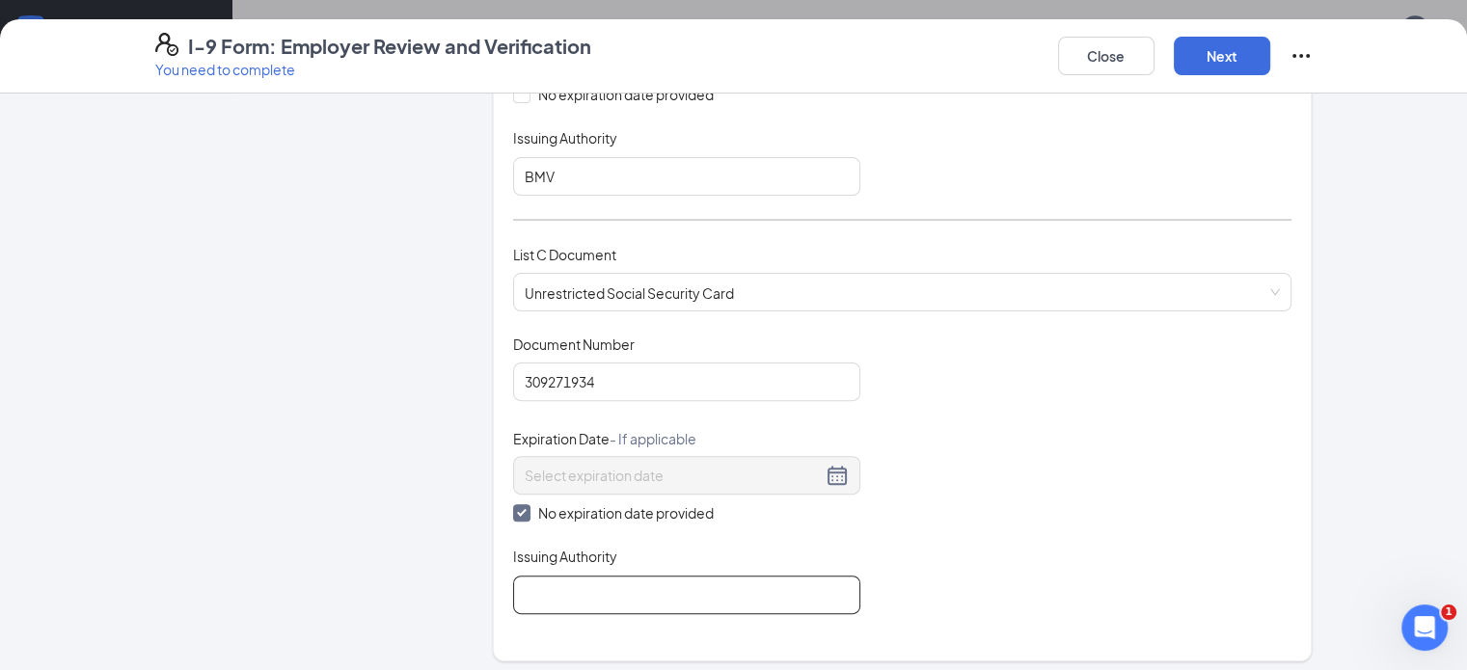
click at [513, 582] on input "Issuing Authority" at bounding box center [686, 595] width 347 height 39
type input "Social Security Administration"
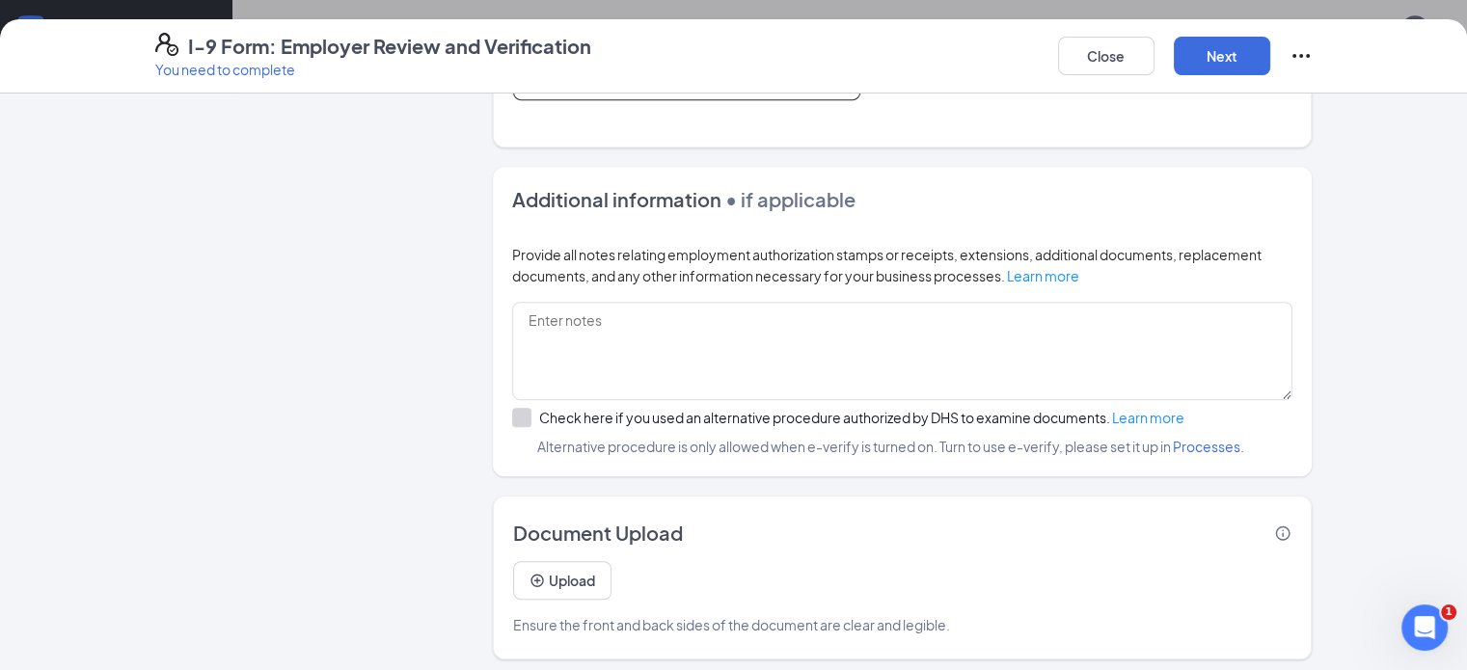
scroll to position [1316, 0]
click at [1271, 69] on button "Next" at bounding box center [1222, 56] width 96 height 39
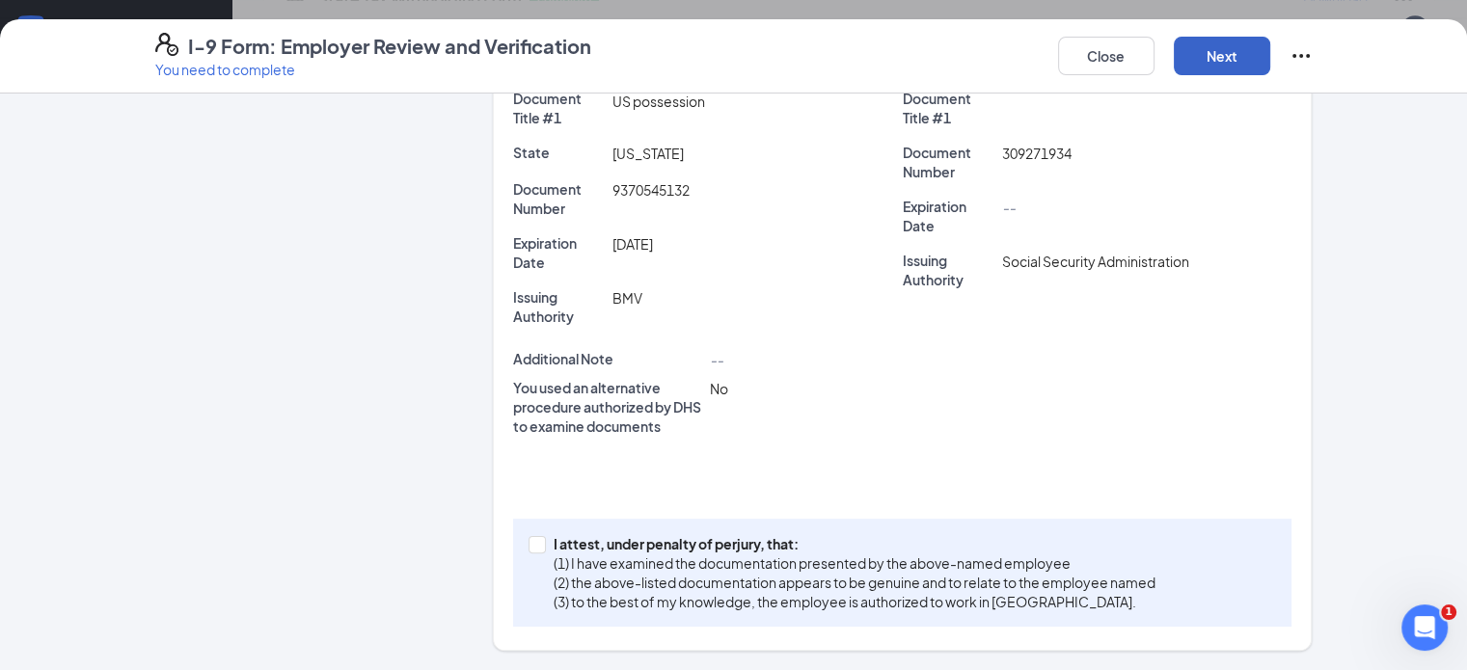
scroll to position [371, 0]
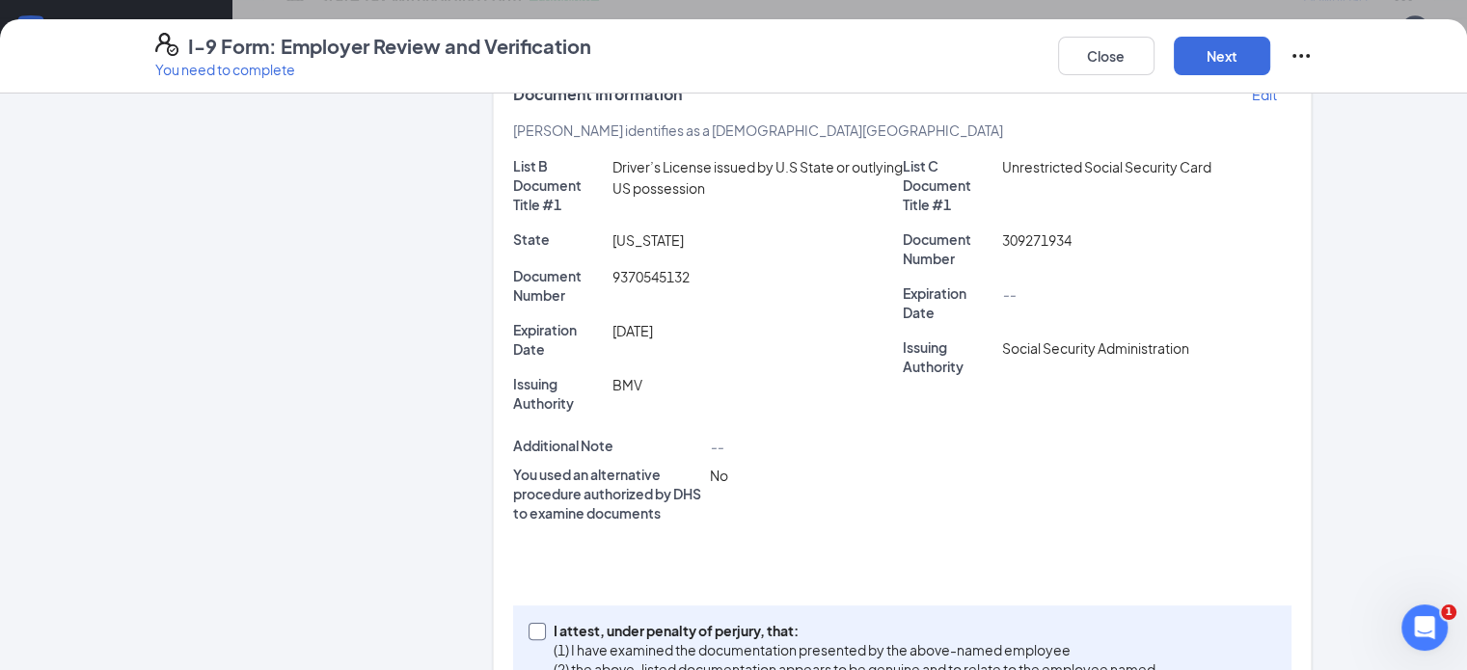
click at [529, 623] on input "I attest, under penalty of [PERSON_NAME], that: (1) I have examined the documen…" at bounding box center [536, 630] width 14 height 14
checkbox input "true"
click at [1271, 61] on button "Next" at bounding box center [1222, 56] width 96 height 39
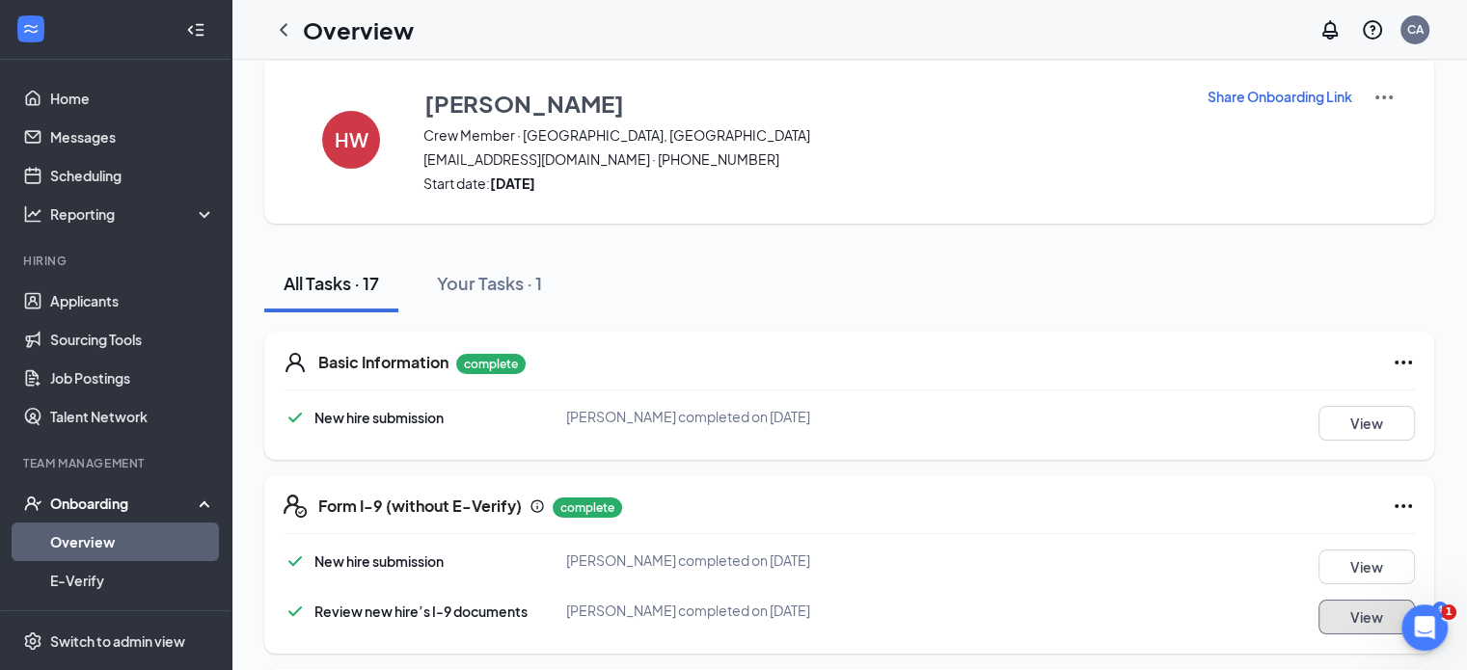
scroll to position [0, 0]
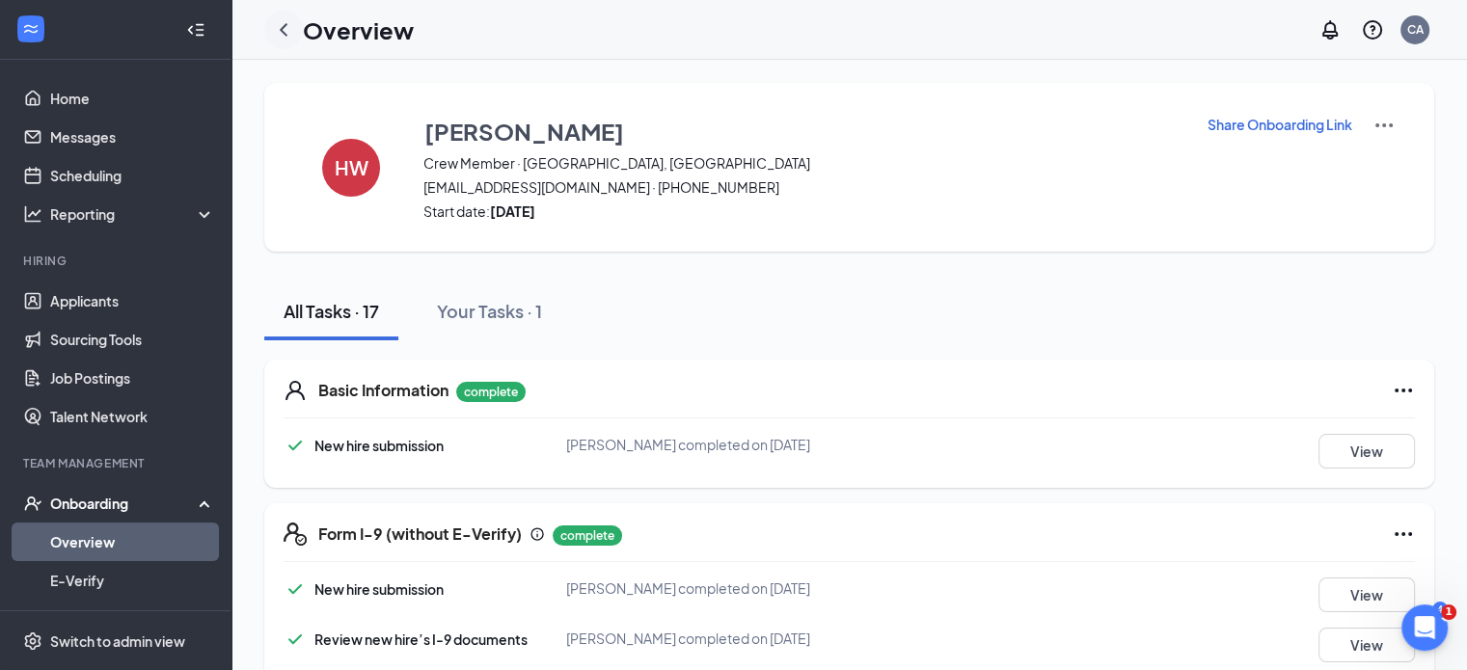
click at [287, 30] on icon "ChevronLeft" at bounding box center [283, 29] width 23 height 23
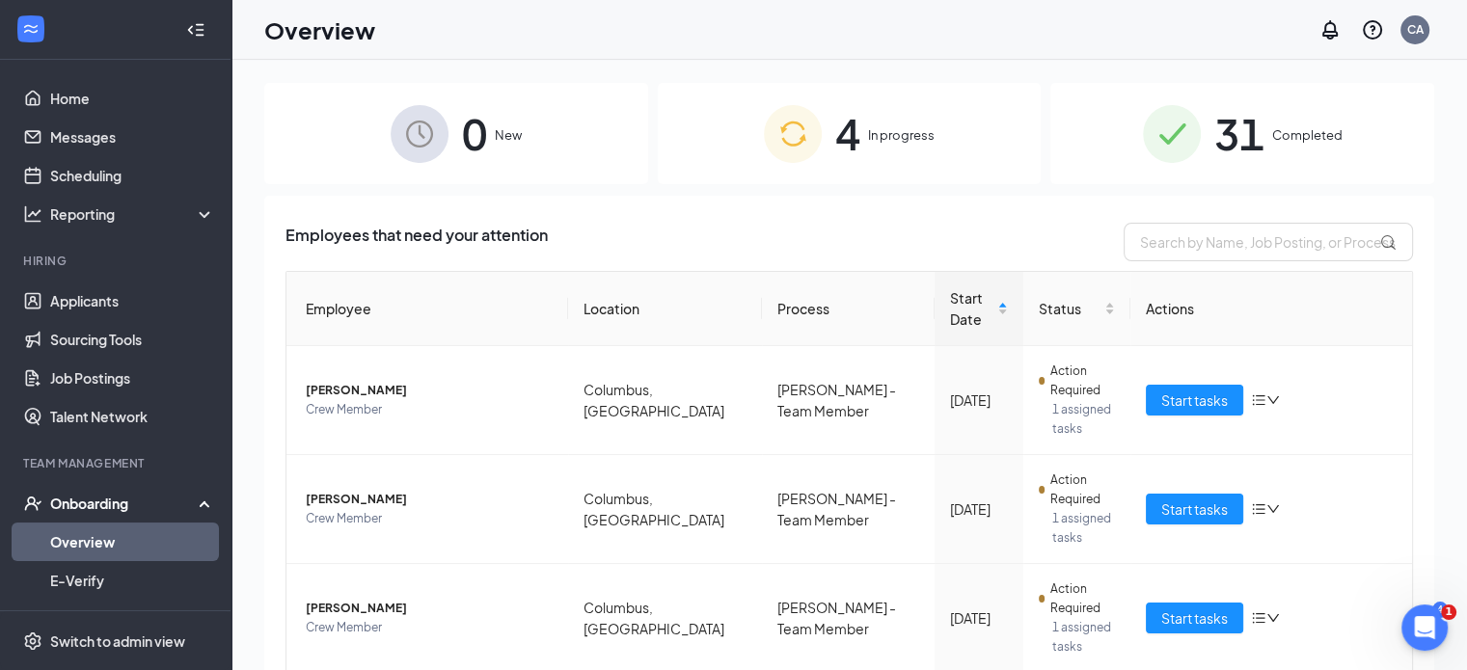
click at [1231, 150] on span "31" at bounding box center [1240, 133] width 50 height 67
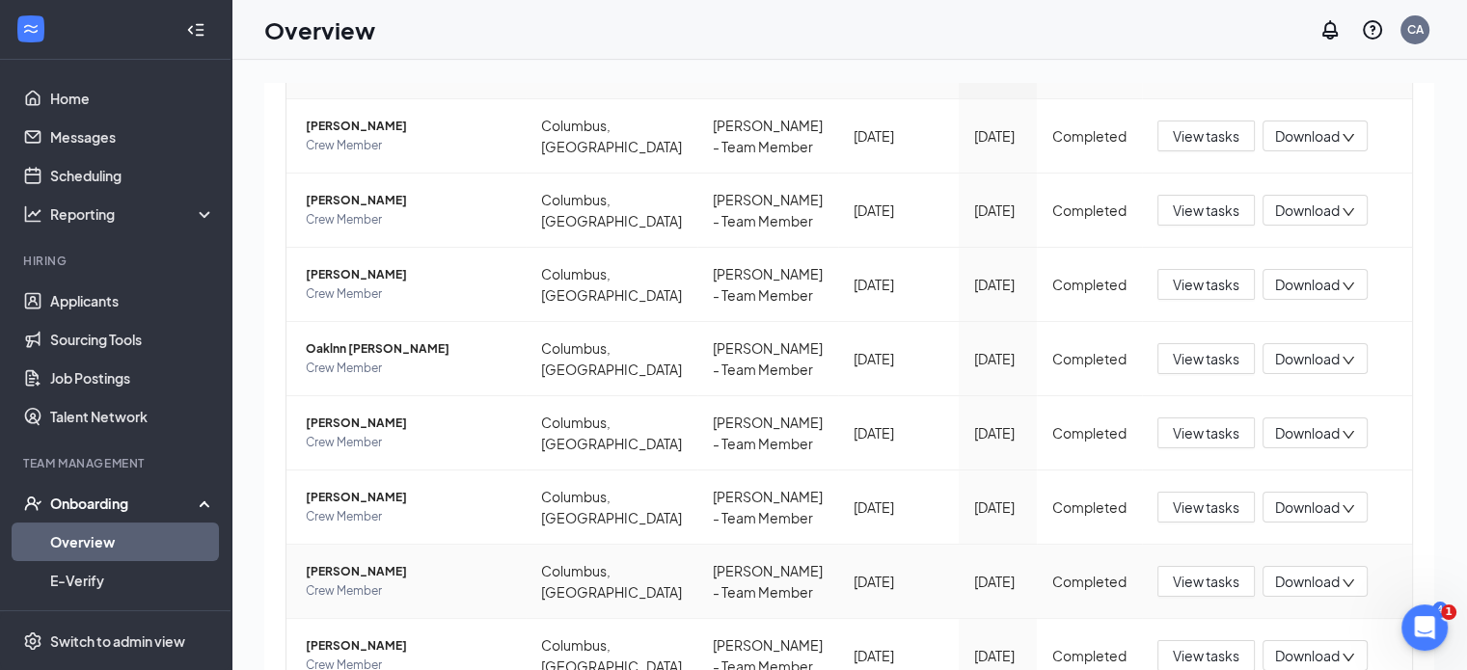
scroll to position [482, 0]
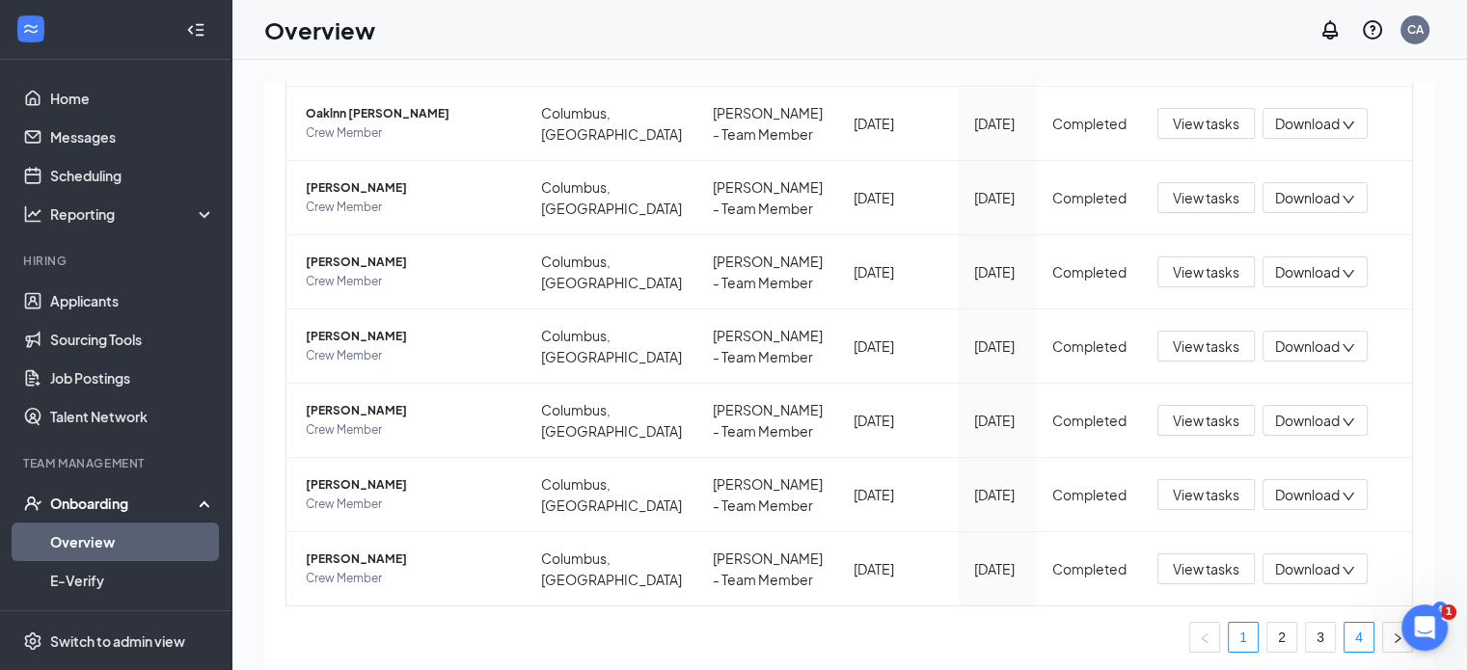
click at [1346, 635] on link "4" at bounding box center [1359, 637] width 29 height 29
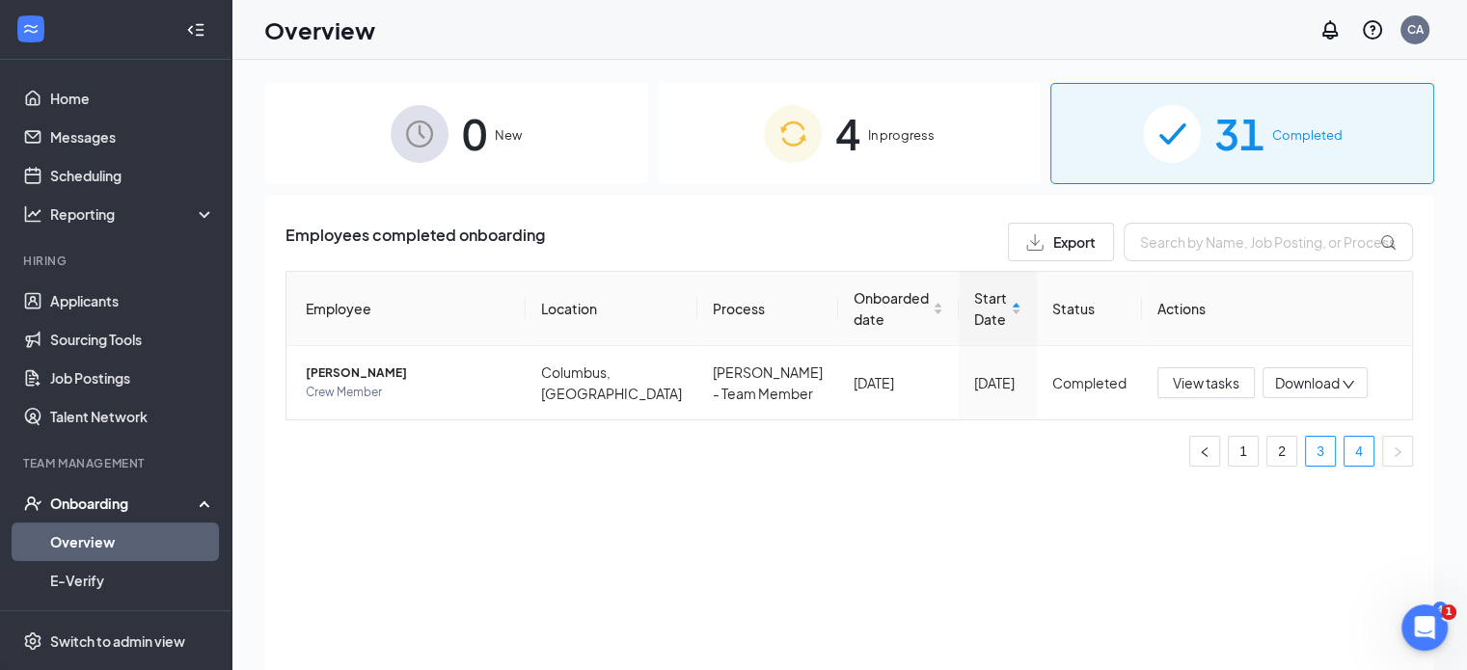
click at [1312, 451] on link "3" at bounding box center [1320, 451] width 29 height 29
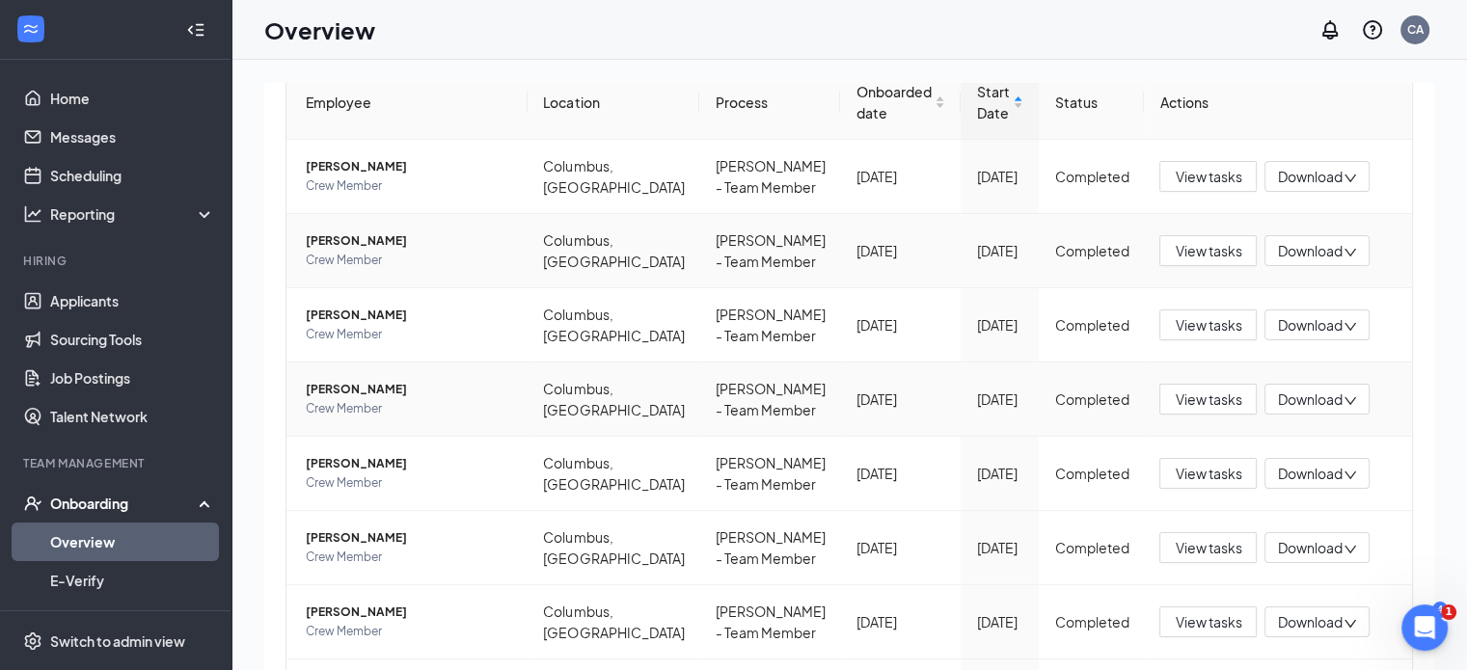
scroll to position [212, 0]
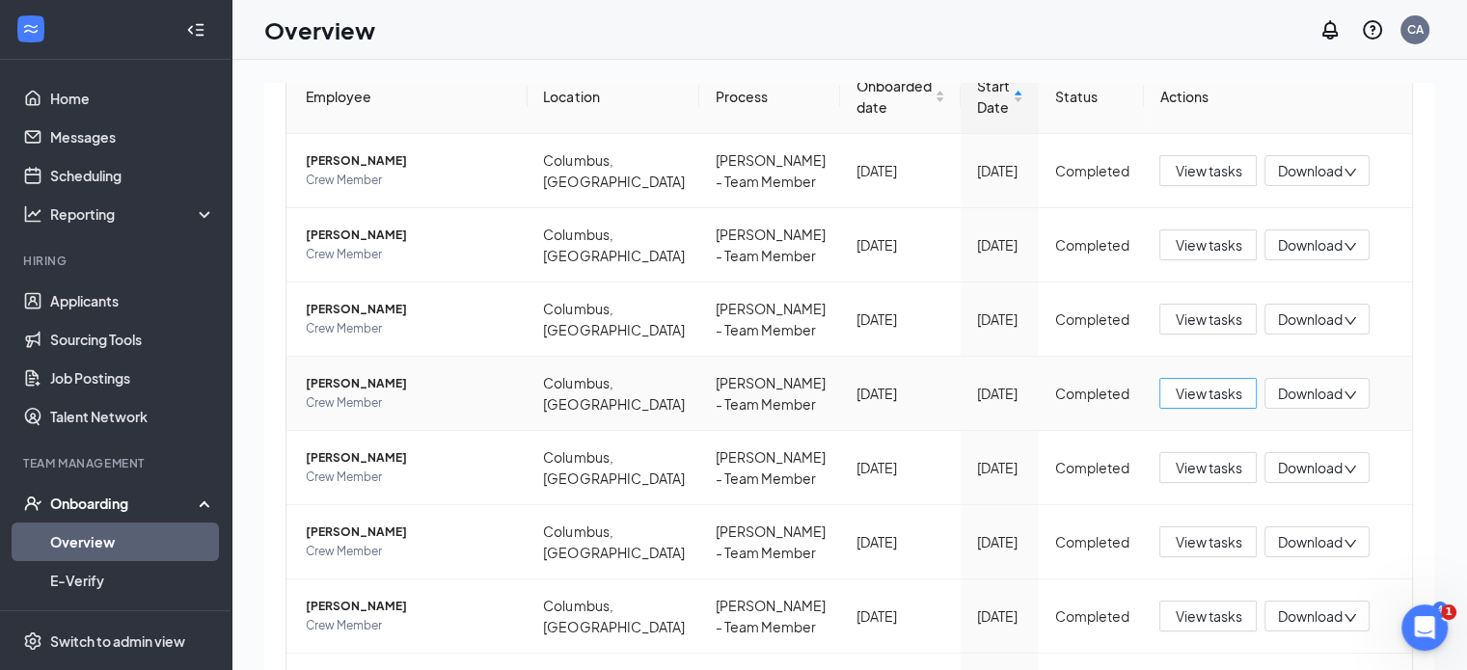
click at [1185, 387] on span "View tasks" at bounding box center [1208, 393] width 67 height 21
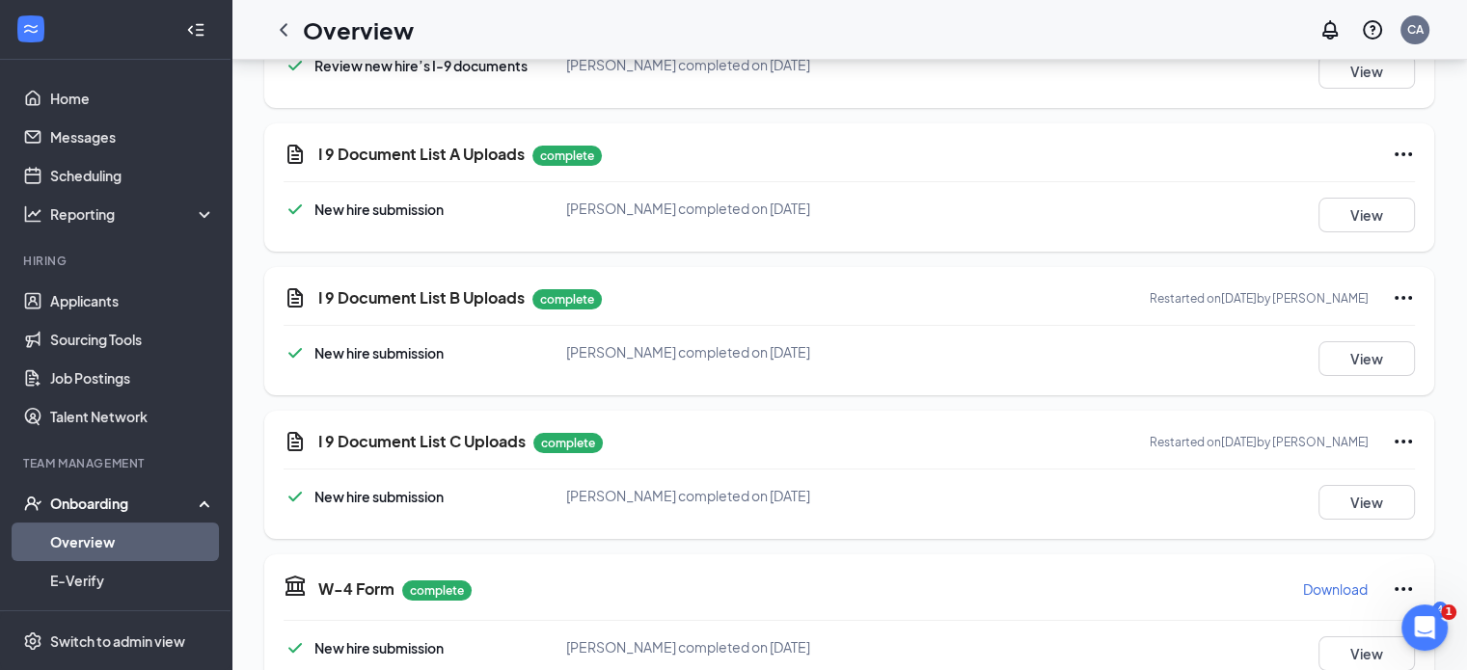
scroll to position [123, 0]
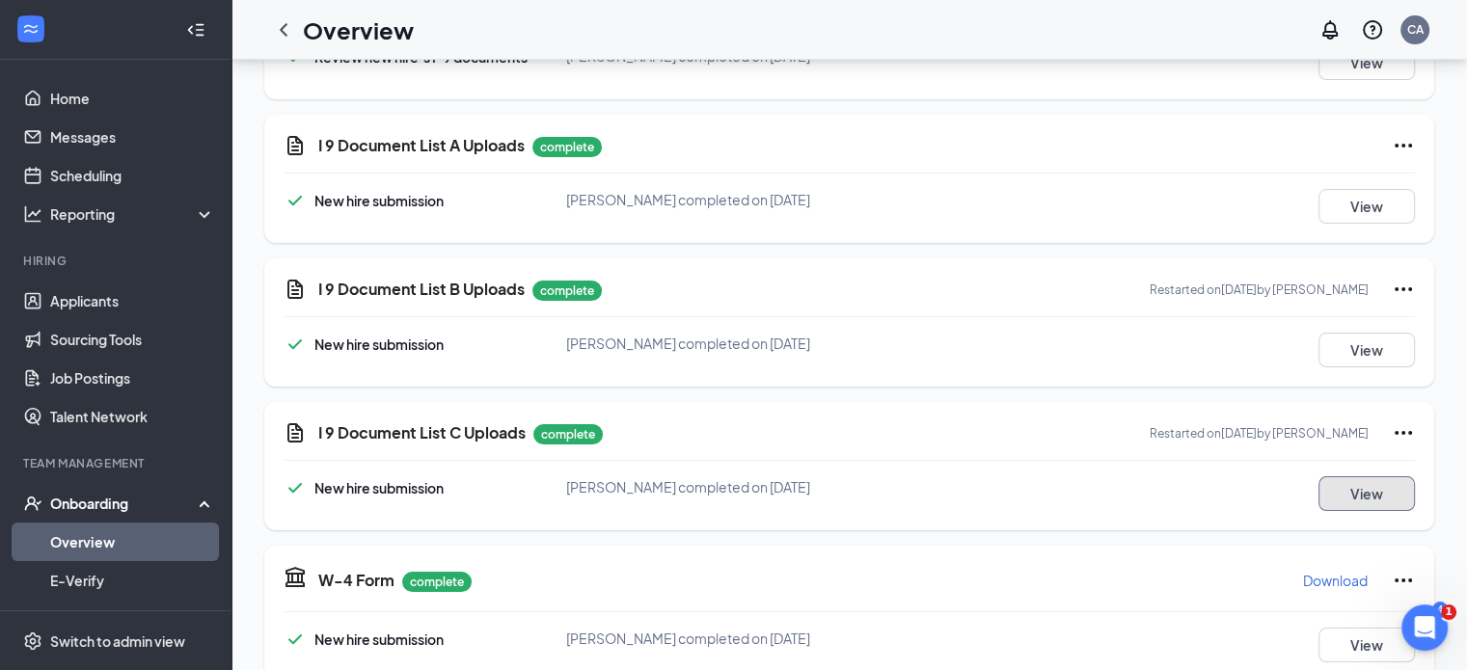
click at [1353, 489] on button "View" at bounding box center [1367, 494] width 96 height 35
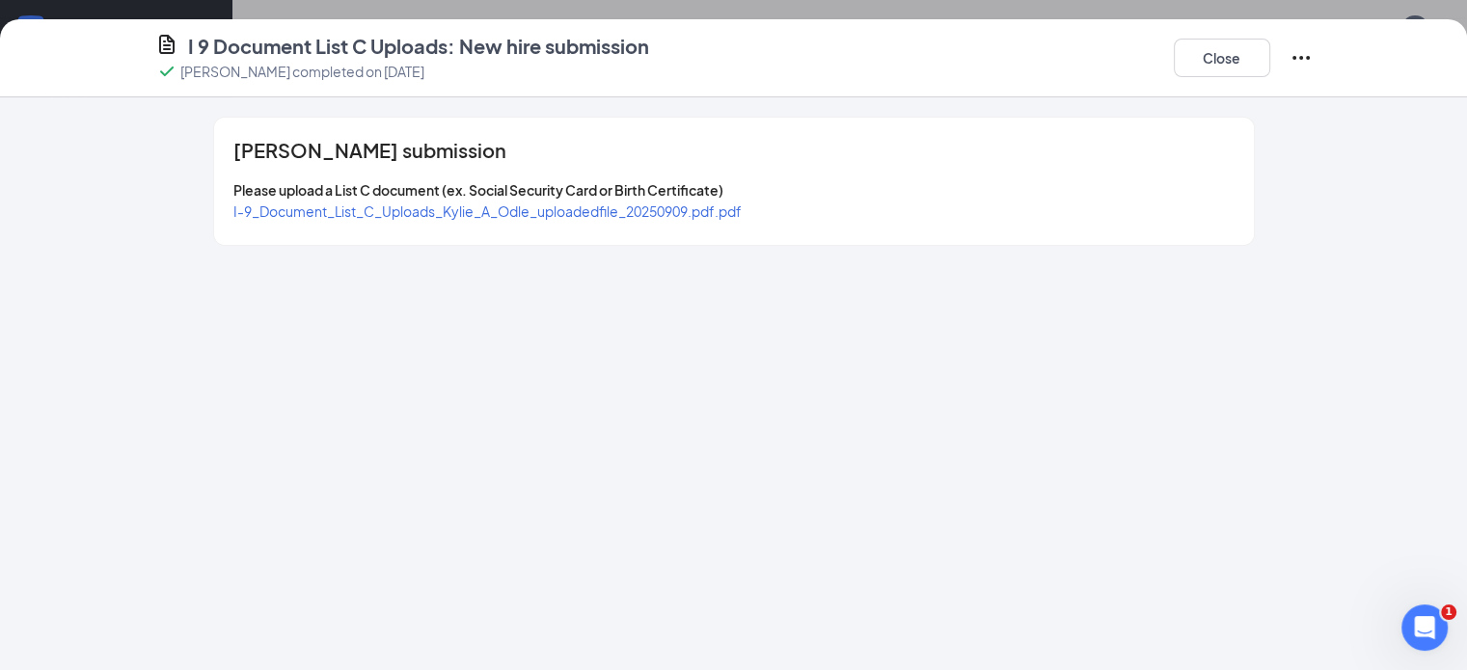
click at [466, 212] on span "I-9_Document_List_C_Uploads_Kylie_A_Odle_uploadedfile_20250909.pdf.pdf" at bounding box center [487, 211] width 508 height 17
